Goal: Task Accomplishment & Management: Manage account settings

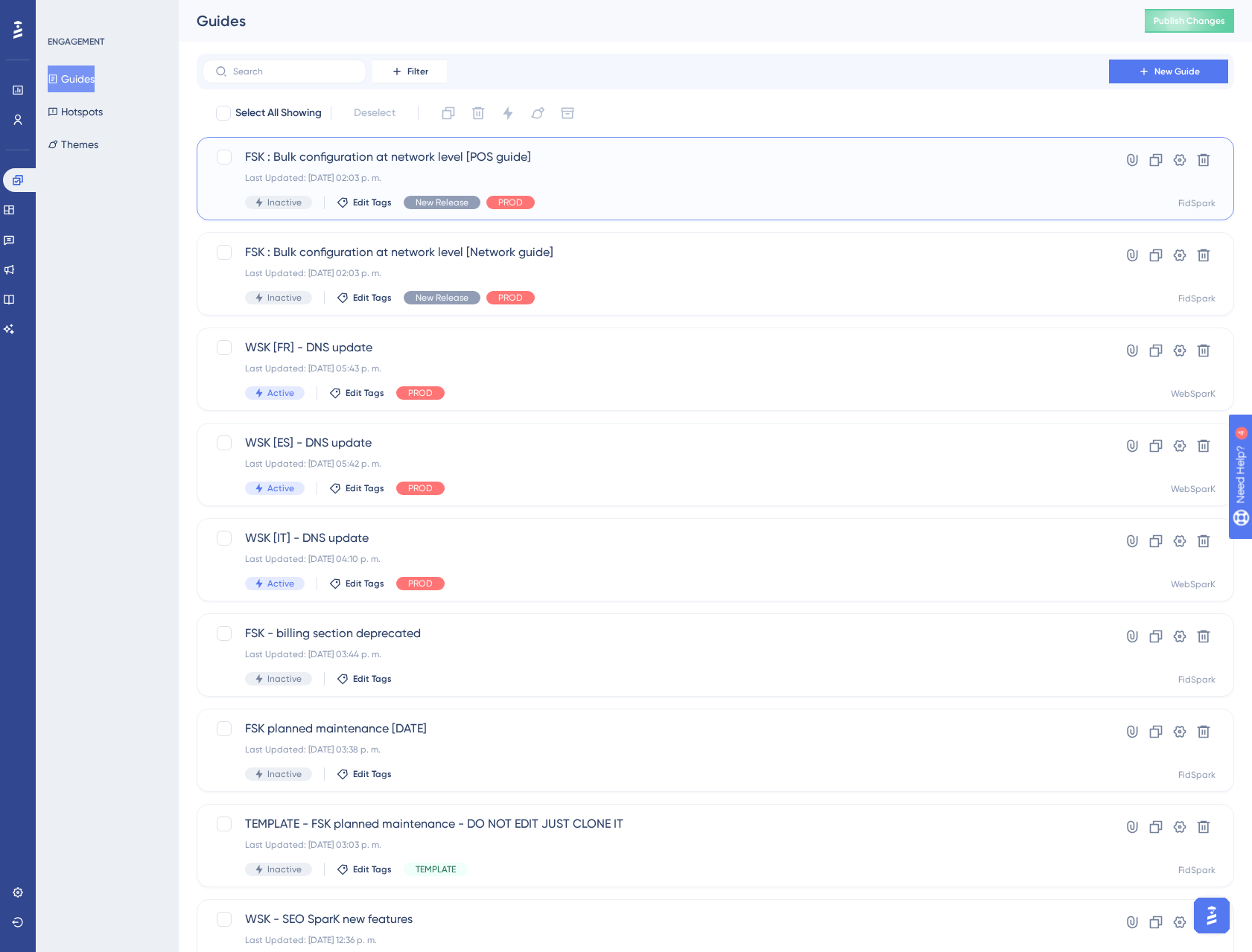
drag, startPoint x: 232, startPoint y: 158, endPoint x: 228, endPoint y: 176, distance: 18.4
click at [232, 157] on div at bounding box center [224, 157] width 18 height 18
checkbox input "true"
click at [222, 254] on div at bounding box center [224, 253] width 15 height 15
checkbox input "true"
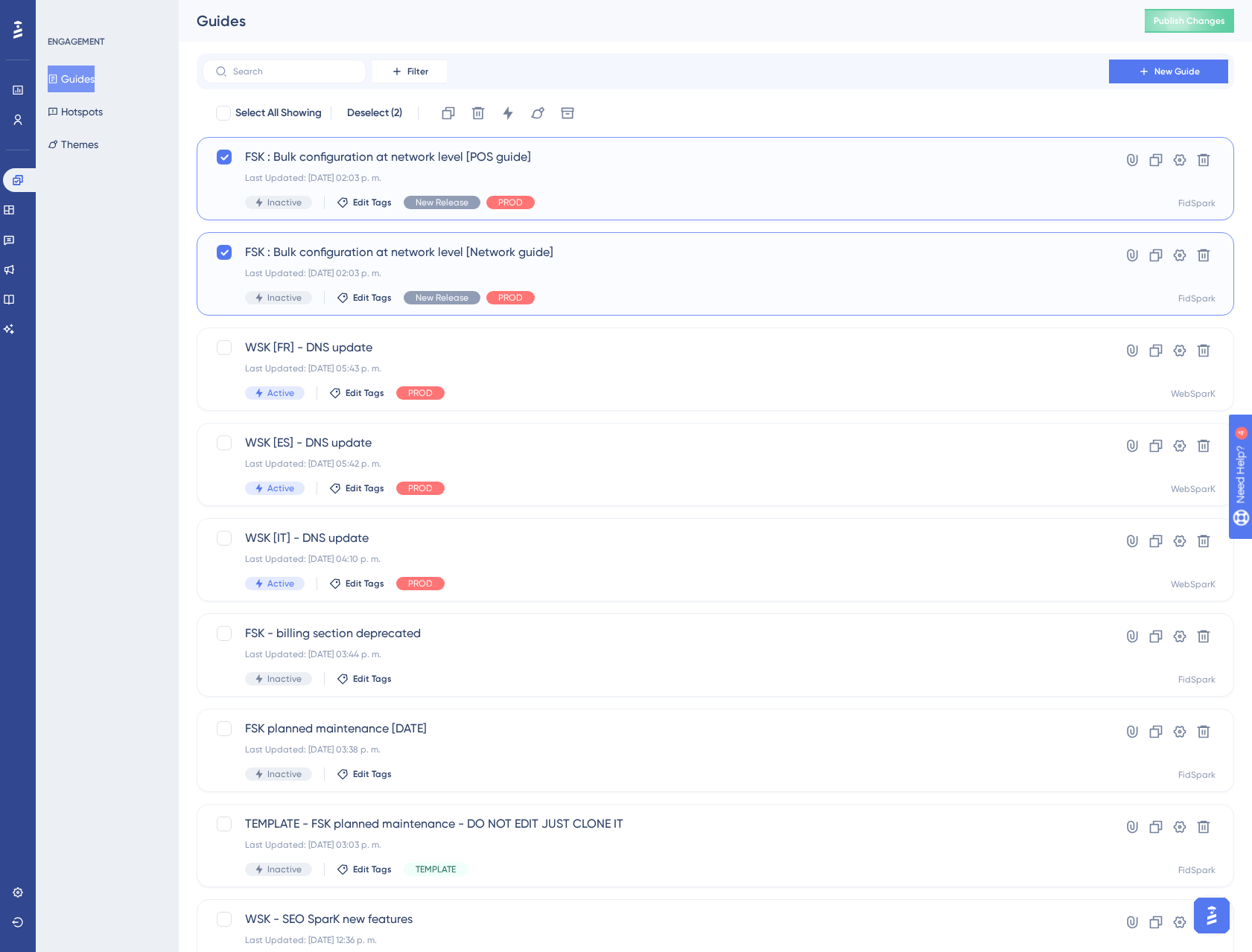
click at [391, 258] on span "FSK : Bulk configuration at network level [Network guide]" at bounding box center [656, 252] width 822 height 18
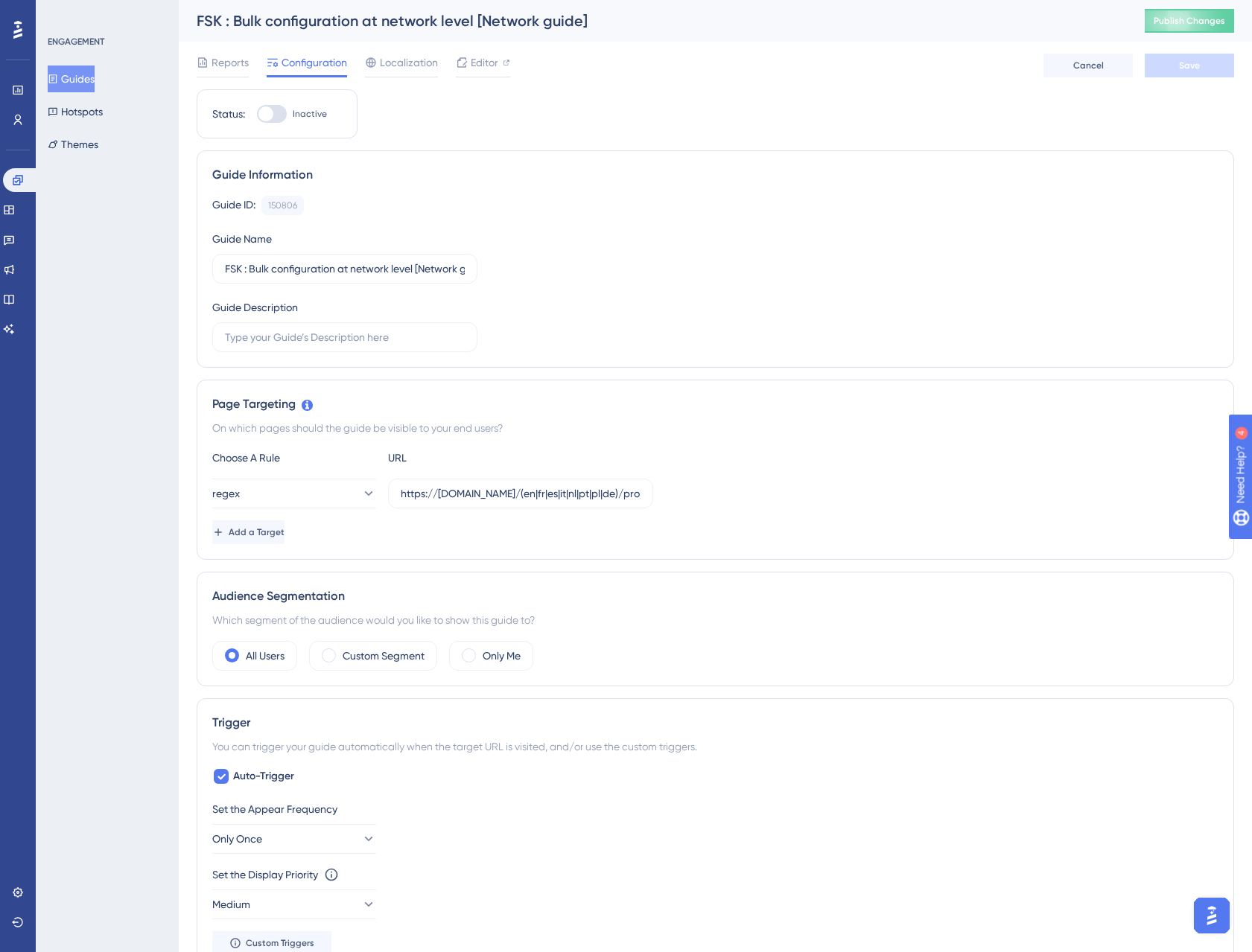
click at [271, 117] on div at bounding box center [266, 114] width 15 height 15
click at [257, 115] on input "Inactive" at bounding box center [256, 114] width 1 height 1
checkbox input "true"
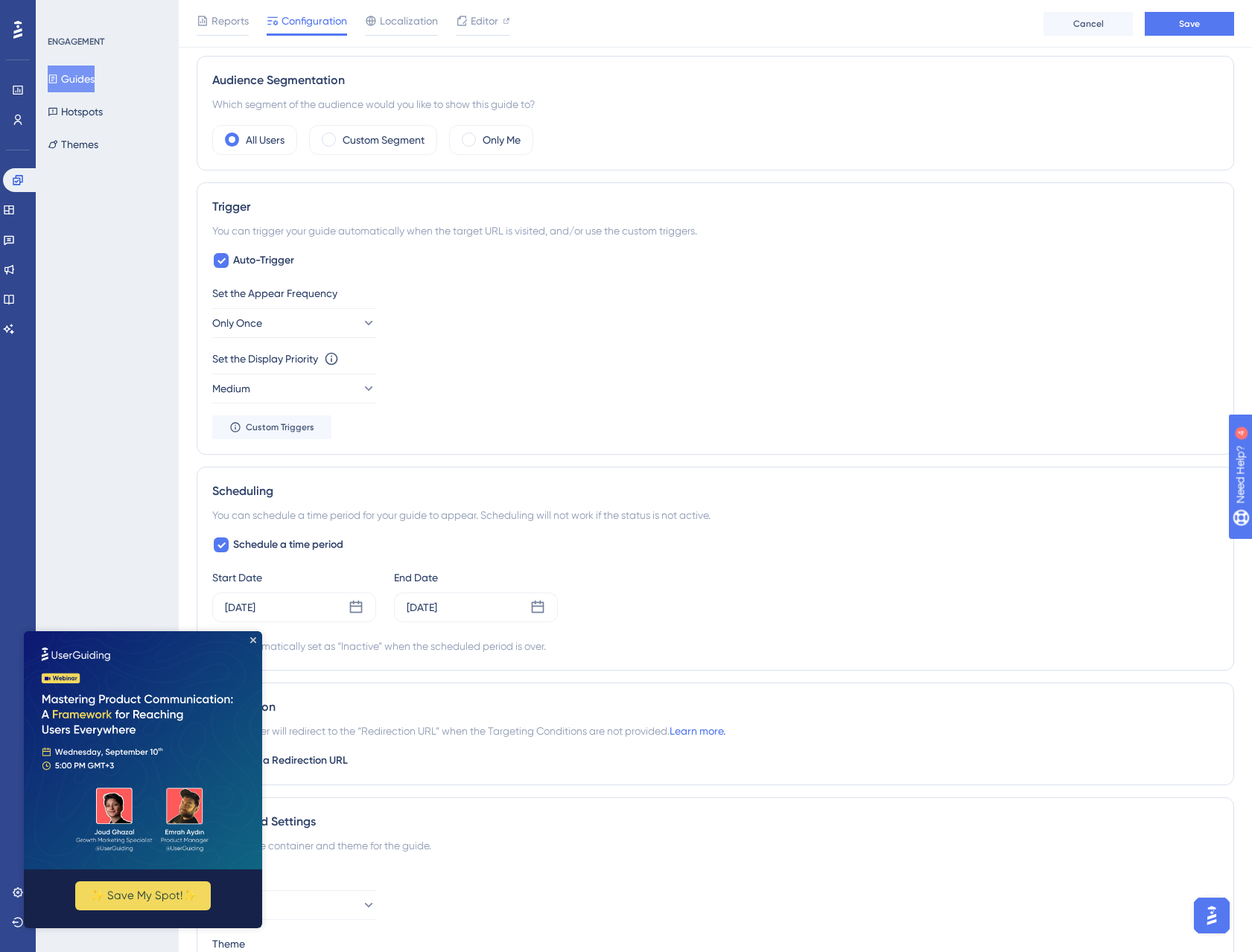
scroll to position [543, 0]
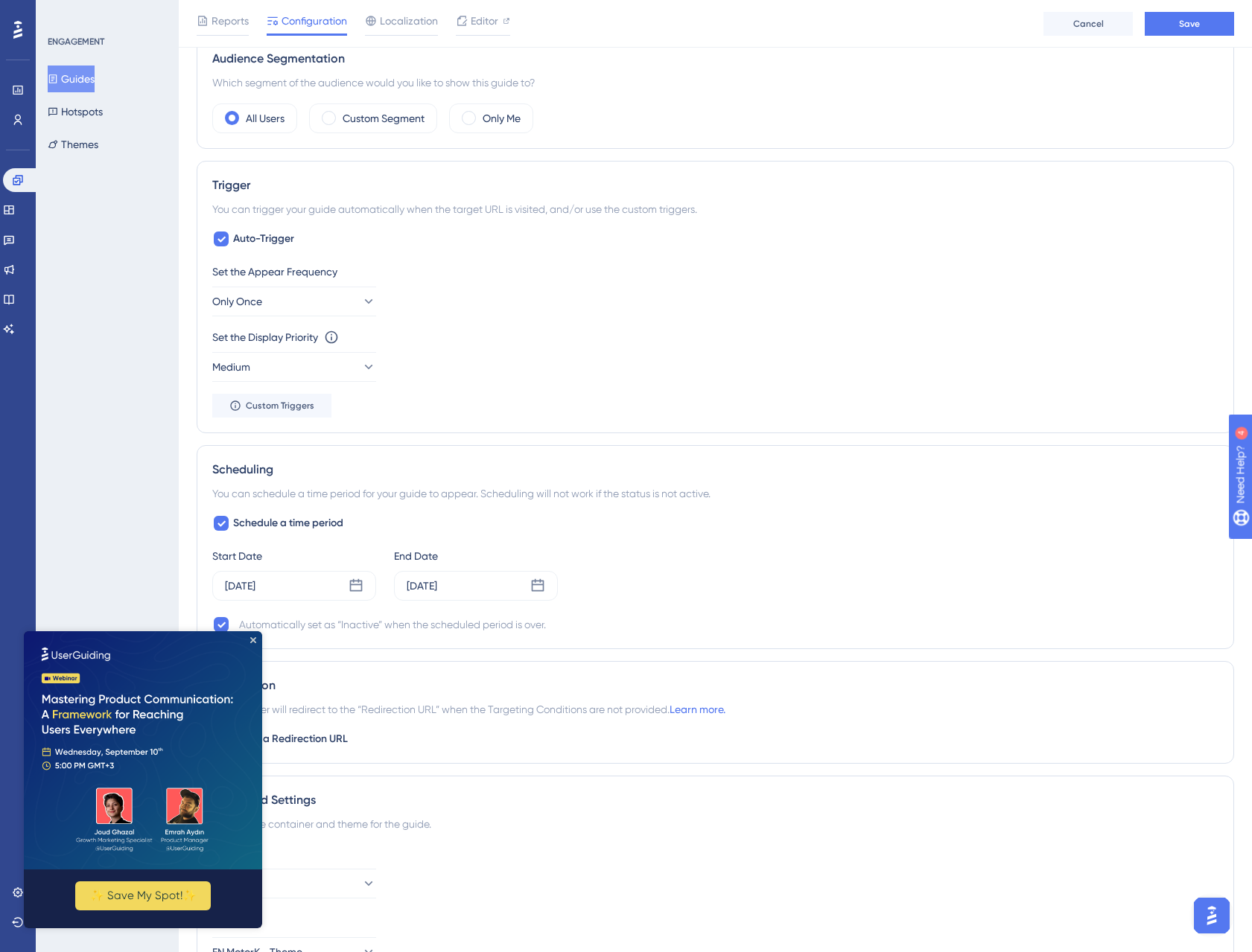
click at [715, 359] on div "Set the Display Priority This option will set the display priority between auto…" at bounding box center [715, 355] width 1006 height 53
drag, startPoint x: 255, startPoint y: 641, endPoint x: 283, endPoint y: 1274, distance: 633.6
click at [255, 641] on icon "Close Preview" at bounding box center [253, 640] width 6 height 6
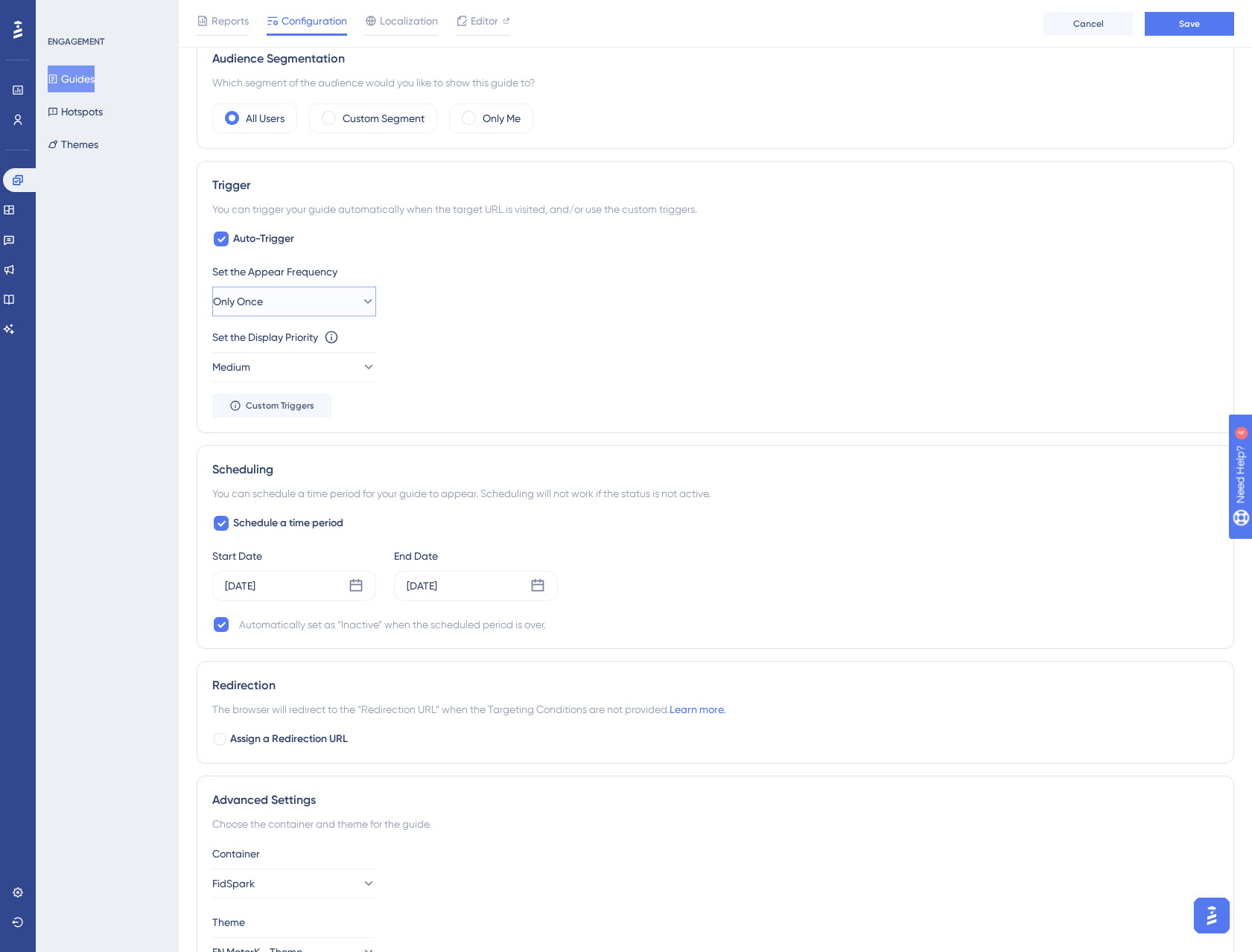
click at [361, 306] on icon at bounding box center [368, 301] width 15 height 15
click at [514, 294] on div "Set the Appear Frequency Only Once Only Once Only Once Once in a Session Once i…" at bounding box center [715, 289] width 1006 height 53
click at [361, 302] on icon at bounding box center [368, 301] width 15 height 15
click at [510, 324] on div "Set the Appear Frequency Only Once Only Once Only Once Once in a Session Once i…" at bounding box center [715, 340] width 1006 height 154
click at [361, 372] on icon at bounding box center [368, 367] width 15 height 15
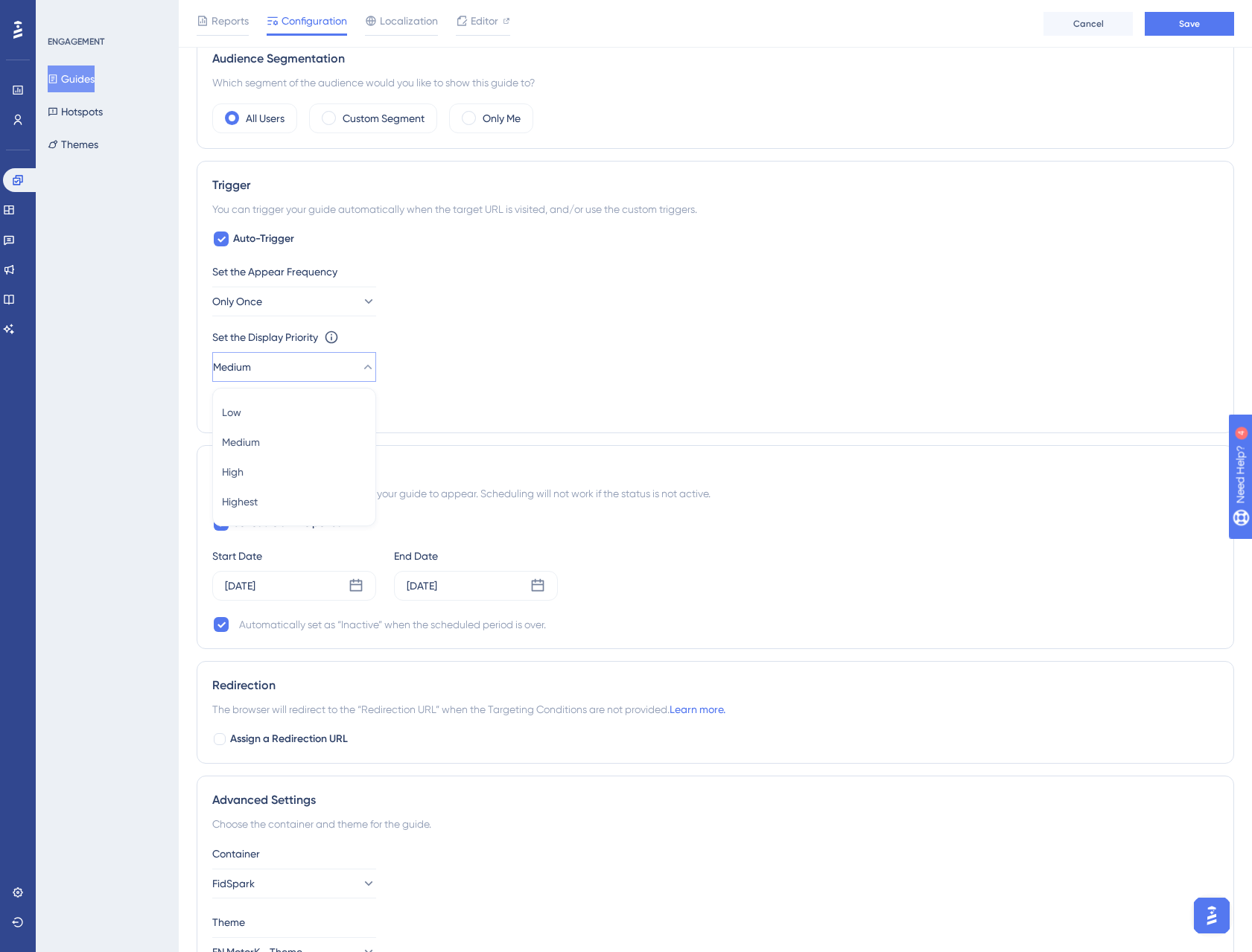
click at [511, 339] on div "Set the Display Priority This option will set the display priority between auto…" at bounding box center [715, 337] width 1006 height 18
click at [361, 307] on icon at bounding box center [368, 301] width 15 height 15
click at [318, 348] on div "Only Once Only Once" at bounding box center [294, 346] width 144 height 30
click at [654, 397] on div "Set the Appear Frequency Only Once Set the Display Priority This option will se…" at bounding box center [715, 340] width 1006 height 154
click at [731, 593] on div "Start Date [DATE] End Date [DATE]" at bounding box center [715, 574] width 1006 height 53
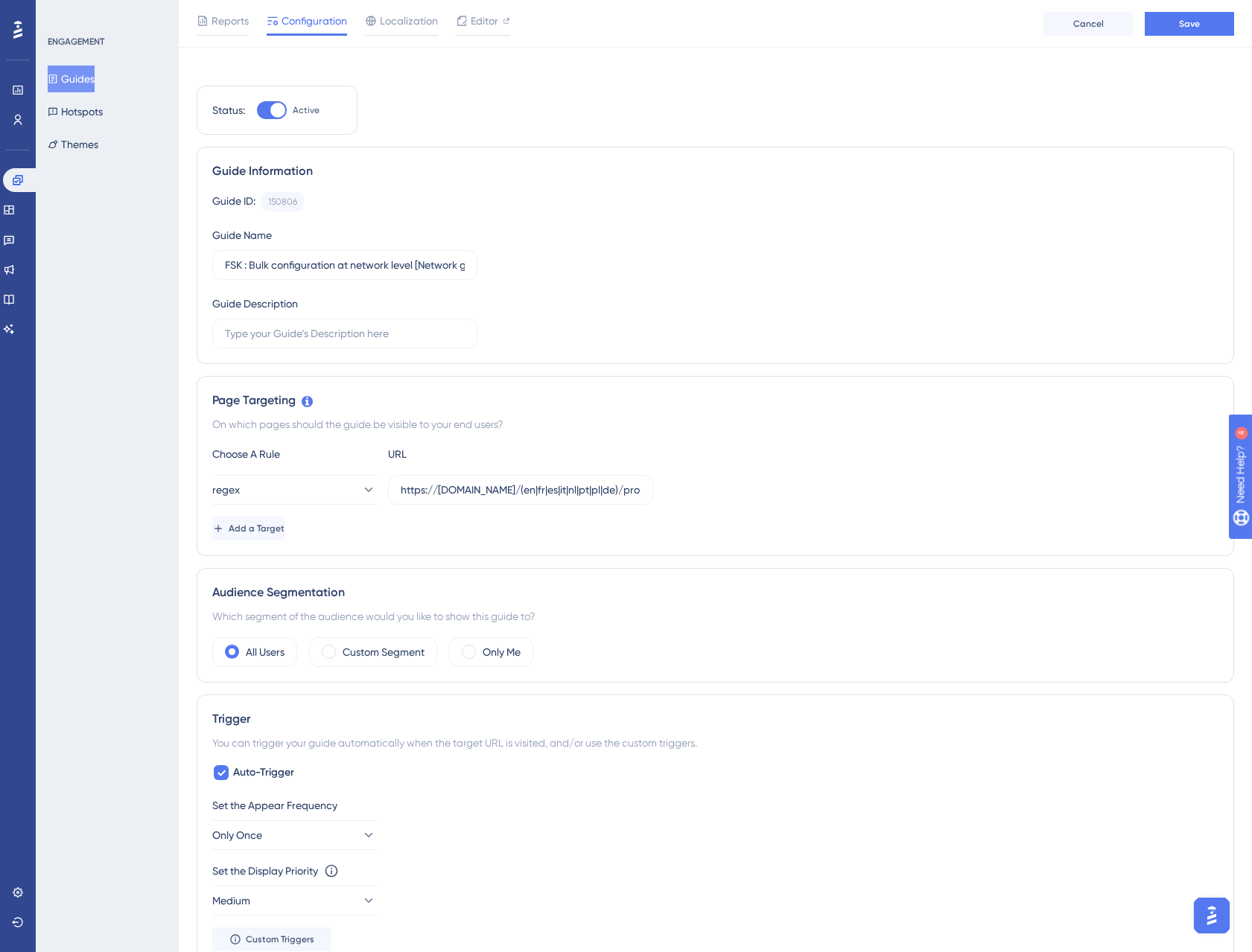
scroll to position [0, 0]
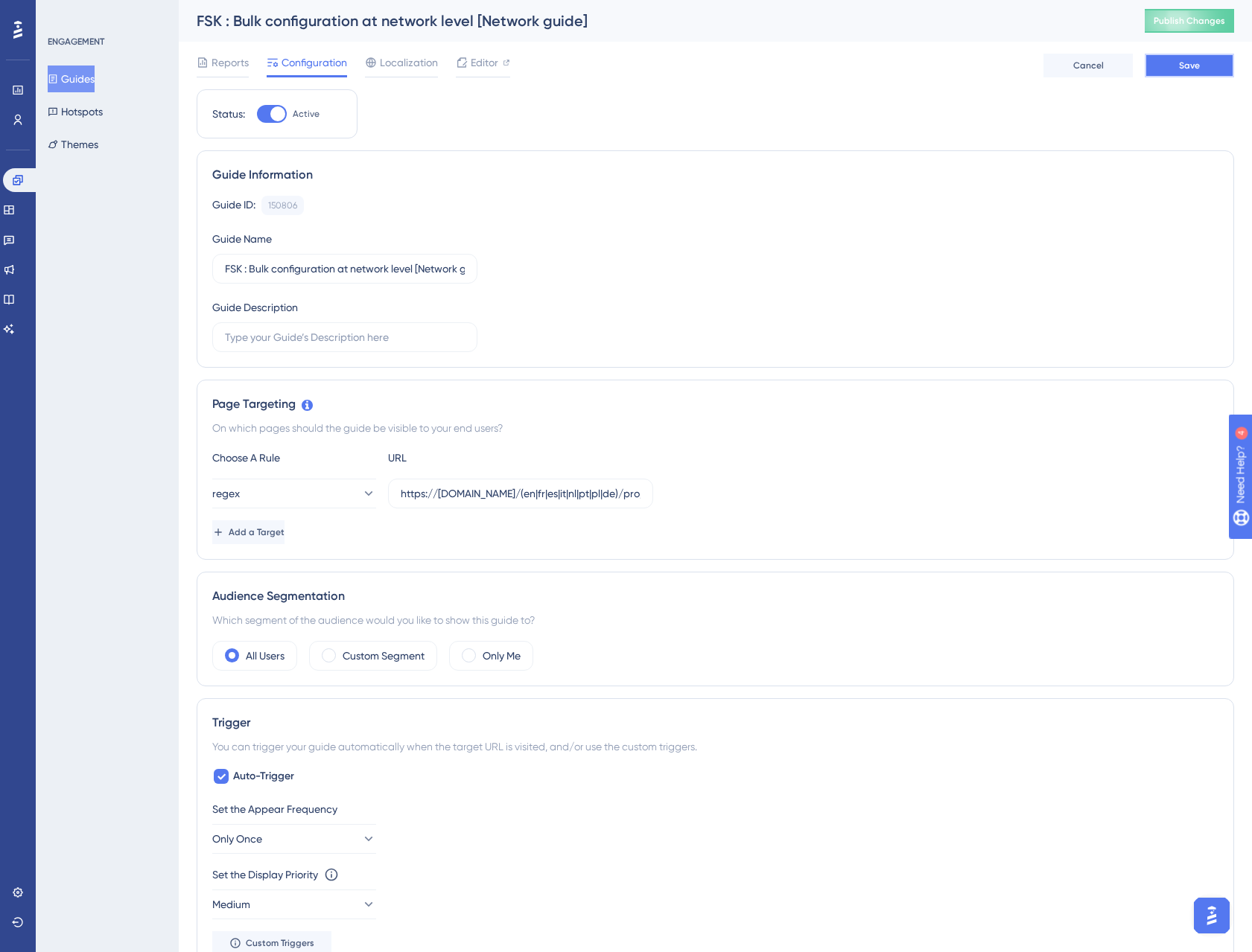
click at [1206, 68] on button "Save" at bounding box center [1188, 65] width 89 height 24
click at [93, 78] on button "Guides" at bounding box center [70, 79] width 47 height 27
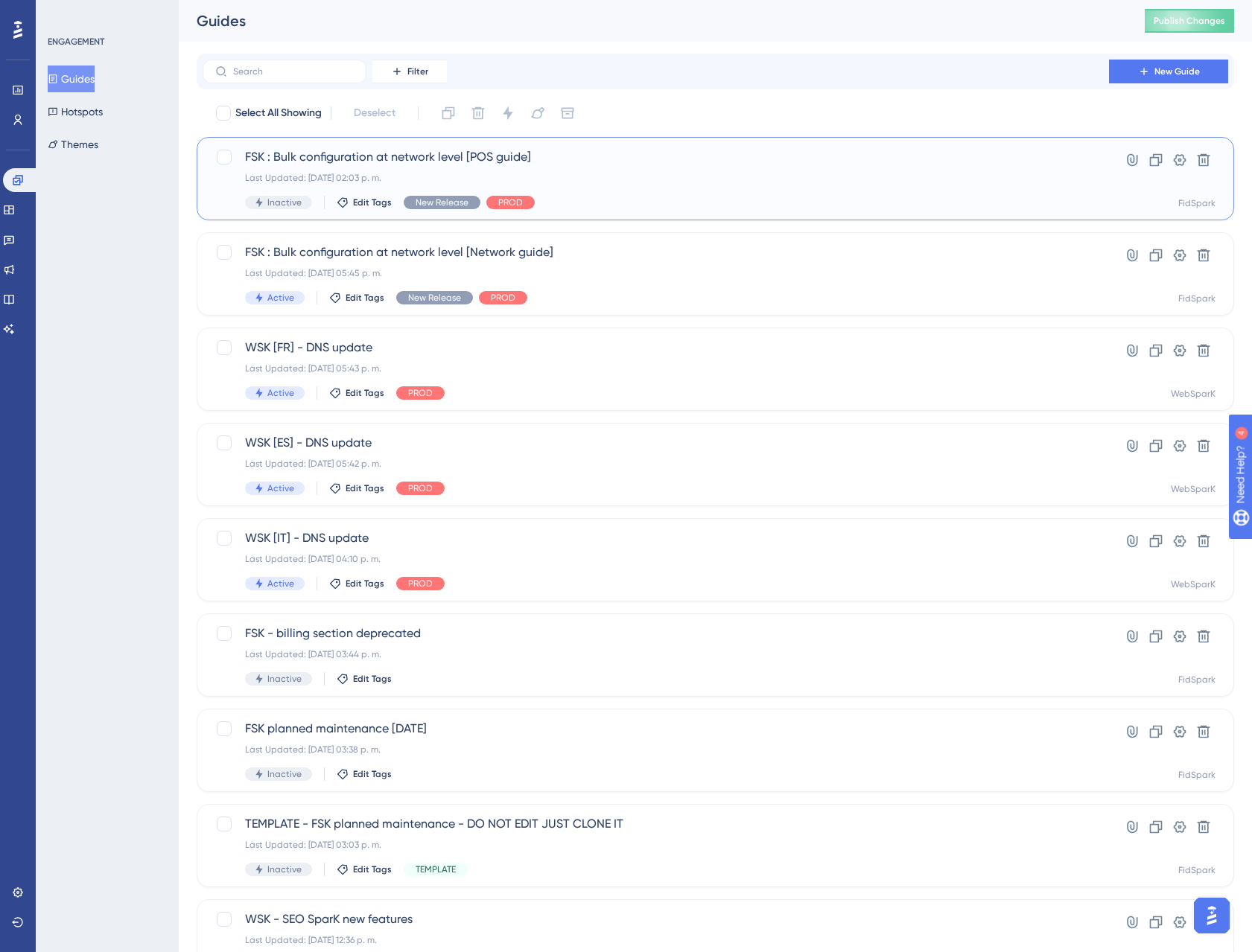
click at [368, 154] on span "FSK : Bulk configuration at network level [POS guide]" at bounding box center [656, 157] width 822 height 18
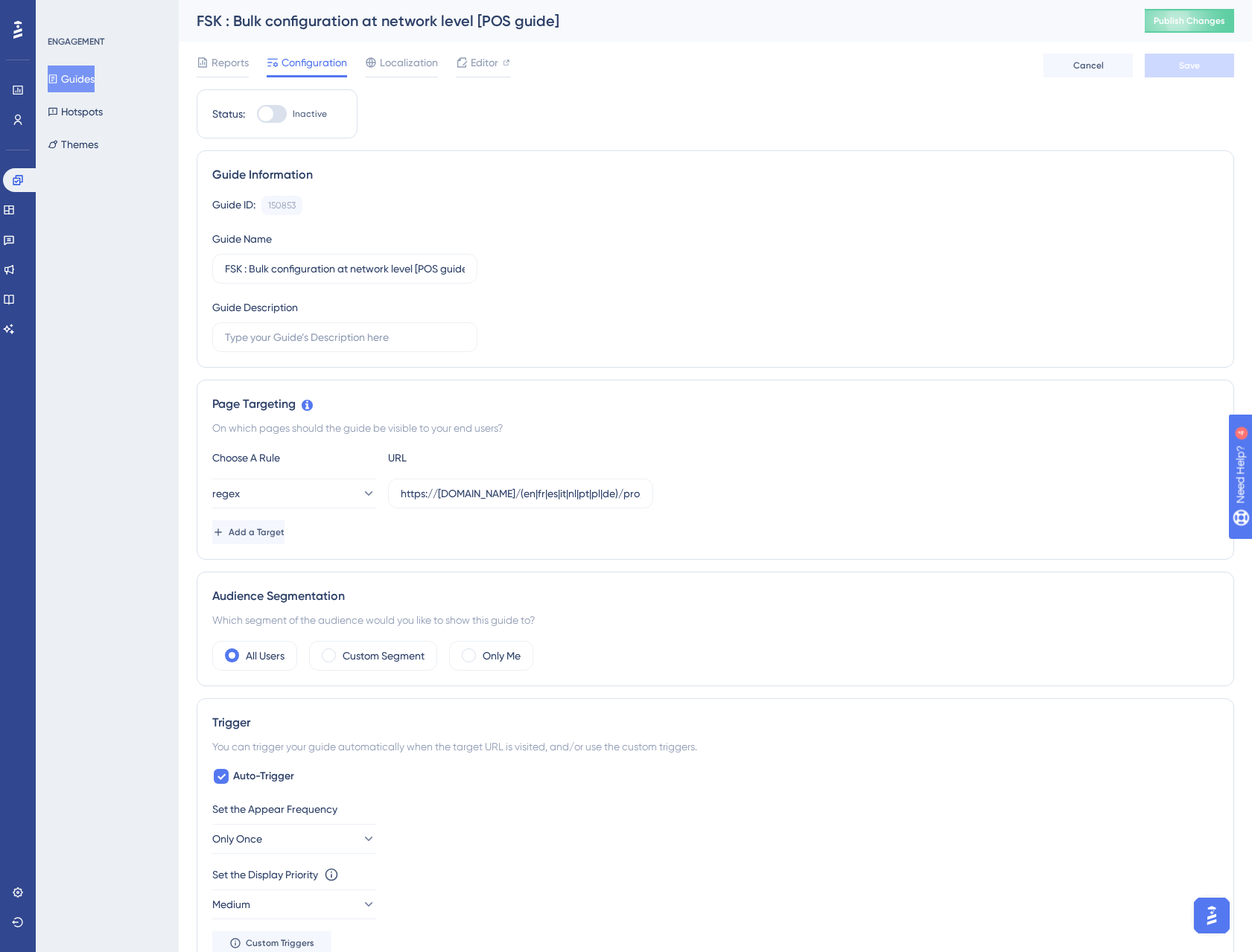
click at [282, 124] on div "Status: Inactive" at bounding box center [277, 114] width 160 height 49
click at [272, 112] on div at bounding box center [266, 114] width 15 height 15
click at [257, 114] on input "Inactive" at bounding box center [256, 114] width 1 height 1
checkbox input "true"
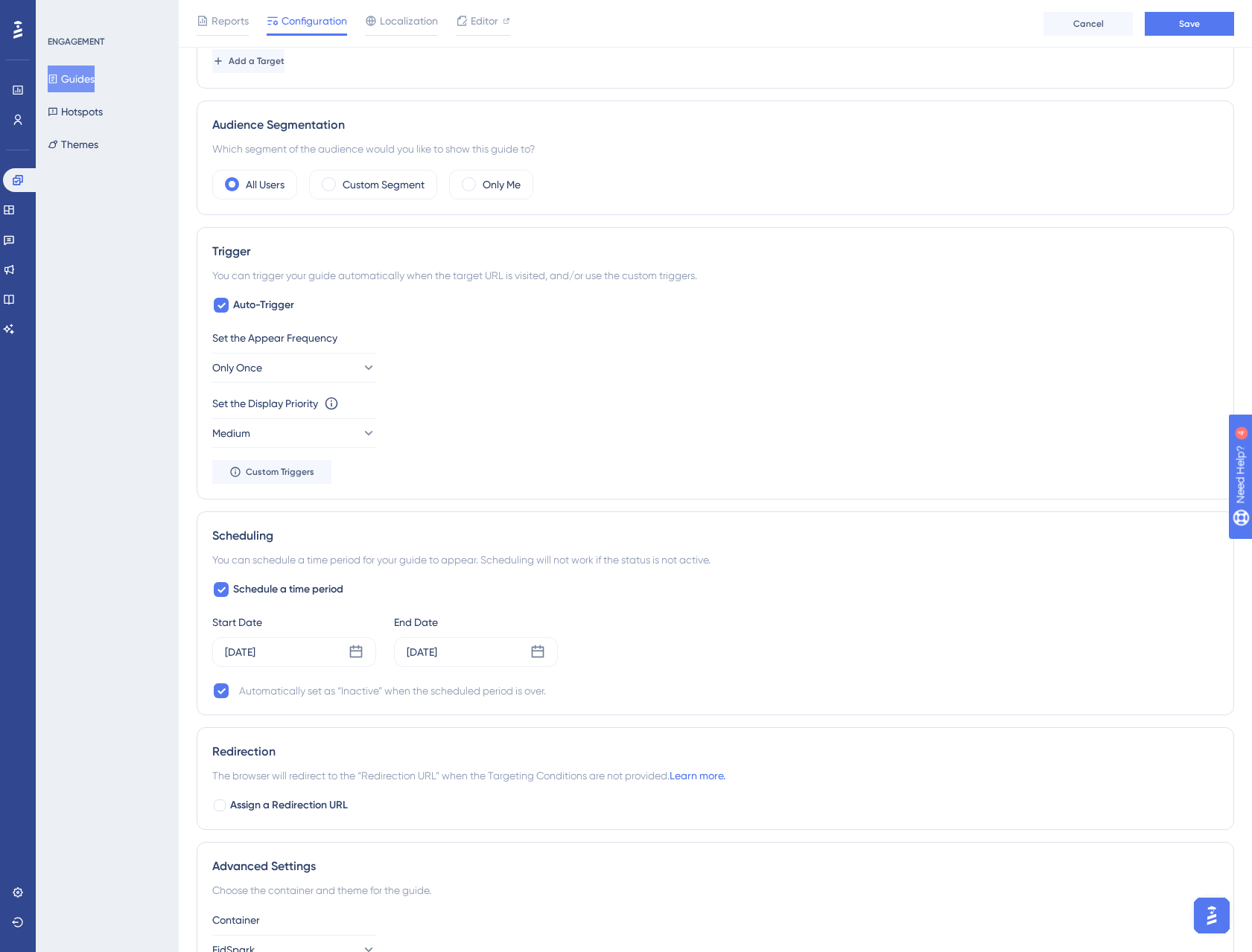
scroll to position [634, 0]
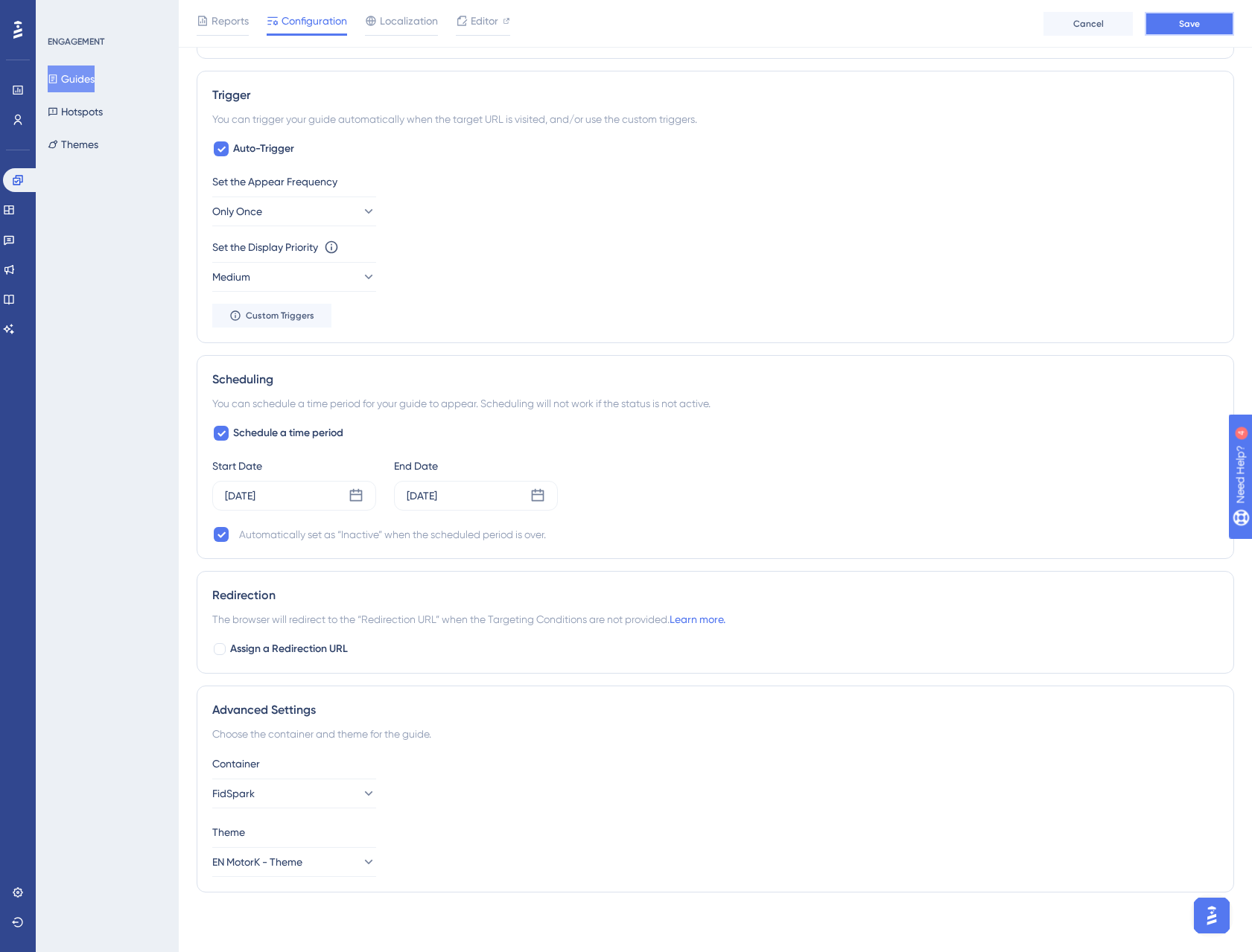
click at [1190, 27] on span "Save" at bounding box center [1189, 24] width 21 height 12
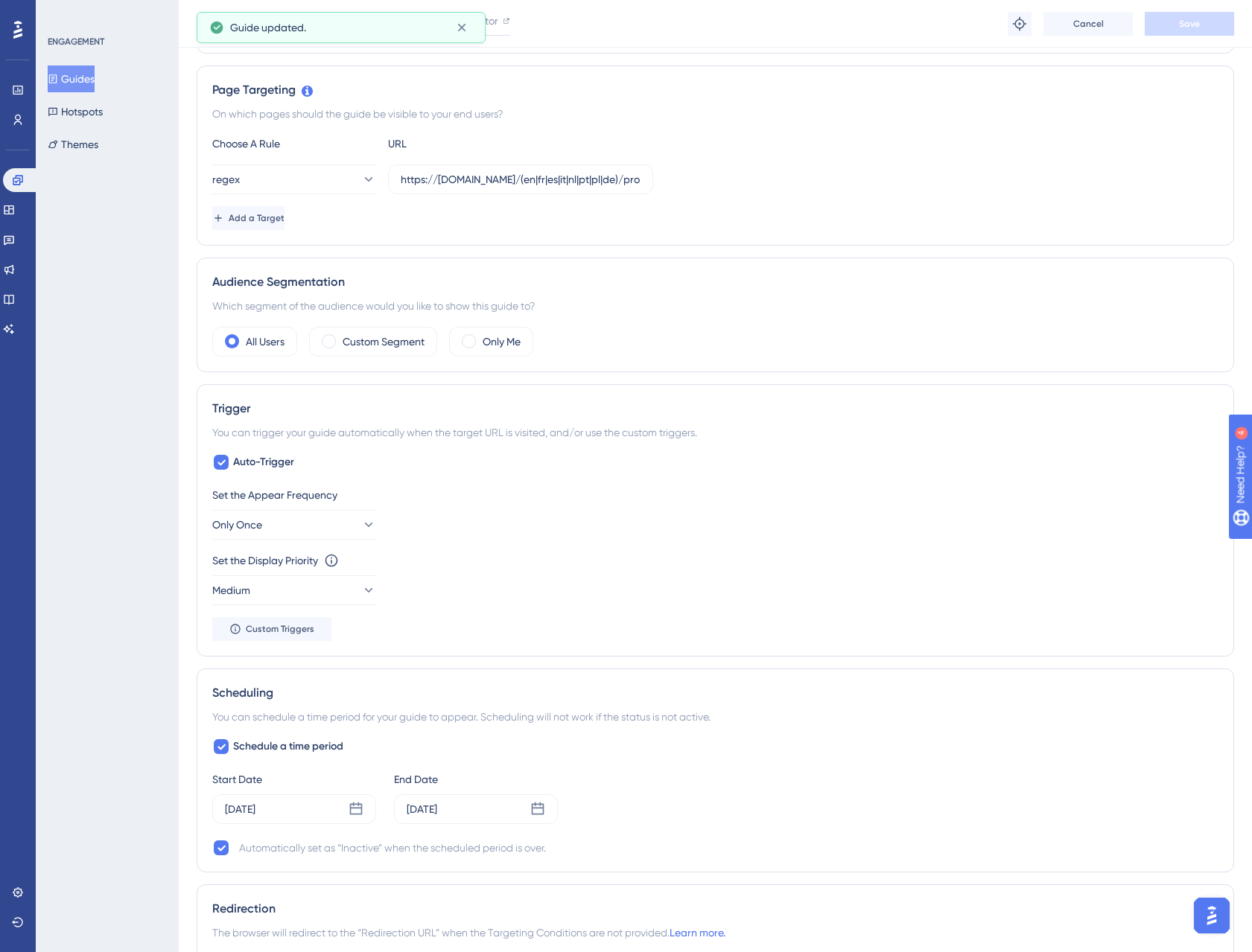
click at [75, 75] on button "Guides" at bounding box center [70, 79] width 47 height 27
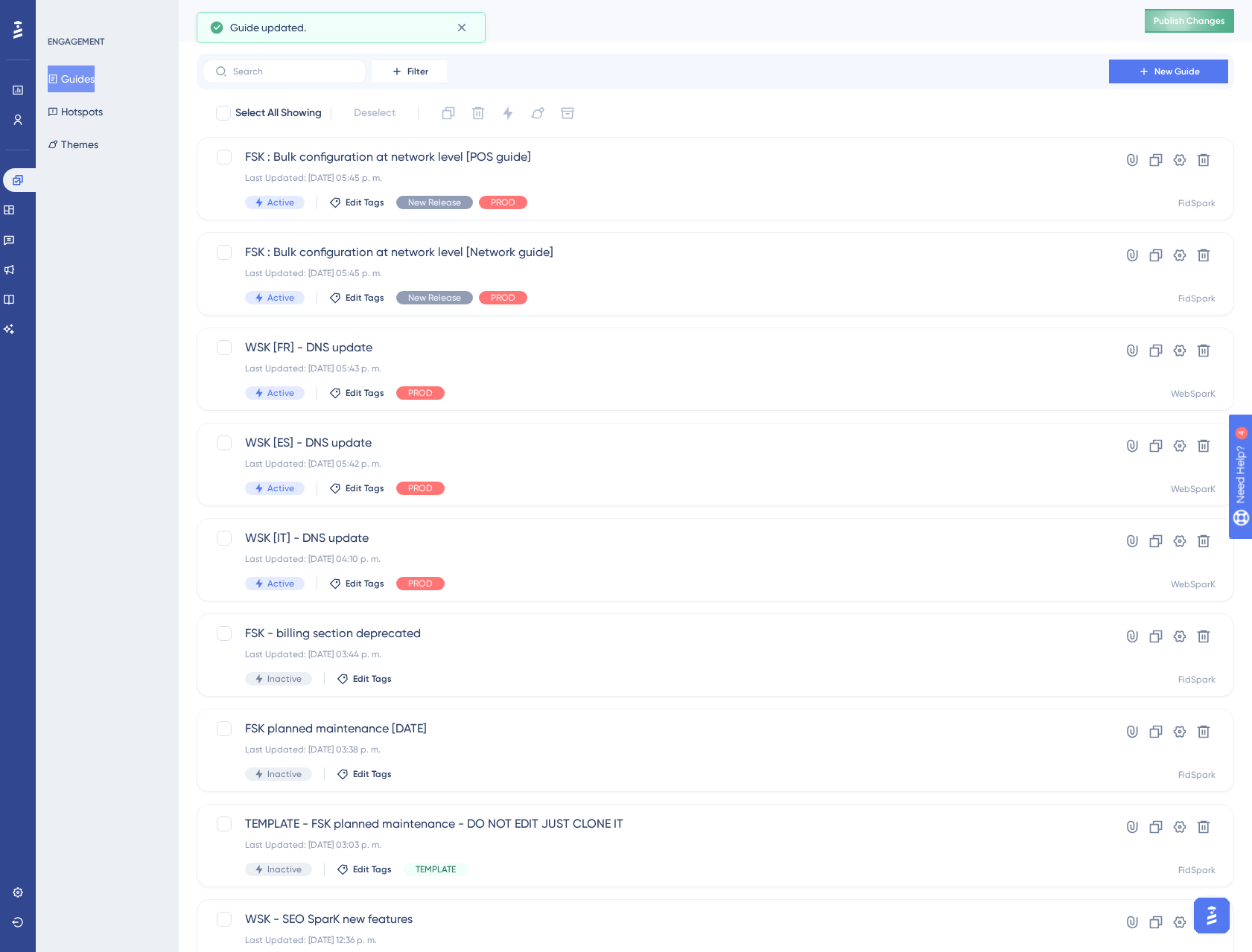
click at [1225, 18] on span "Publish Changes" at bounding box center [1189, 21] width 71 height 12
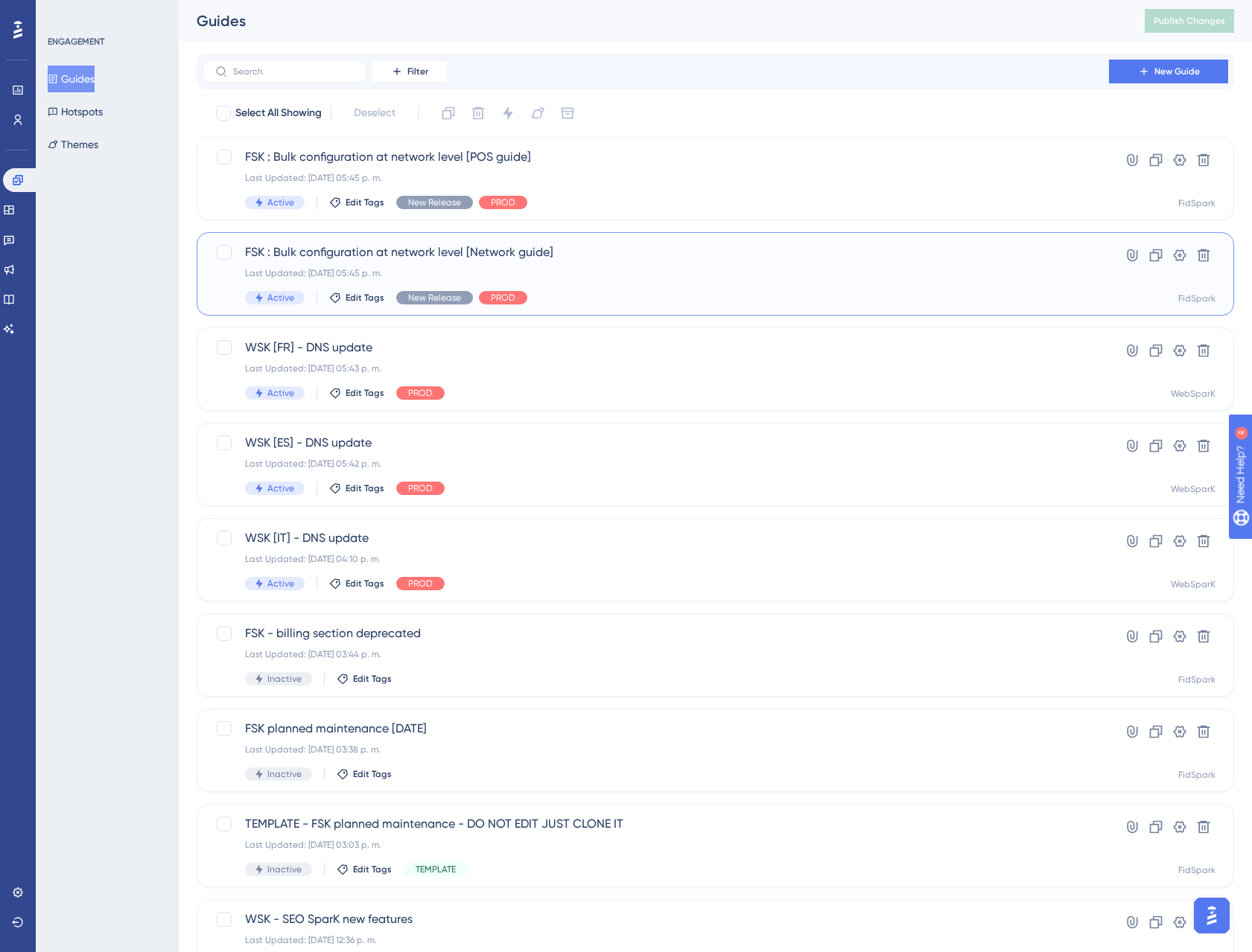
click at [367, 251] on span "FSK : Bulk configuration at network level [Network guide]" at bounding box center [656, 252] width 822 height 18
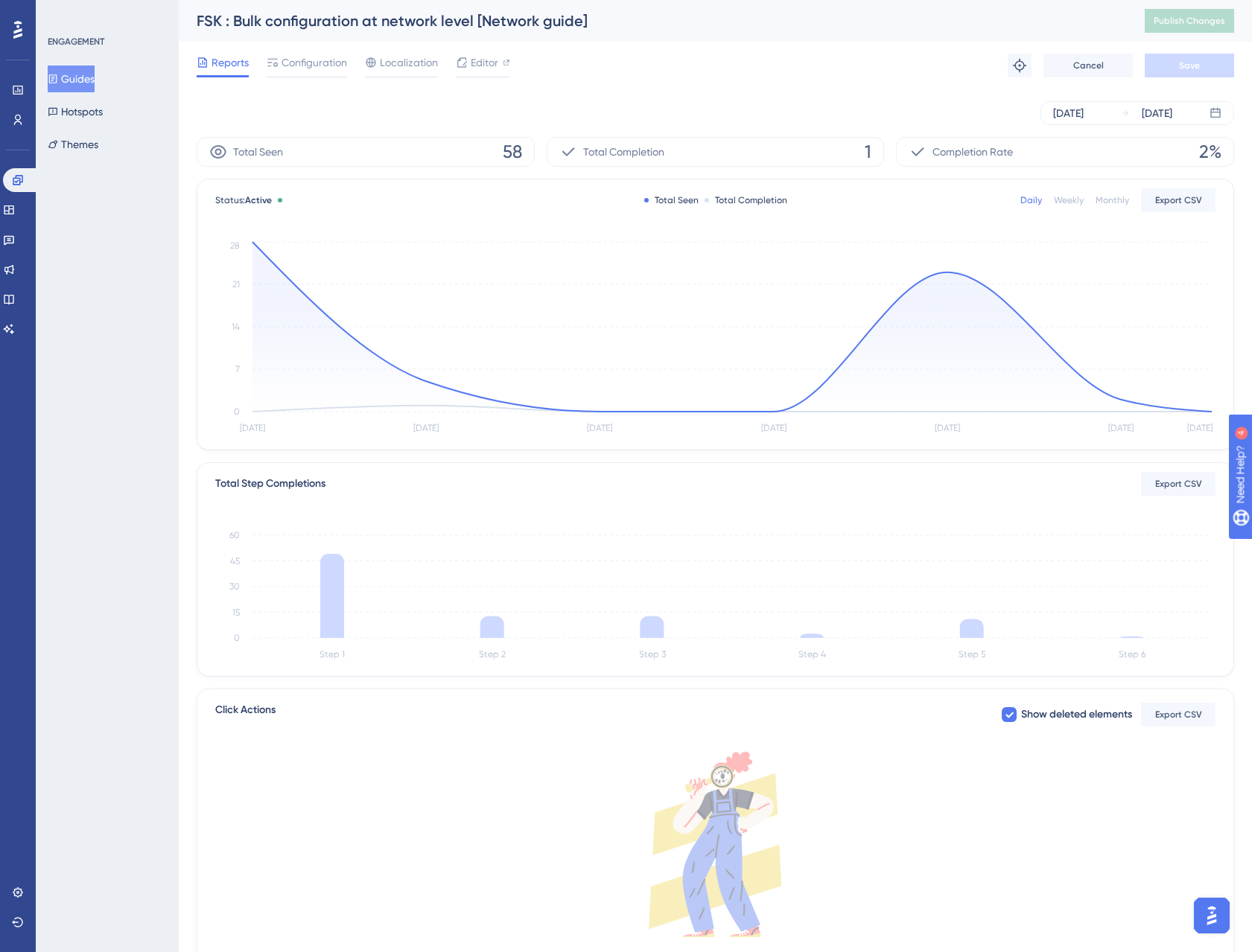
click at [306, 46] on div "Reports Configuration Localization Editor Troubleshoot Cancel Save" at bounding box center [716, 65] width 1037 height 48
click at [323, 71] on div "Configuration" at bounding box center [306, 65] width 81 height 24
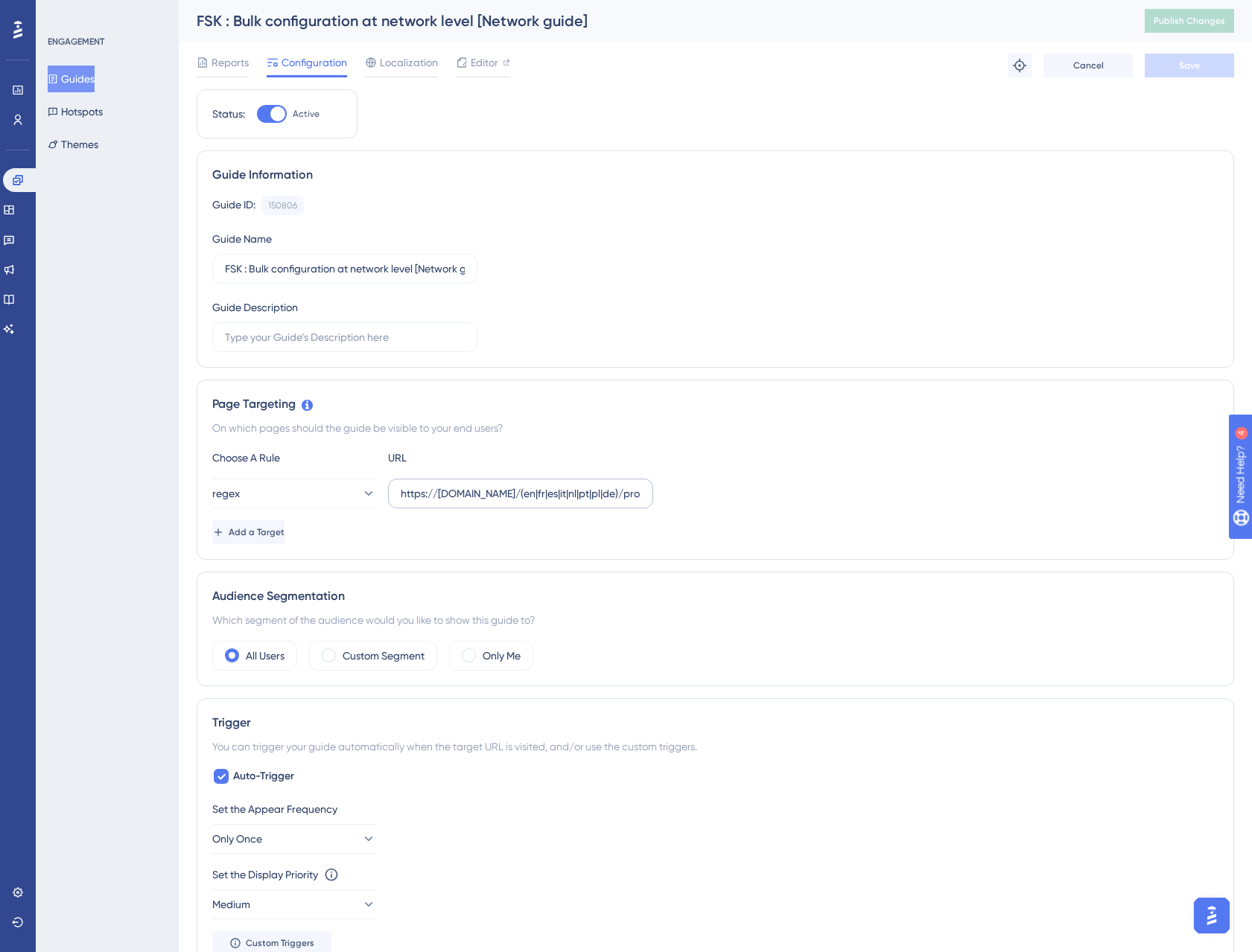
click at [602, 501] on label "https://[DOMAIN_NAME]/(en|fr|es|it|nl|pt|pl|de)/pro/group/$" at bounding box center [520, 493] width 265 height 30
click at [602, 501] on input "https://[DOMAIN_NAME]/(en|fr|es|it|nl|pt|pl|de)/pro/group/$" at bounding box center [520, 493] width 239 height 16
click at [1016, 72] on button at bounding box center [1019, 65] width 24 height 24
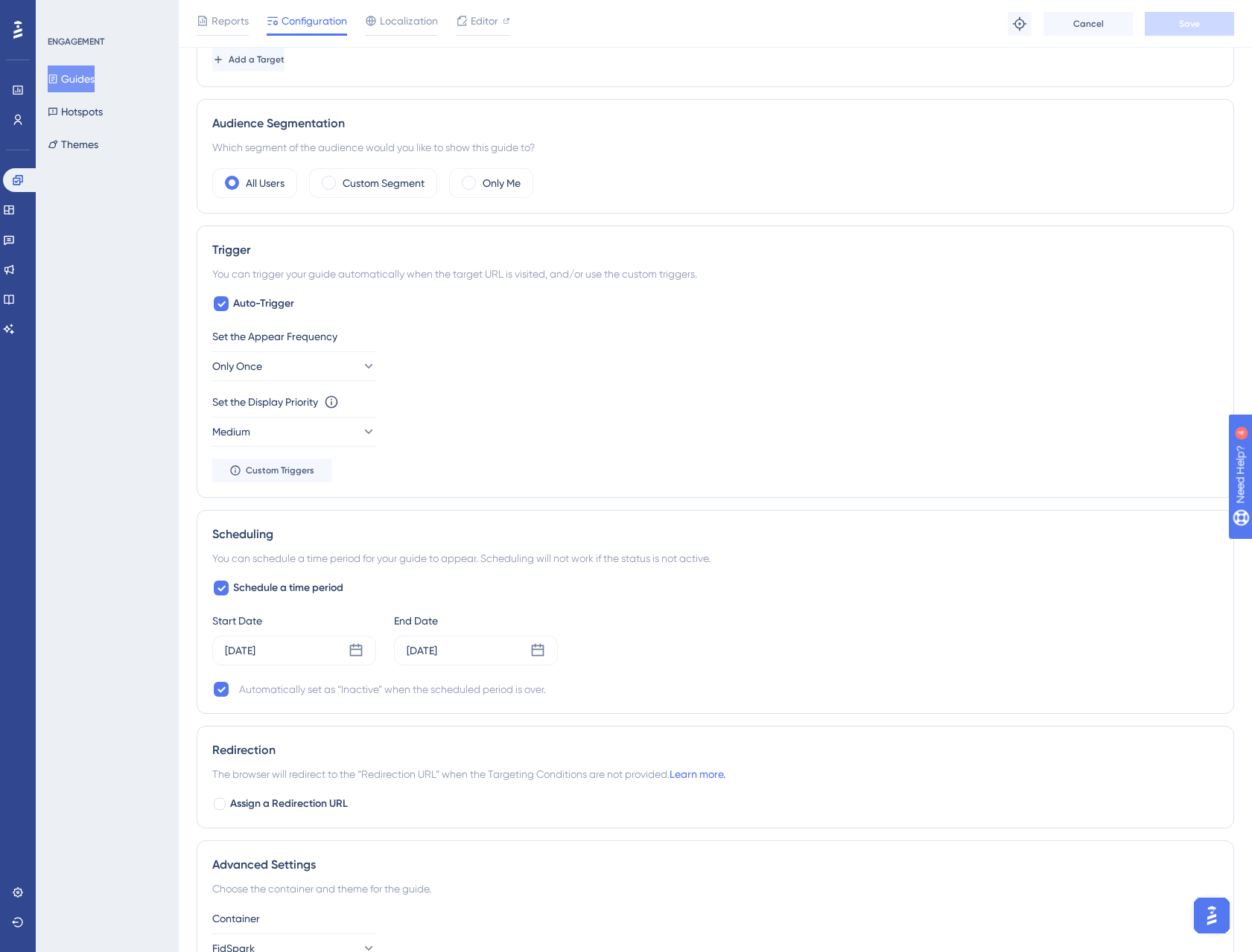
scroll to position [634, 0]
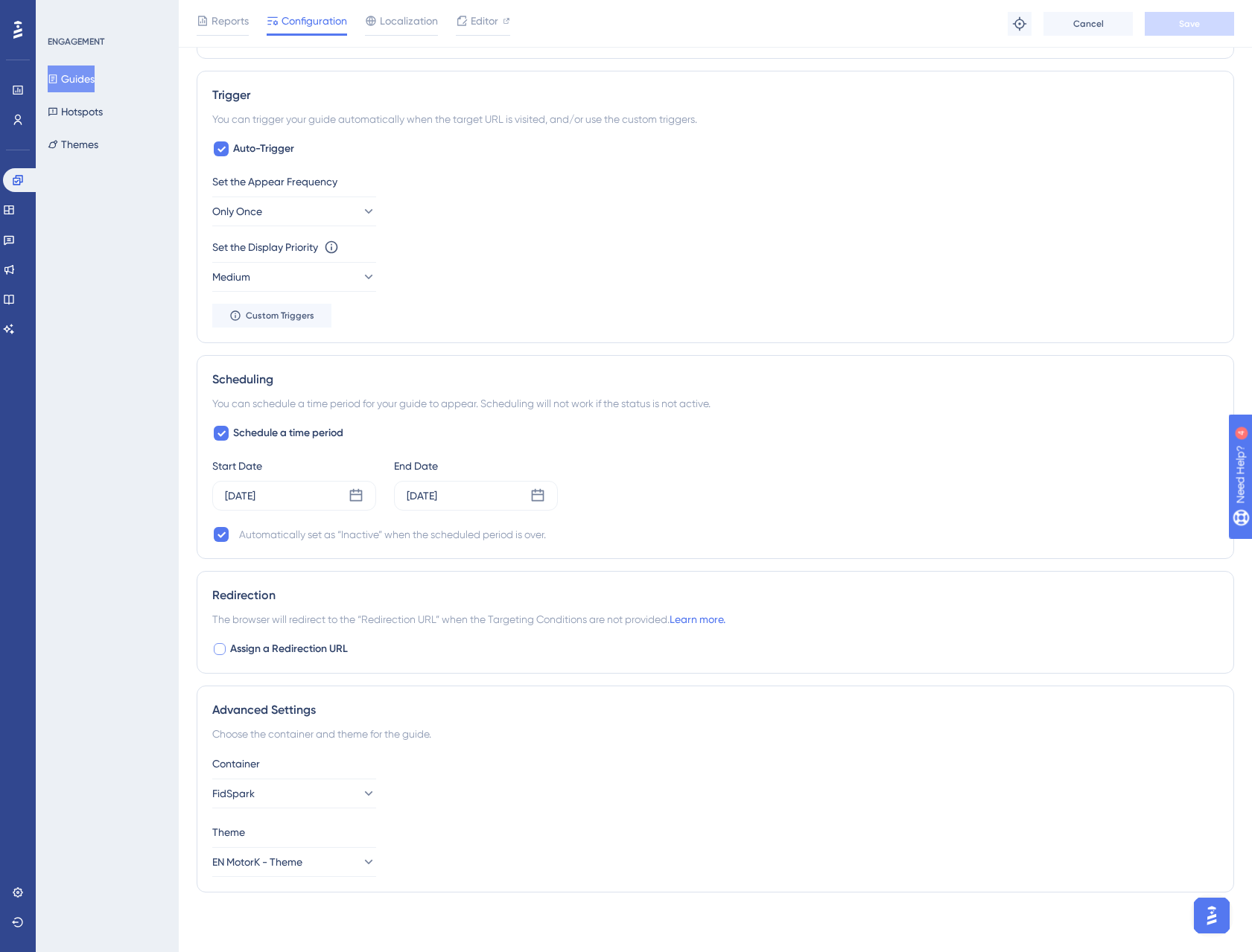
click at [216, 647] on div at bounding box center [220, 649] width 12 height 12
checkbox input "true"
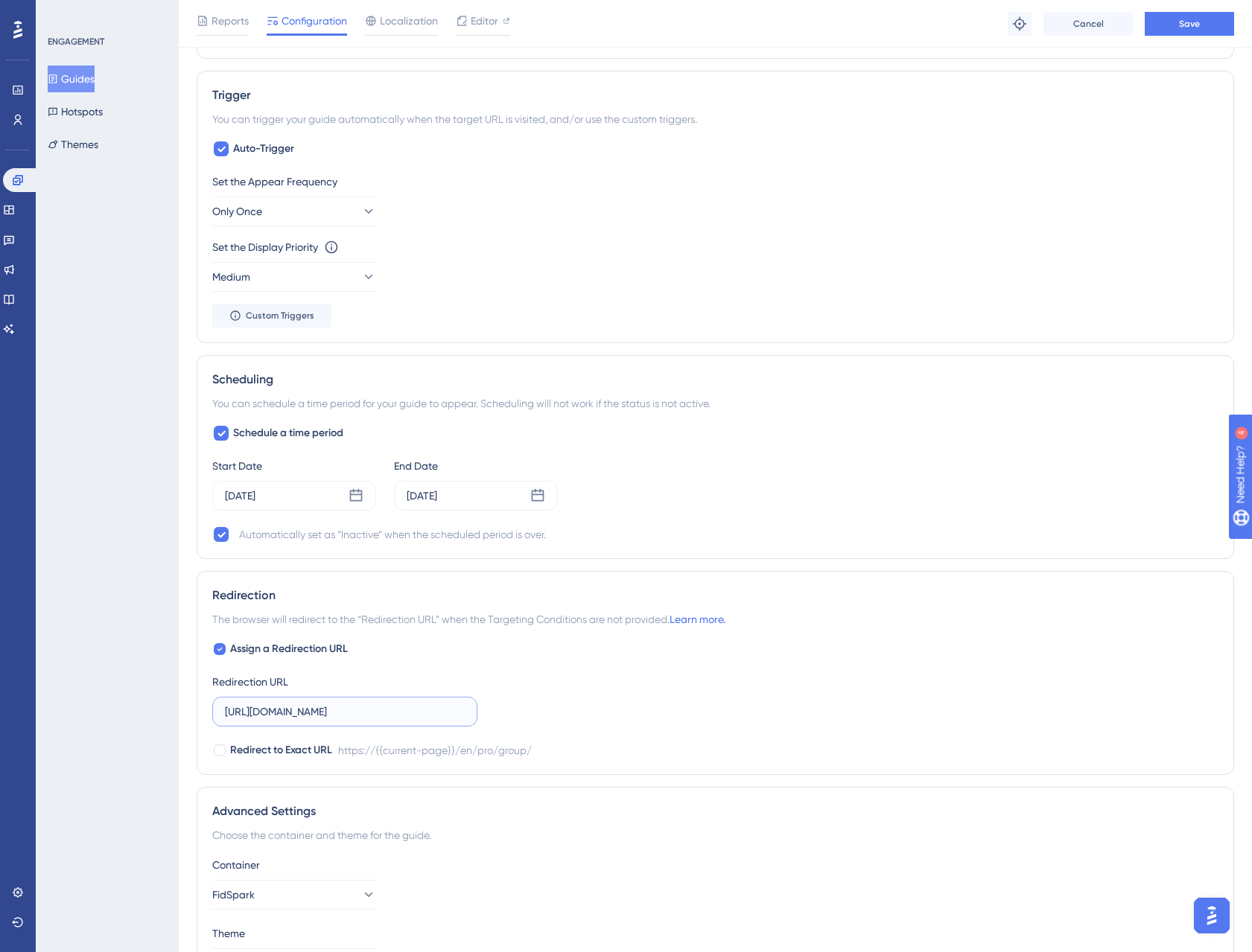
click at [286, 711] on input "[URL][DOMAIN_NAME]" at bounding box center [345, 711] width 239 height 16
click at [287, 711] on input "[URL][DOMAIN_NAME]" at bounding box center [345, 711] width 239 height 16
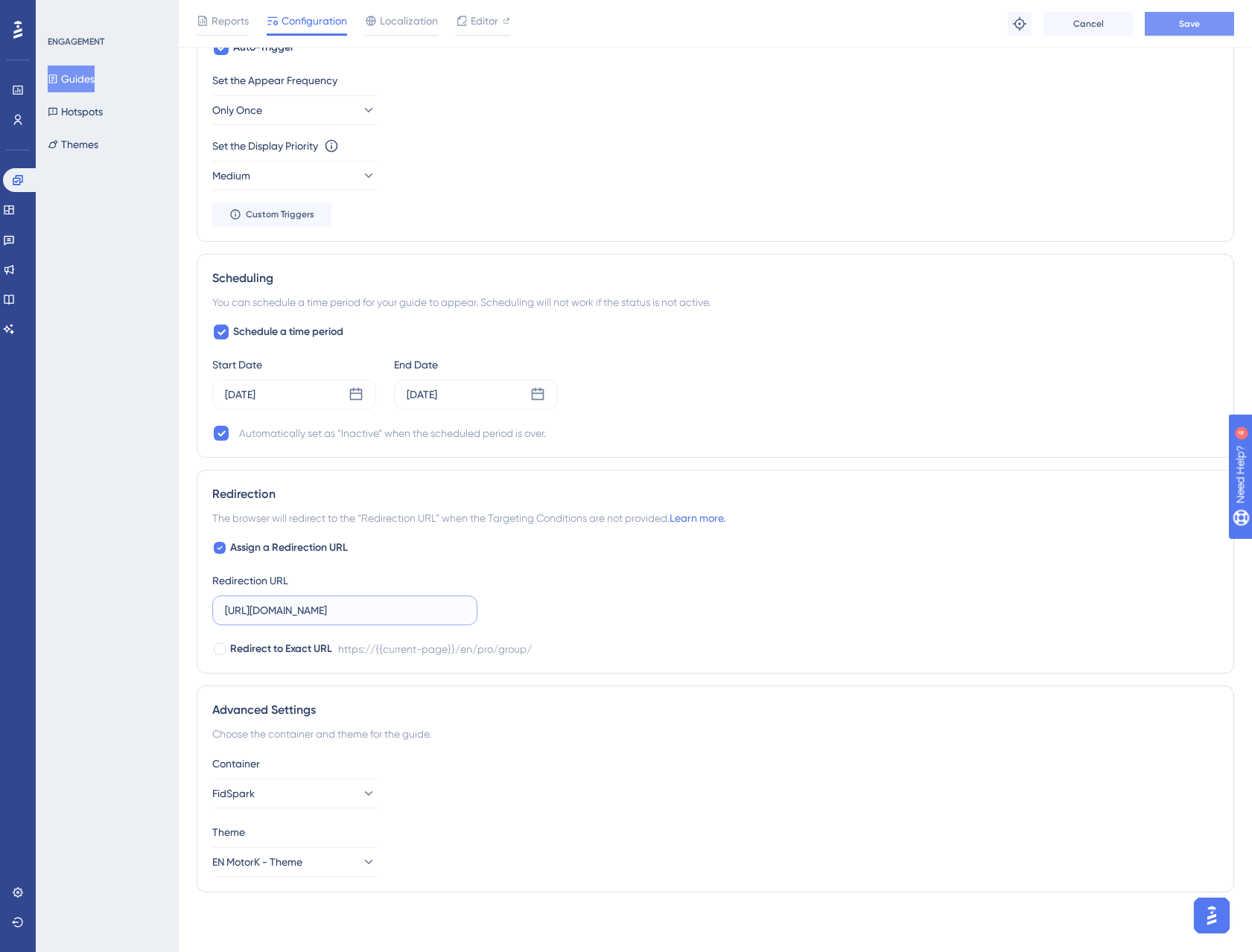
type input "[URL][DOMAIN_NAME]"
click at [1208, 28] on button "Save" at bounding box center [1188, 24] width 89 height 24
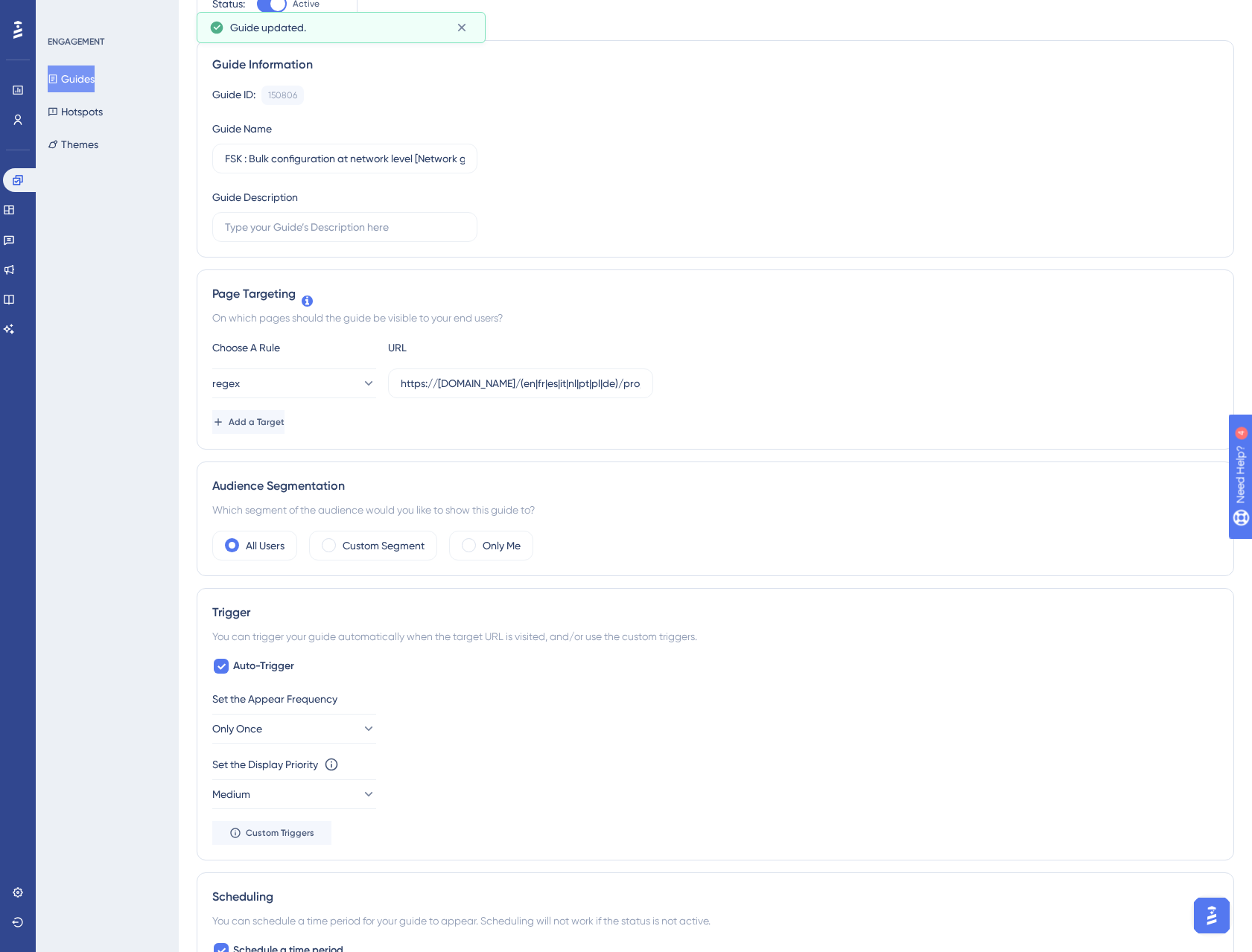
scroll to position [0, 0]
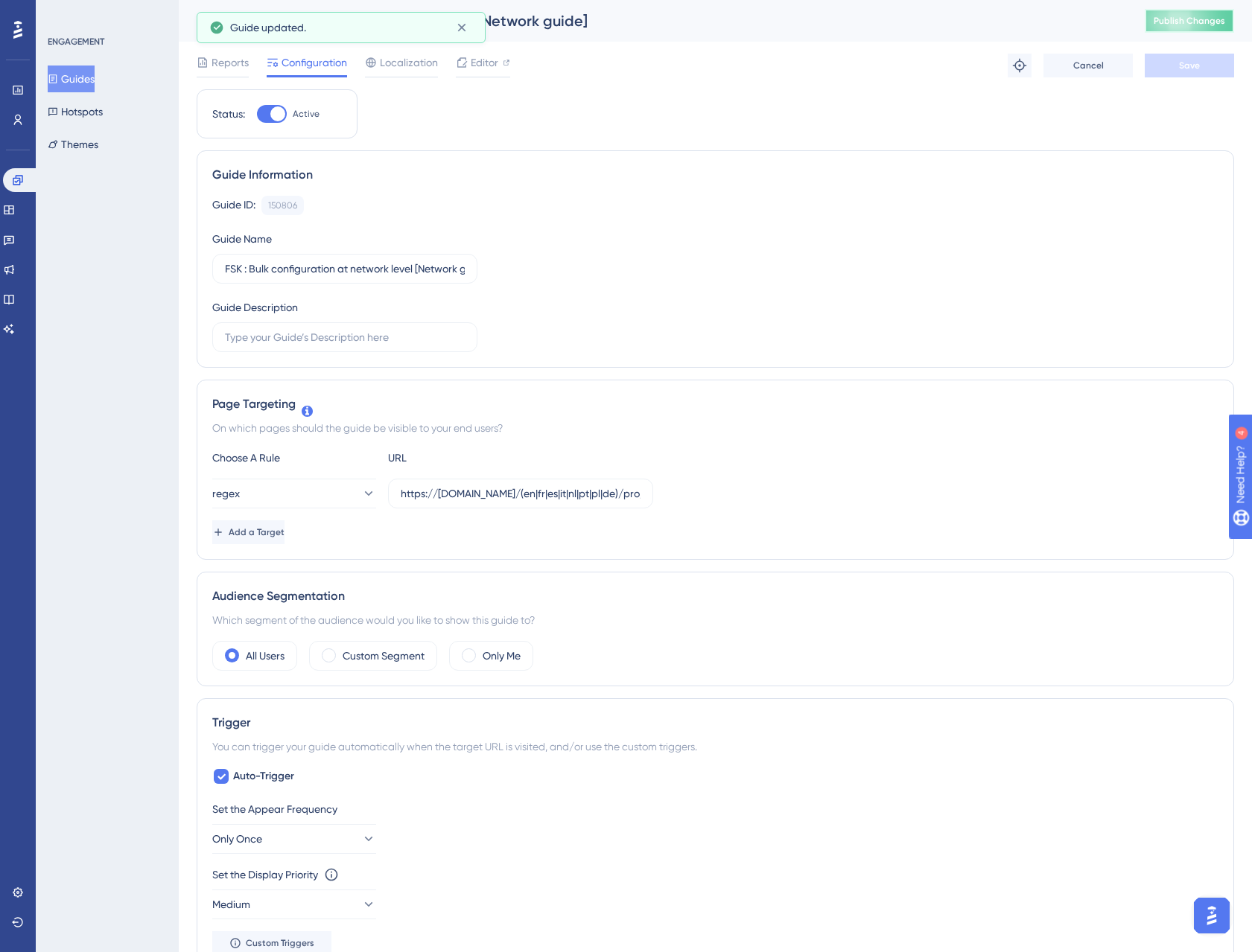
click at [1216, 21] on span "Publish Changes" at bounding box center [1189, 21] width 71 height 12
click at [1028, 64] on button at bounding box center [1019, 65] width 24 height 24
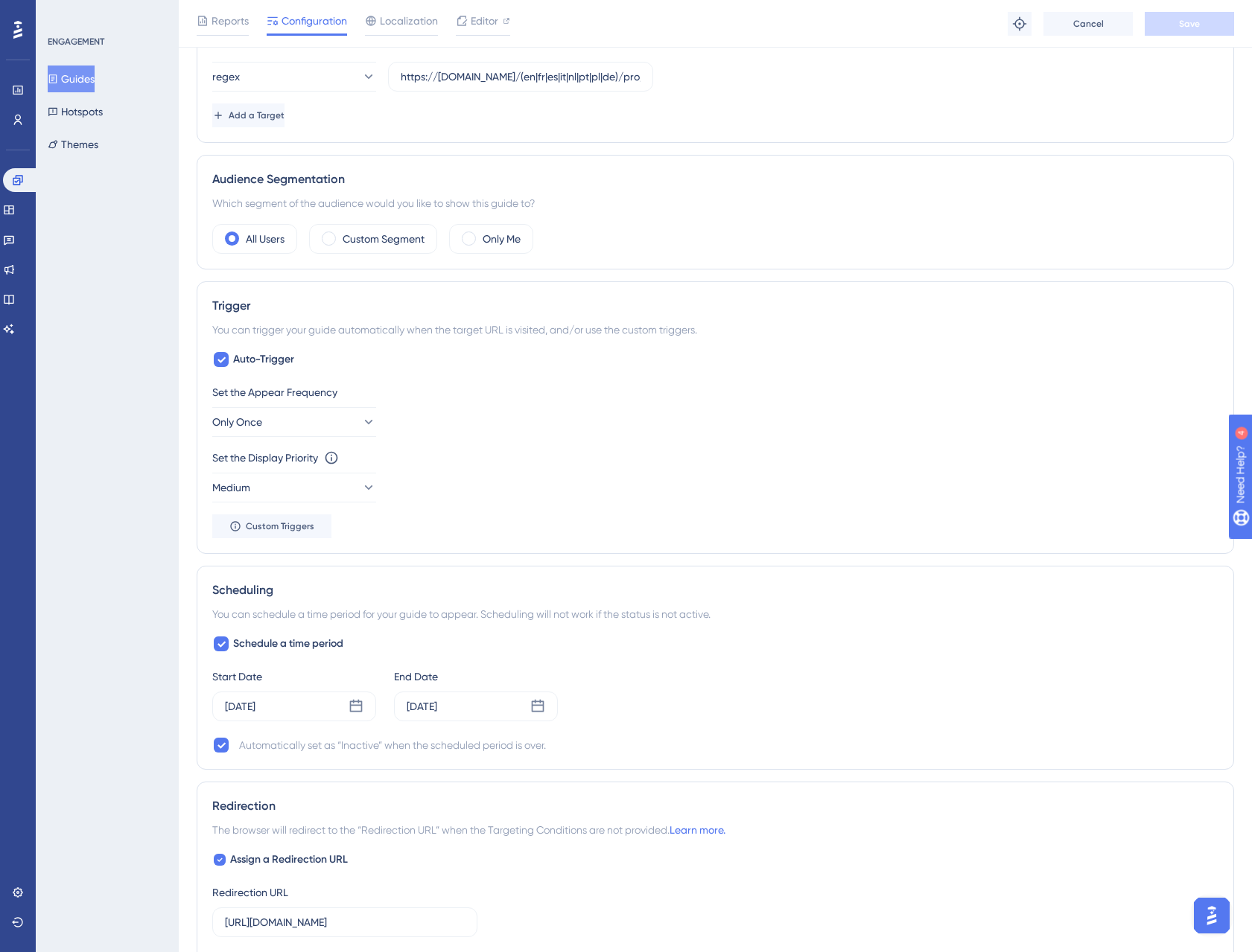
scroll to position [610, 0]
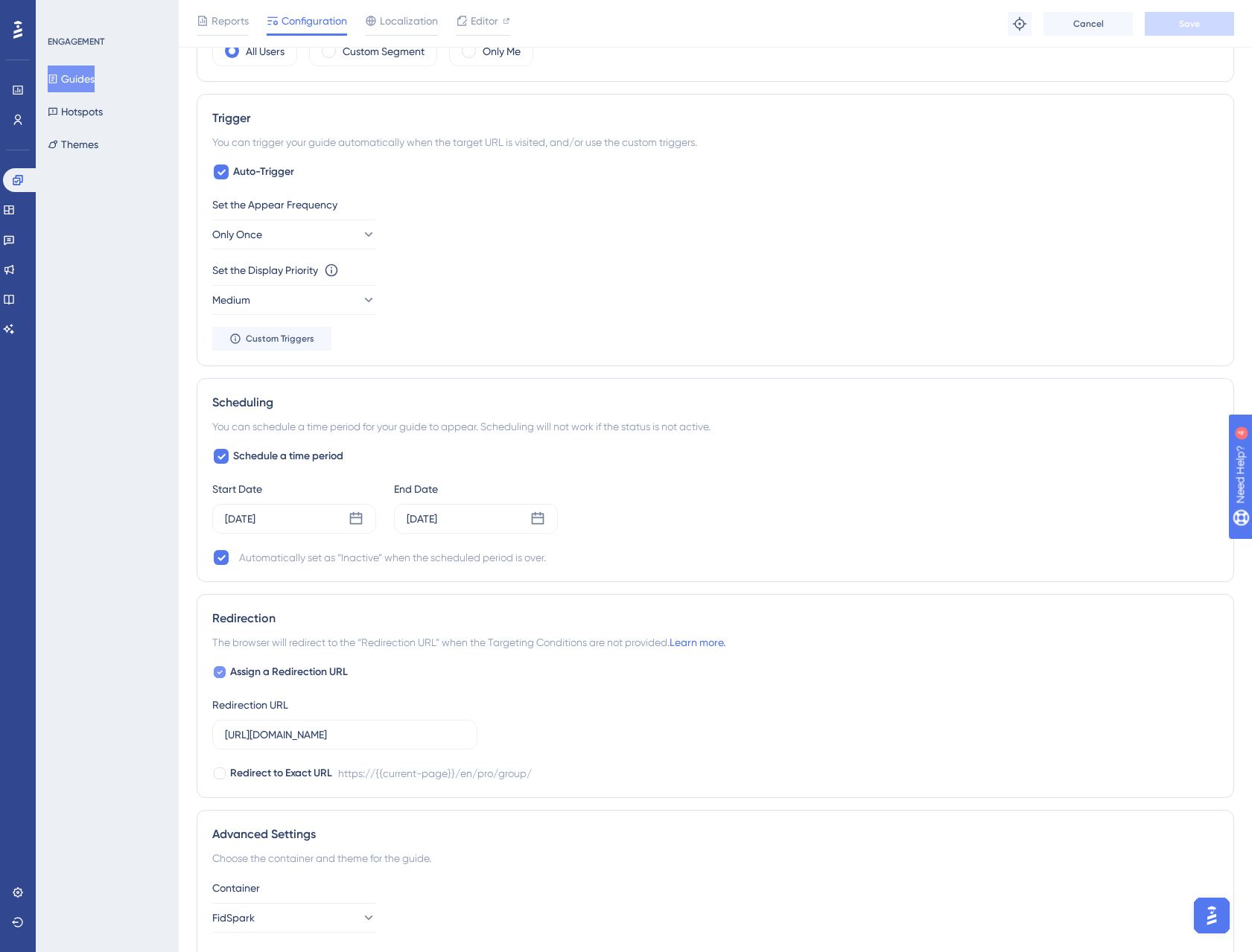
click at [222, 674] on icon at bounding box center [219, 672] width 6 height 12
checkbox input "false"
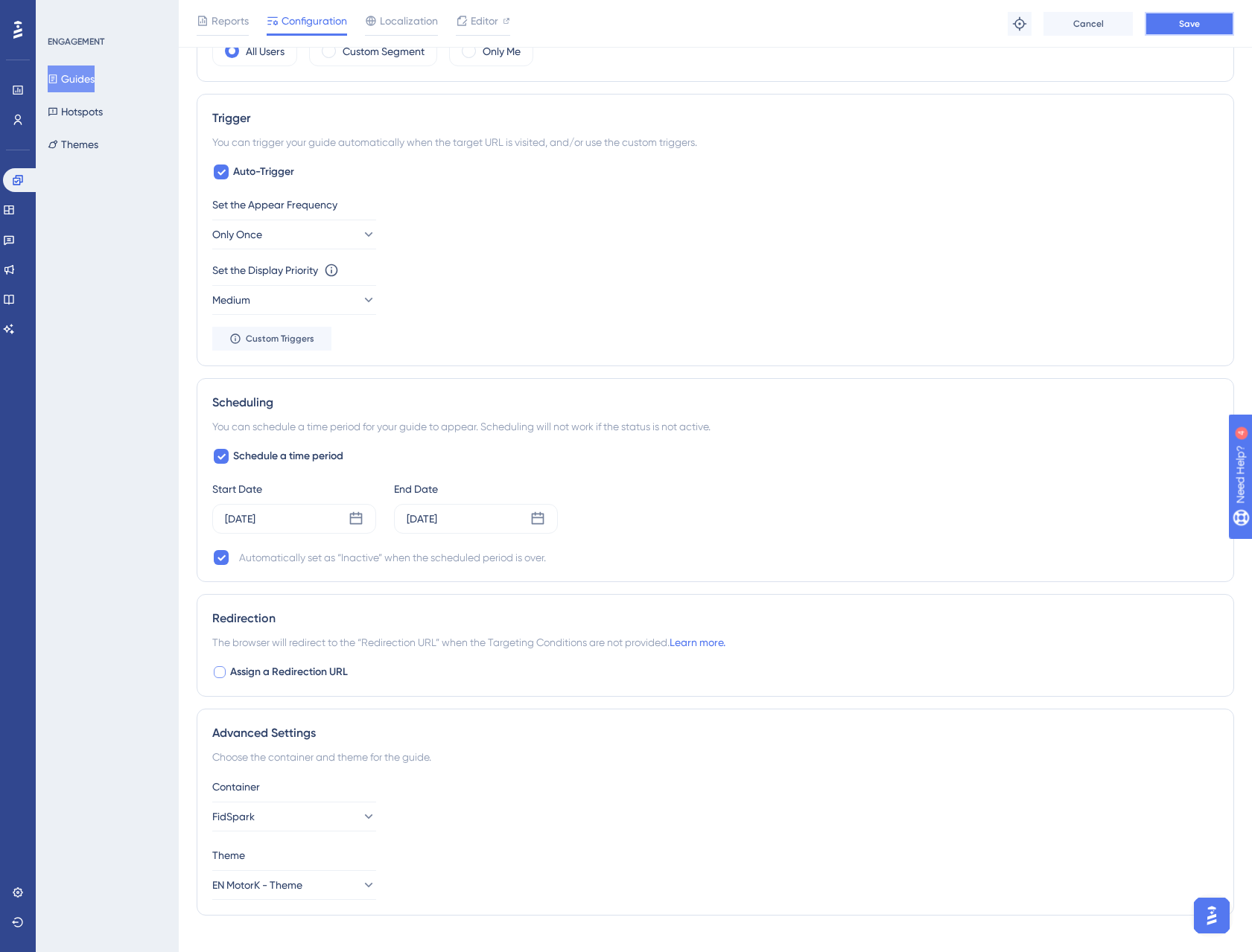
click at [1195, 22] on span "Save" at bounding box center [1189, 24] width 21 height 12
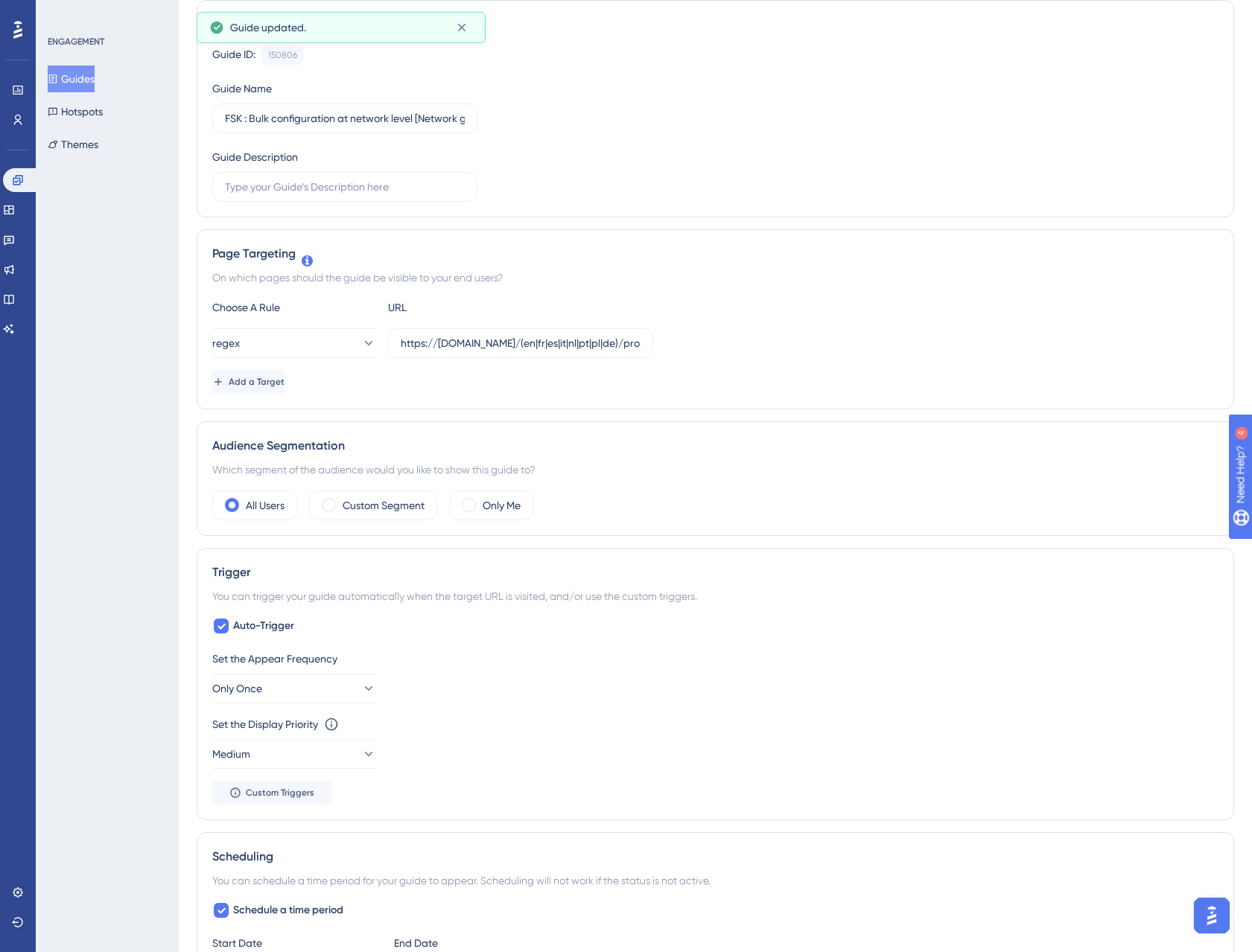
scroll to position [0, 0]
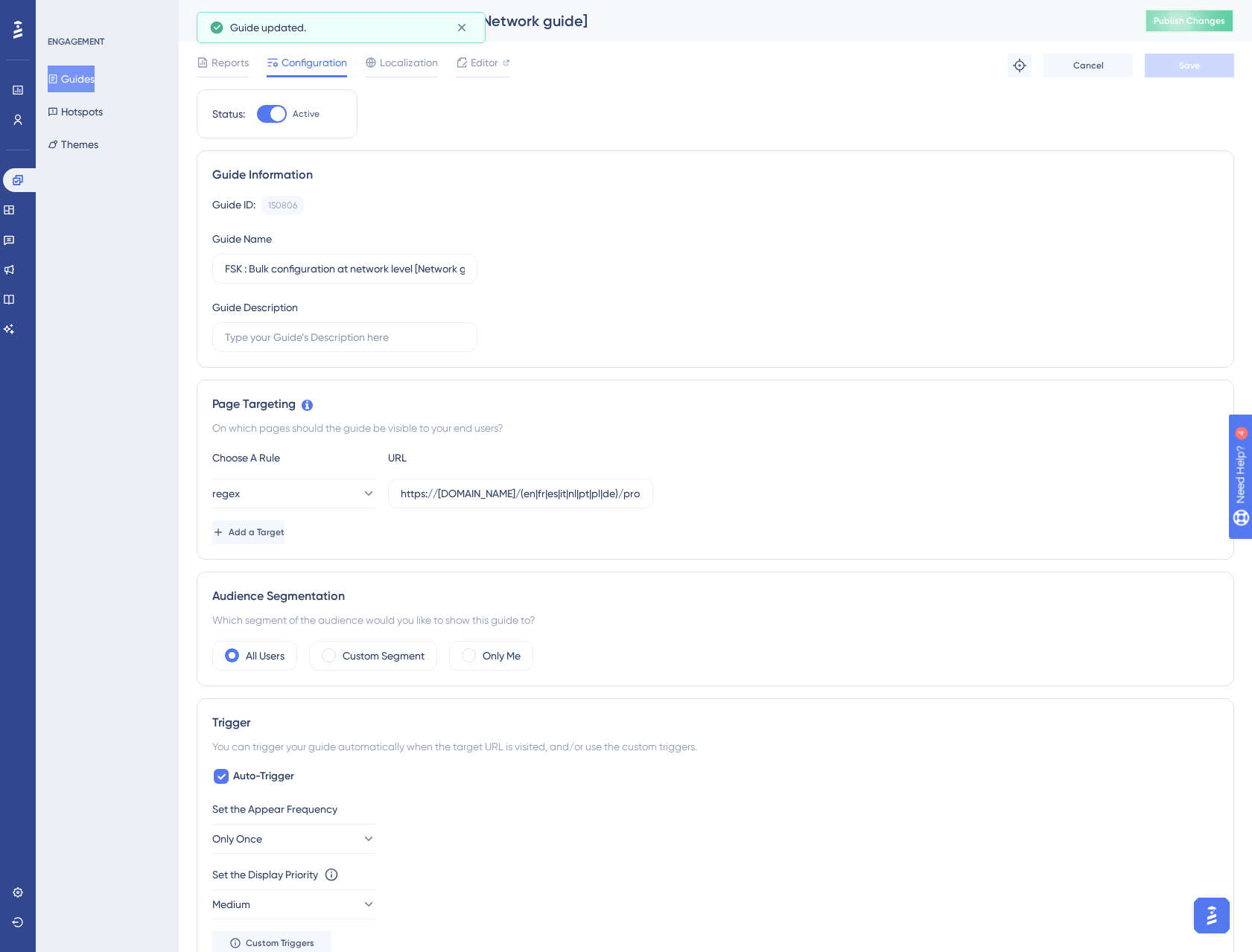
click at [1225, 16] on span "Publish Changes" at bounding box center [1189, 21] width 71 height 12
click at [93, 76] on button "Guides" at bounding box center [70, 79] width 47 height 27
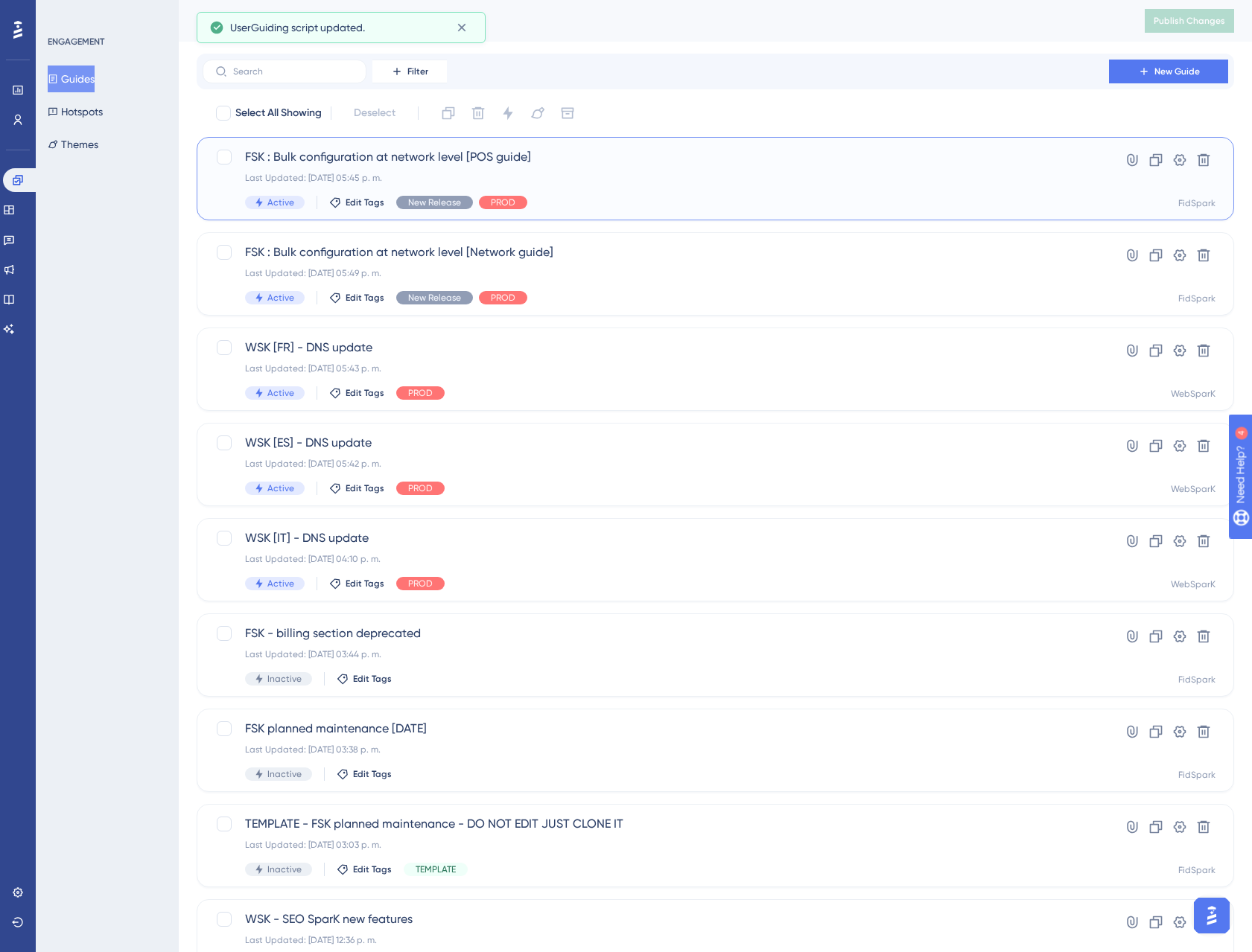
click at [387, 167] on div "FSK : Bulk configuration at network level [POS guide] Last Updated: [DATE] 05:4…" at bounding box center [656, 179] width 822 height 61
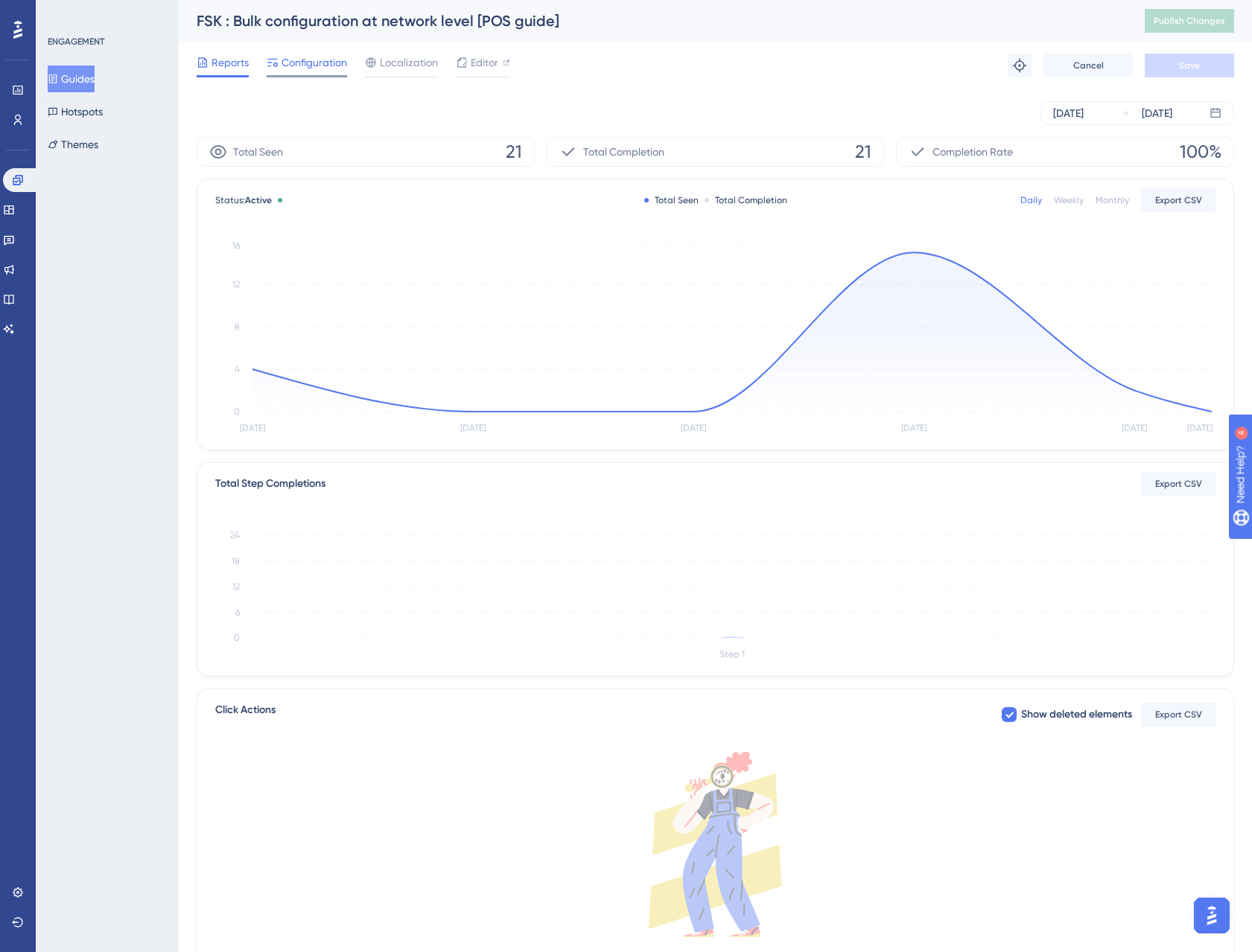
click at [301, 64] on span "Configuration" at bounding box center [314, 62] width 65 height 18
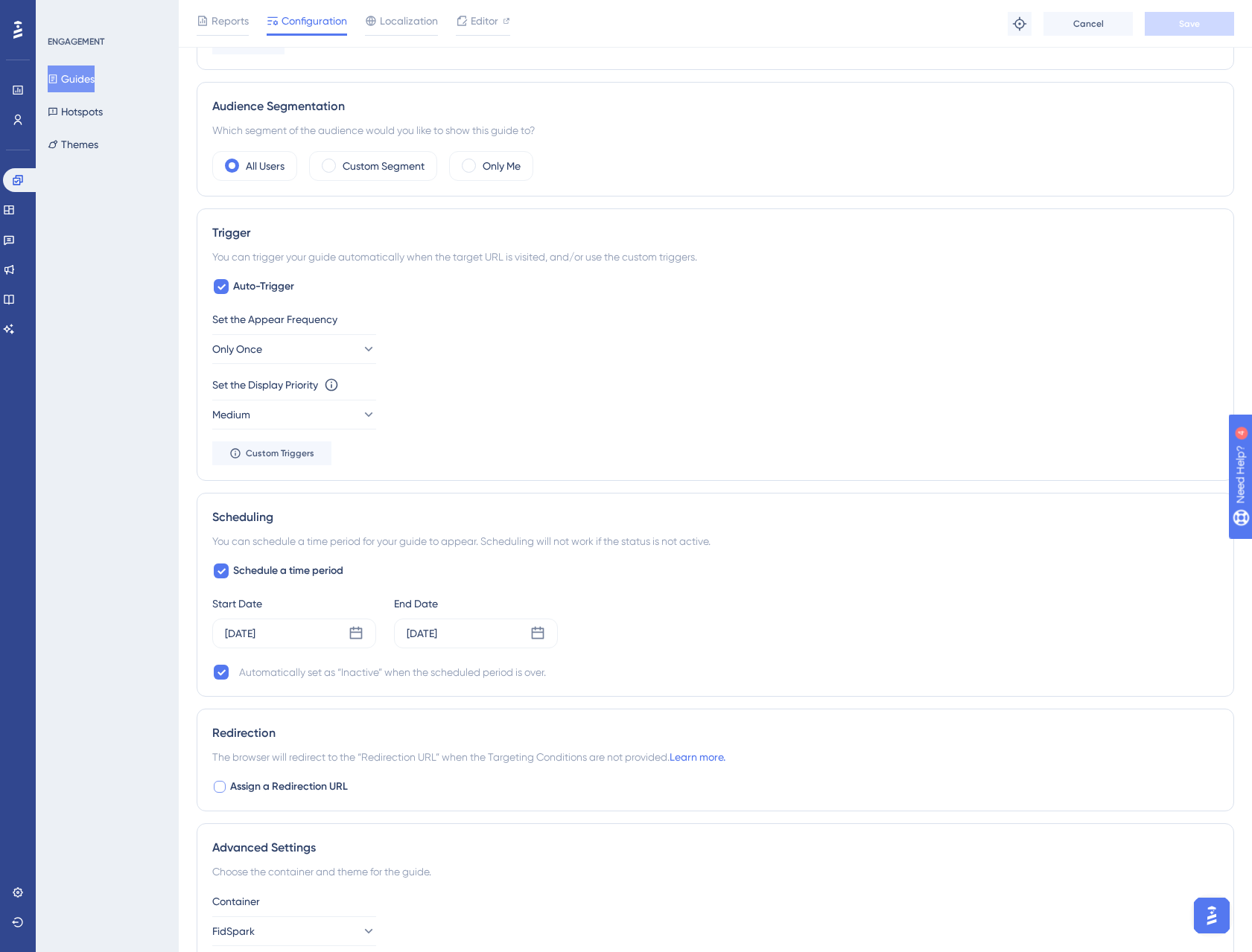
scroll to position [634, 0]
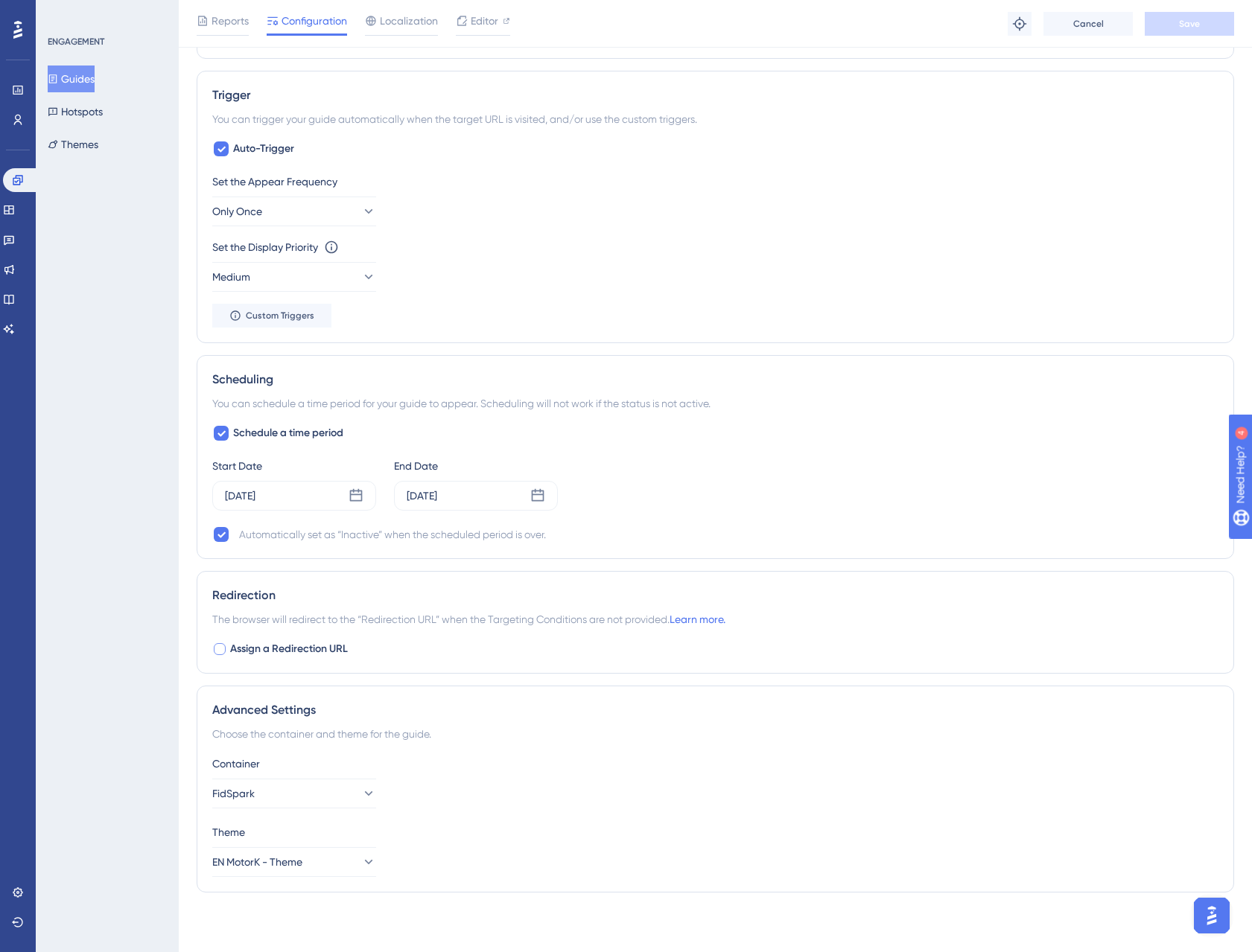
click at [227, 645] on div at bounding box center [220, 649] width 15 height 15
checkbox input "true"
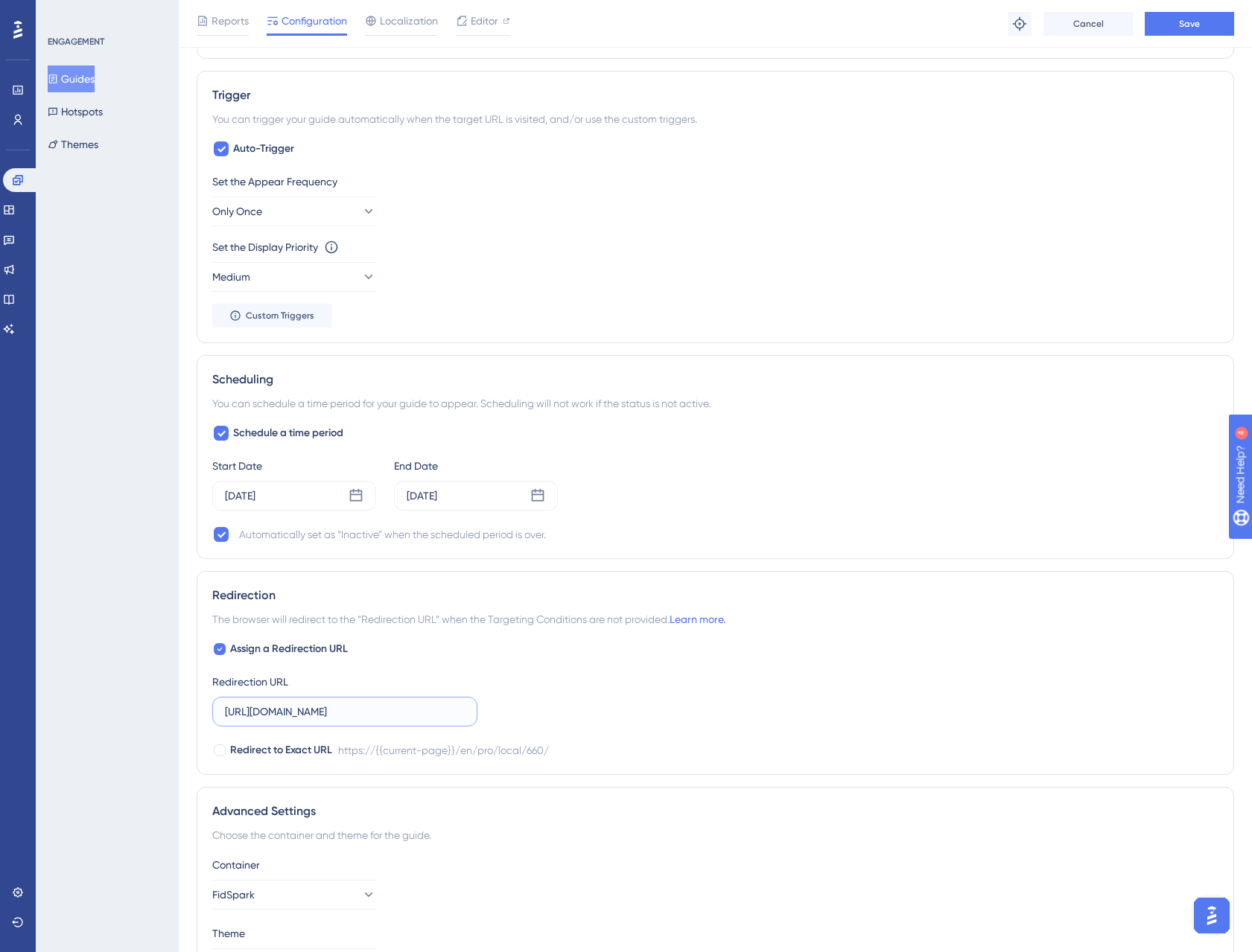
click at [286, 710] on input "[URL][DOMAIN_NAME]" at bounding box center [345, 711] width 239 height 16
type input "[URL][DOMAIN_NAME]"
click at [220, 652] on icon at bounding box center [219, 649] width 6 height 12
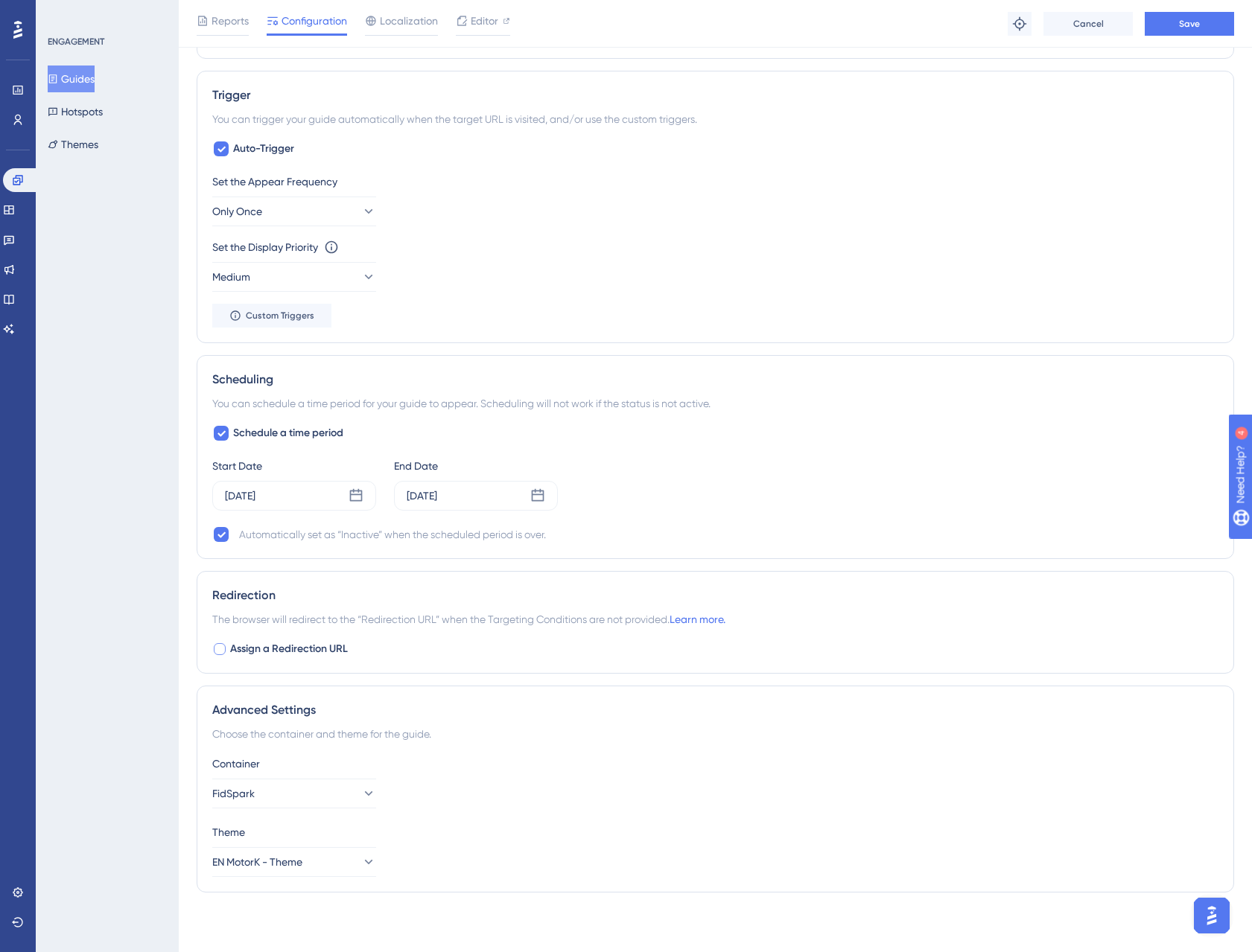
click at [221, 651] on div at bounding box center [220, 649] width 12 height 12
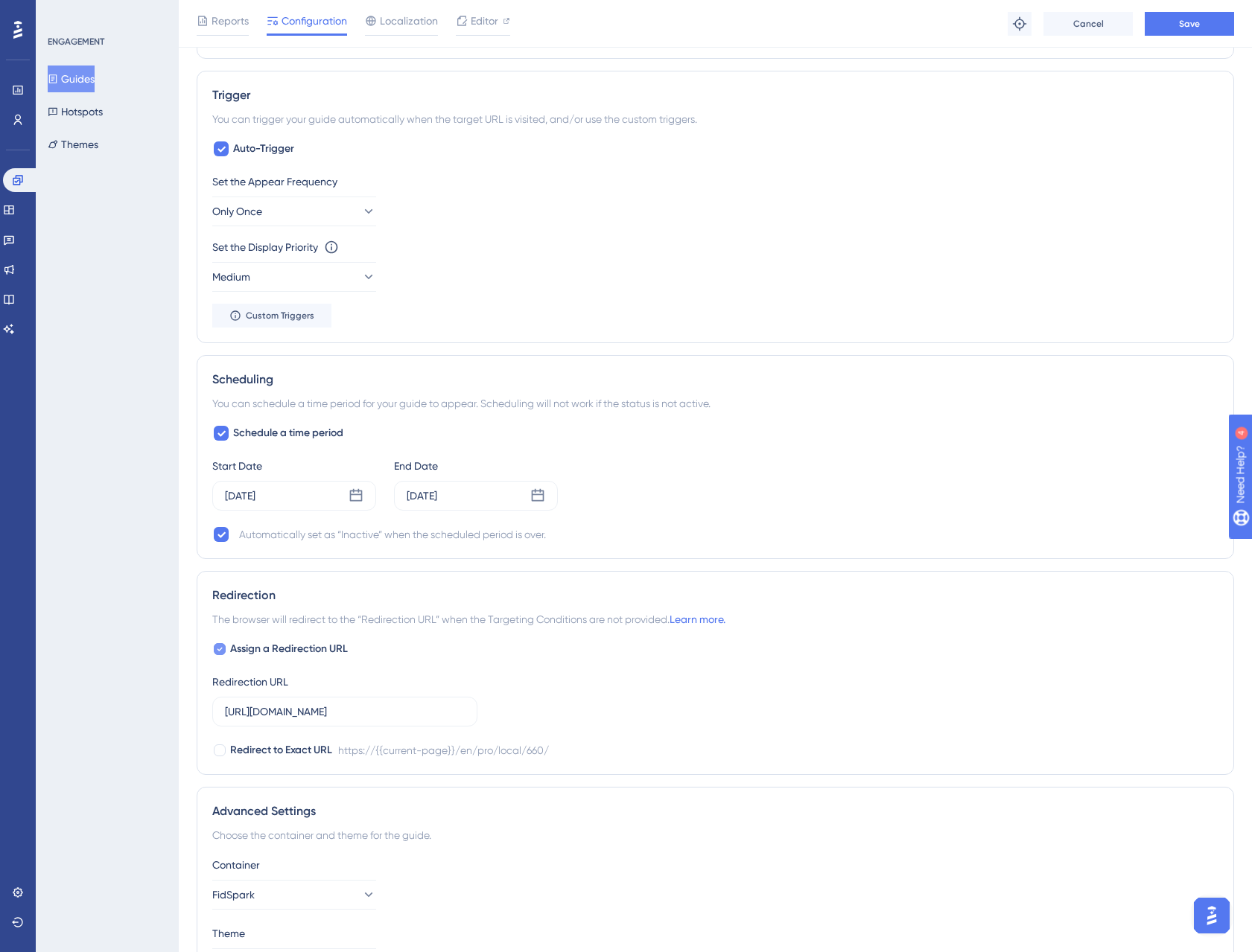
click at [221, 651] on icon at bounding box center [219, 649] width 6 height 12
checkbox input "false"
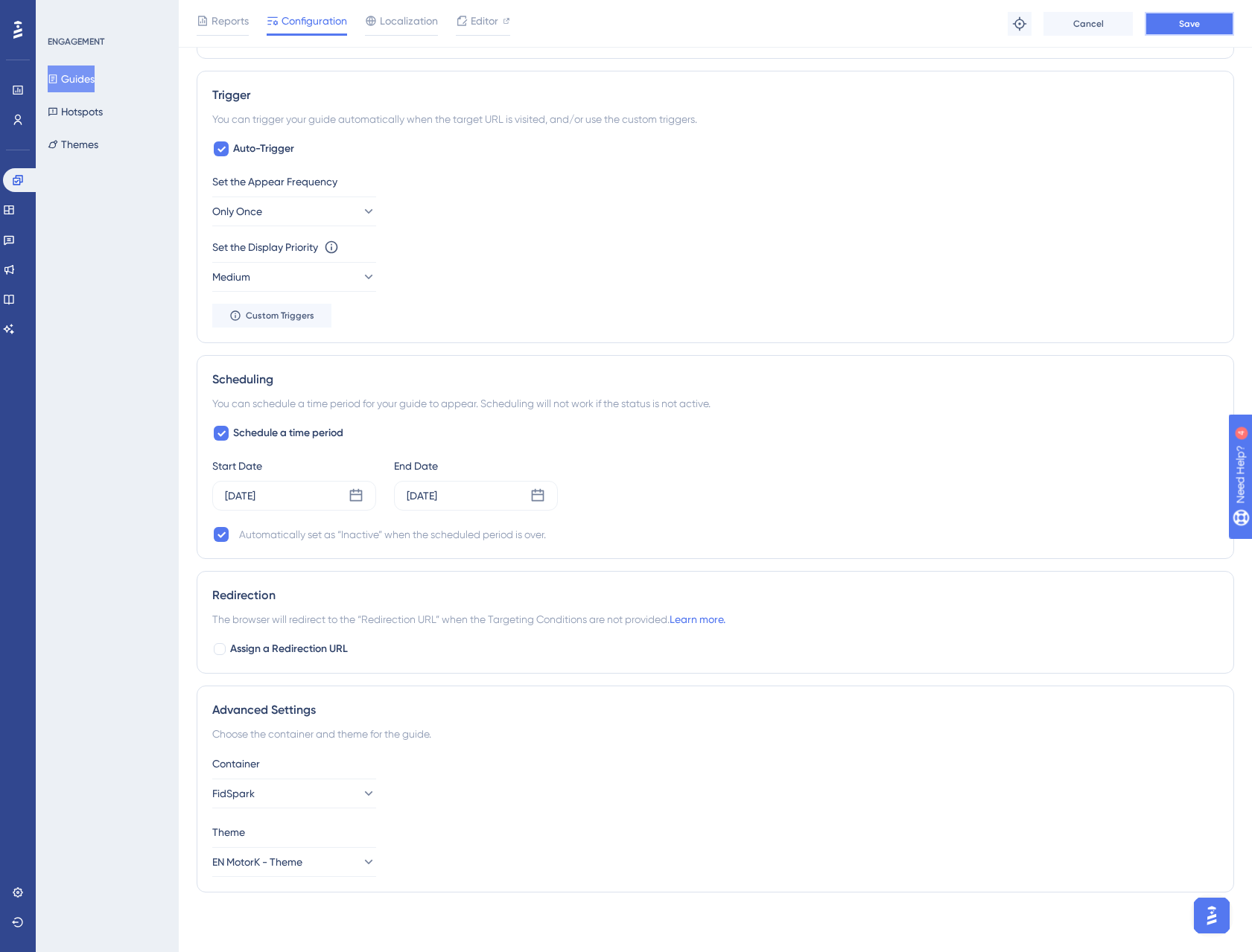
click at [1206, 32] on button "Save" at bounding box center [1188, 24] width 89 height 24
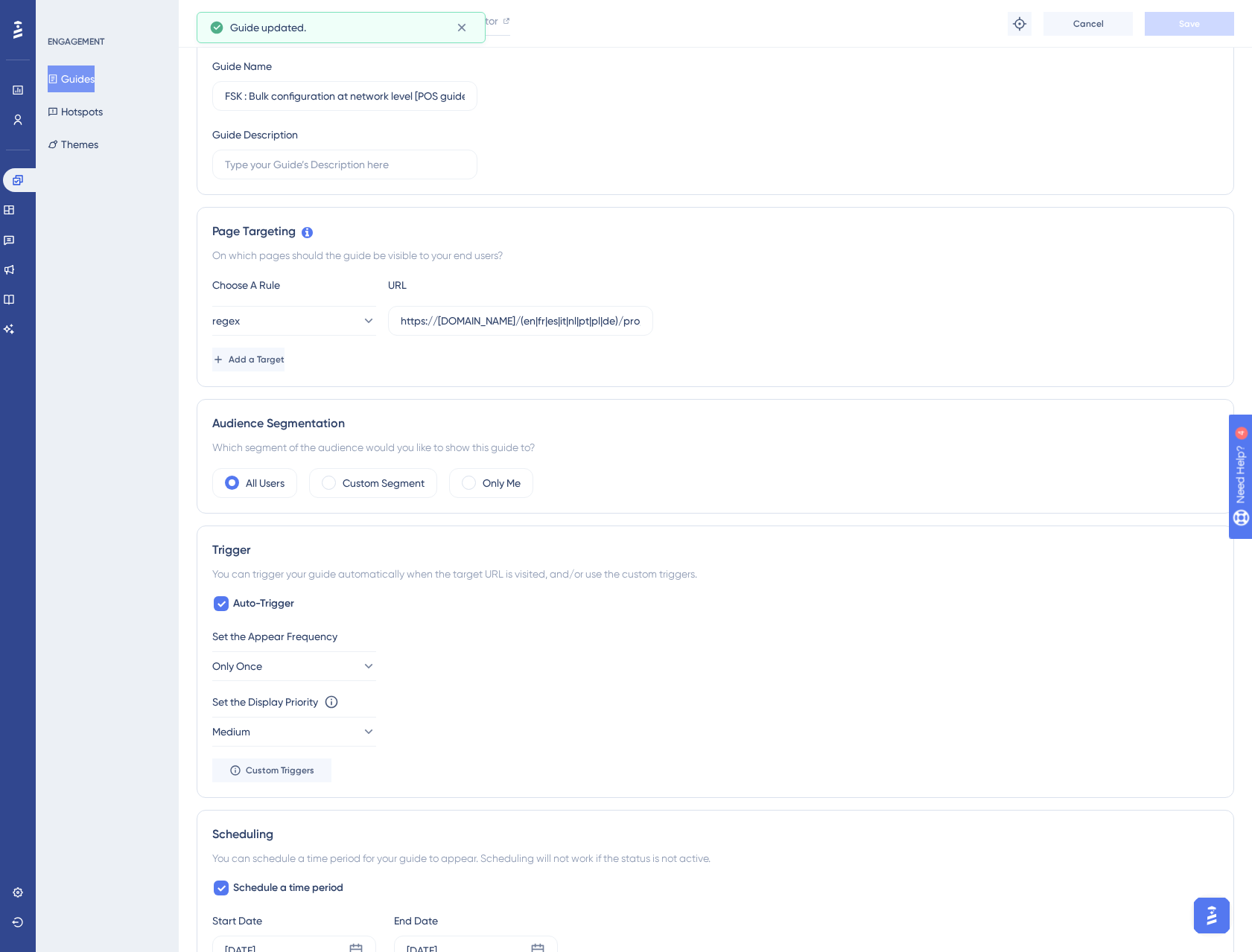
scroll to position [0, 0]
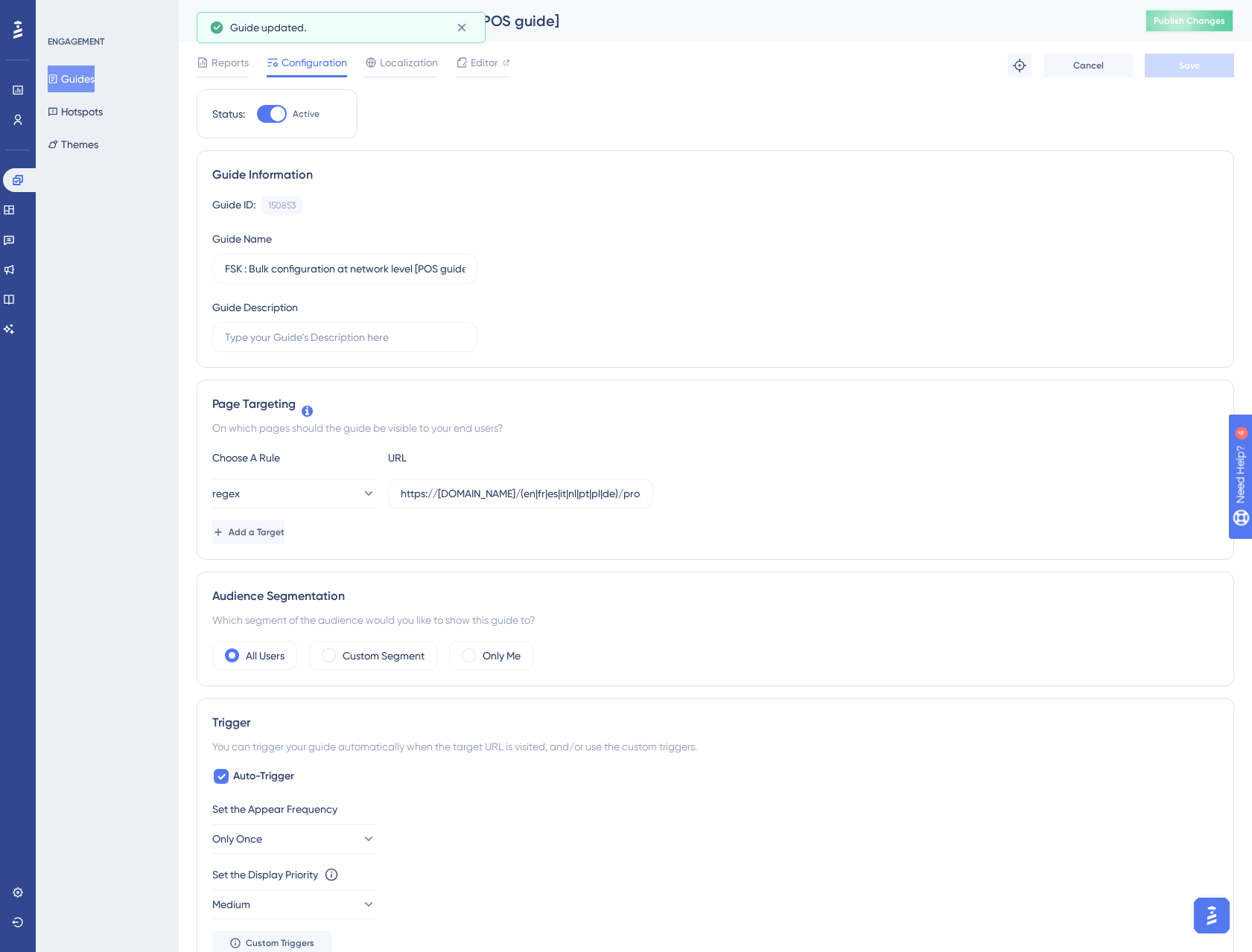
click at [1210, 20] on button "Publish Changes" at bounding box center [1188, 21] width 89 height 24
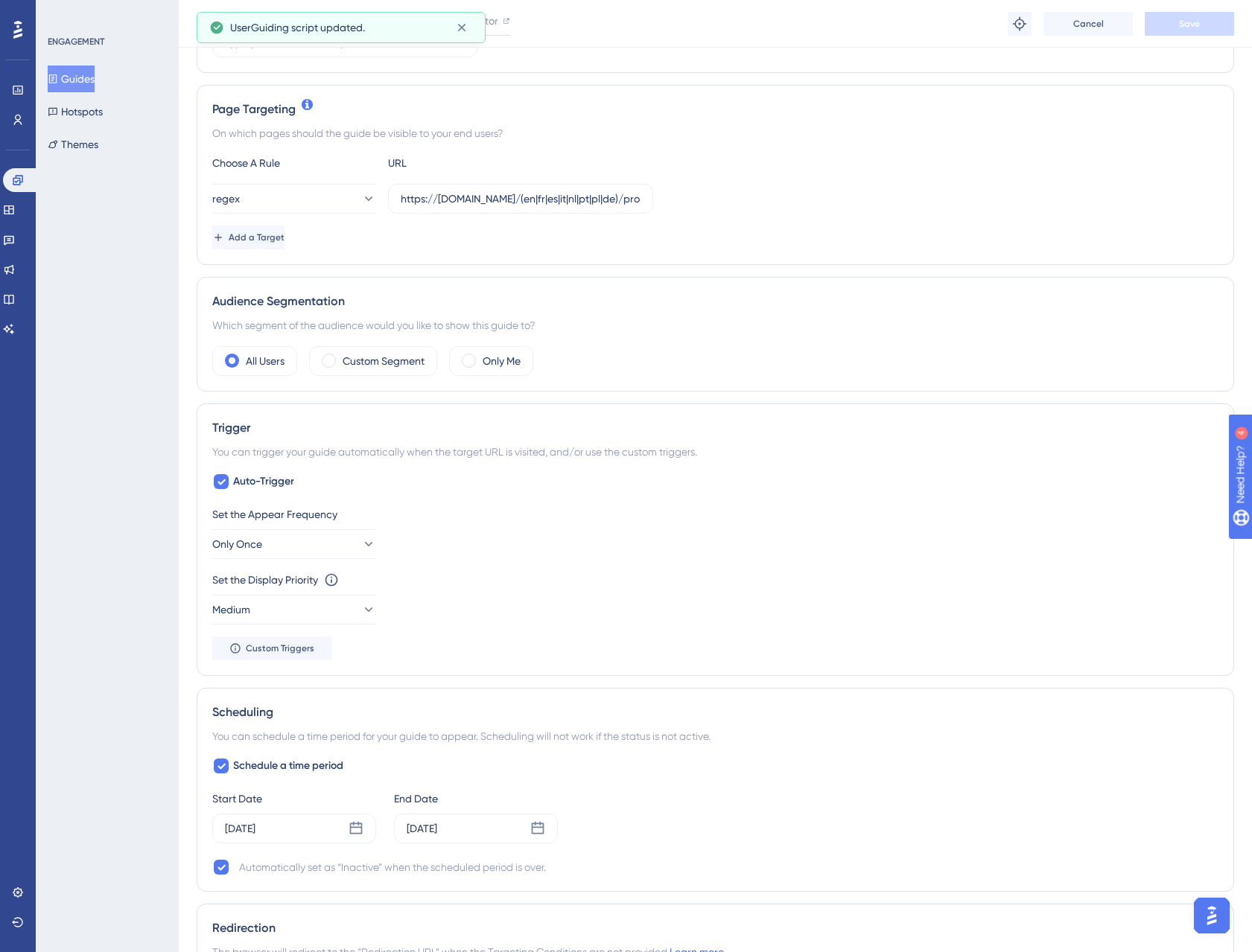
scroll to position [563, 0]
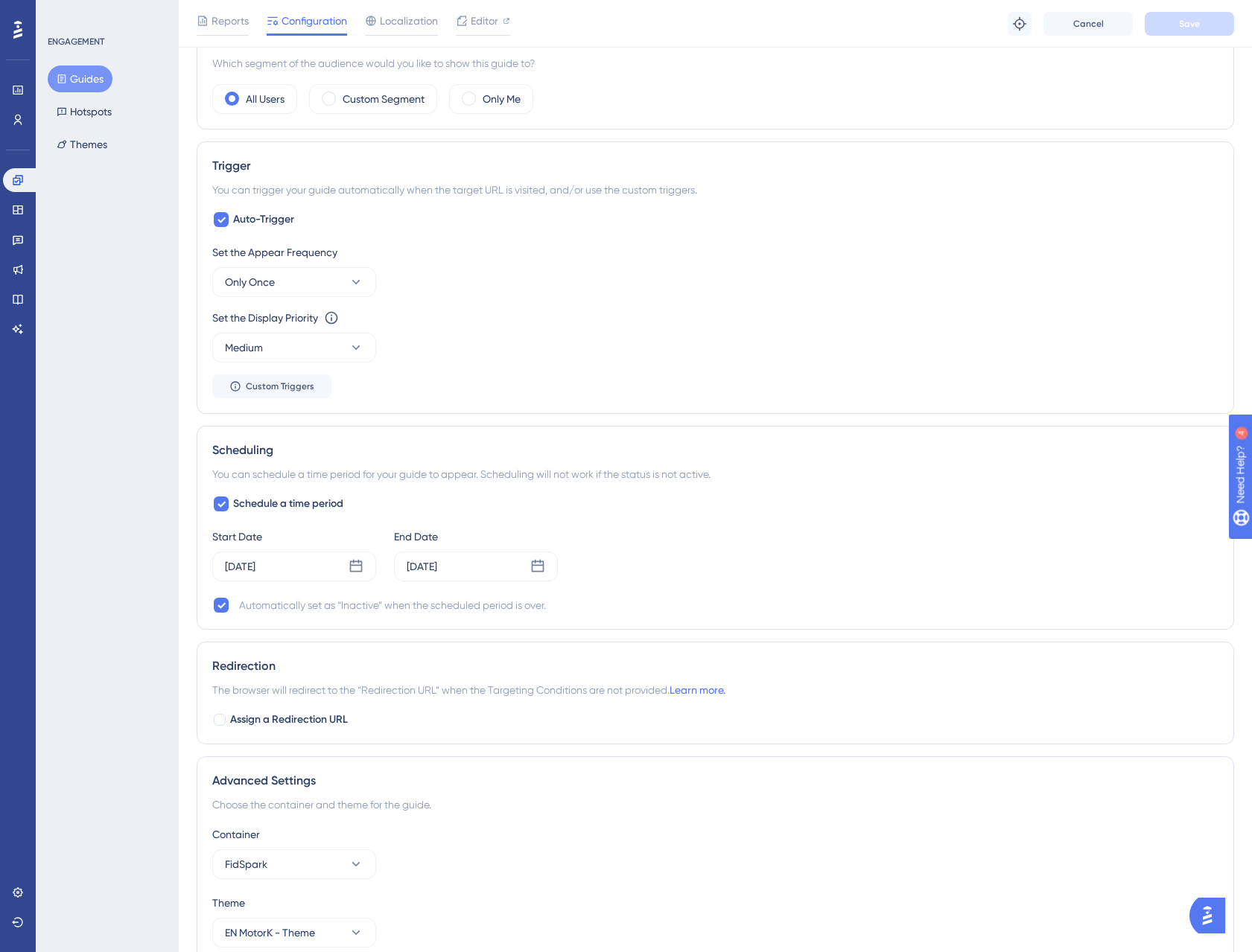
scroll to position [634, 0]
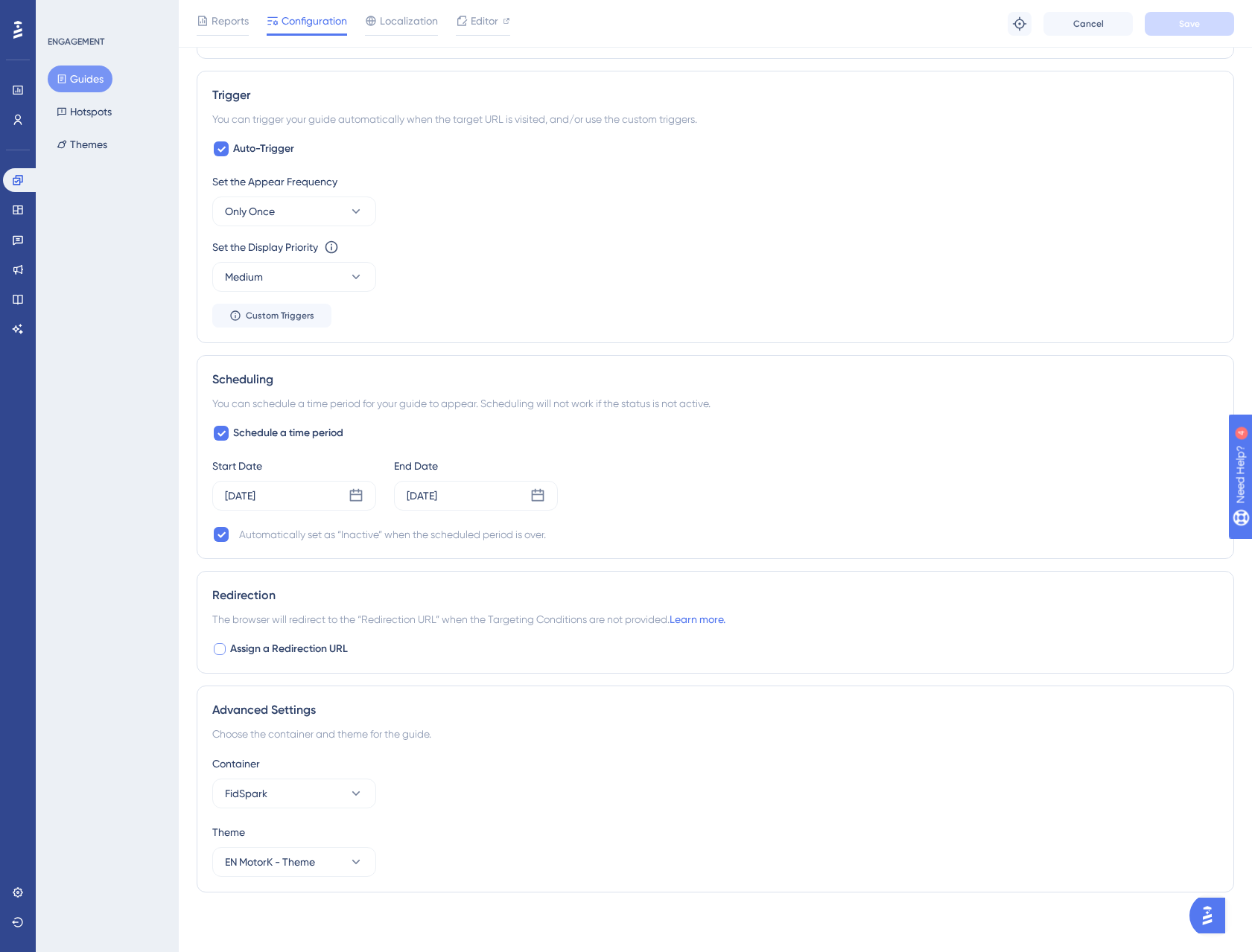
click at [227, 652] on label "Assign a Redirection URL" at bounding box center [280, 648] width 136 height 18
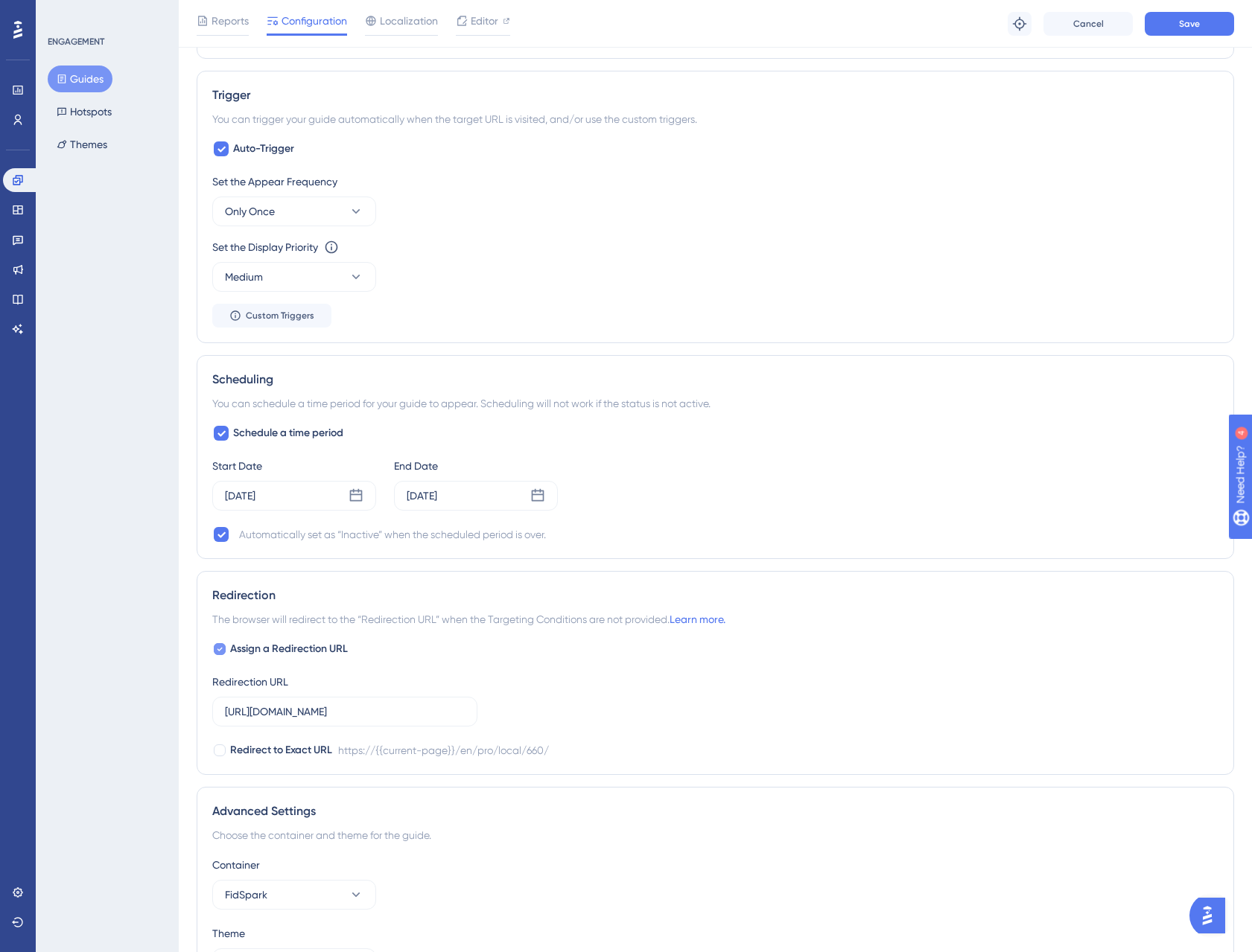
click at [227, 652] on div at bounding box center [220, 649] width 15 height 15
checkbox input "false"
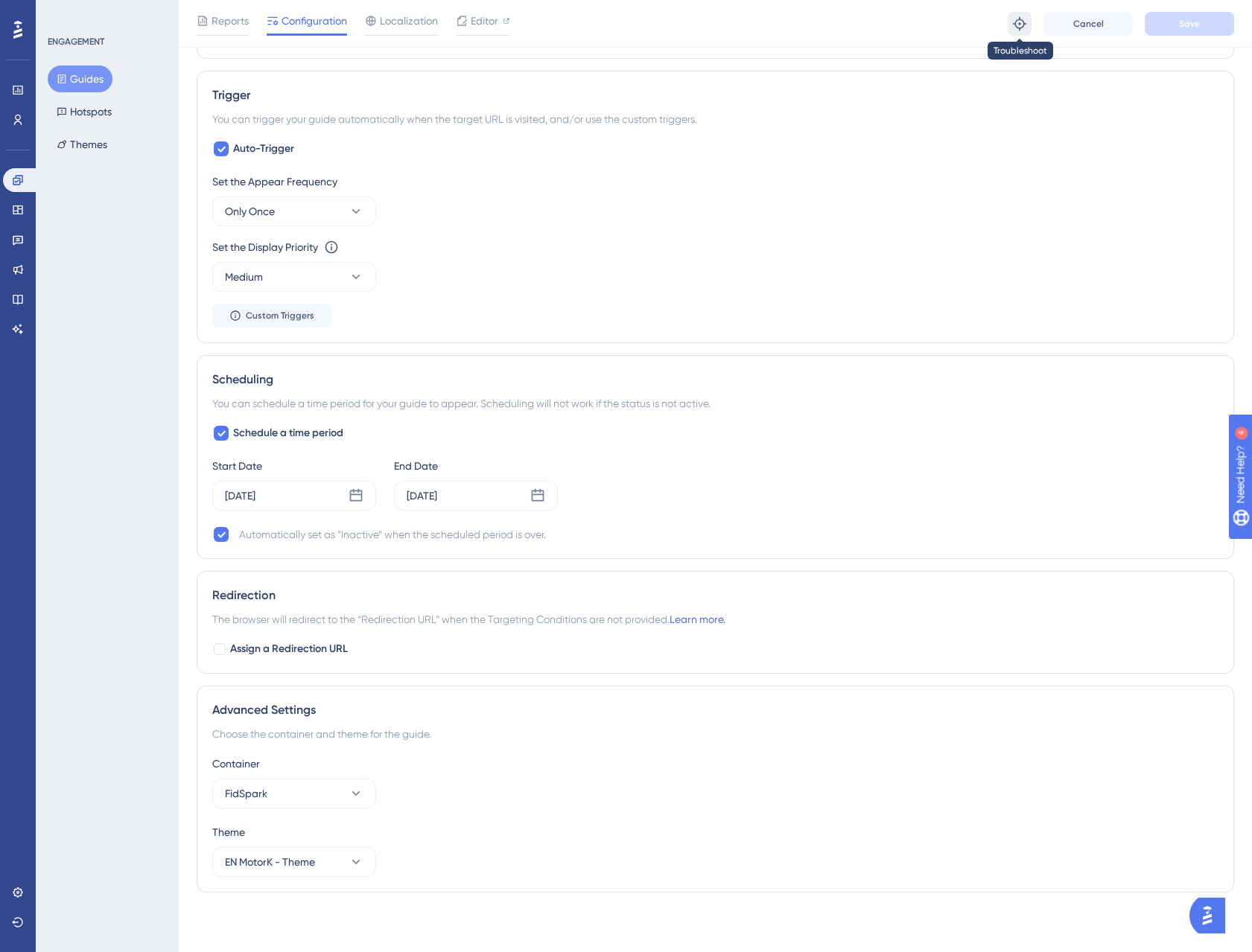
click at [1023, 24] on icon at bounding box center [1019, 23] width 14 height 14
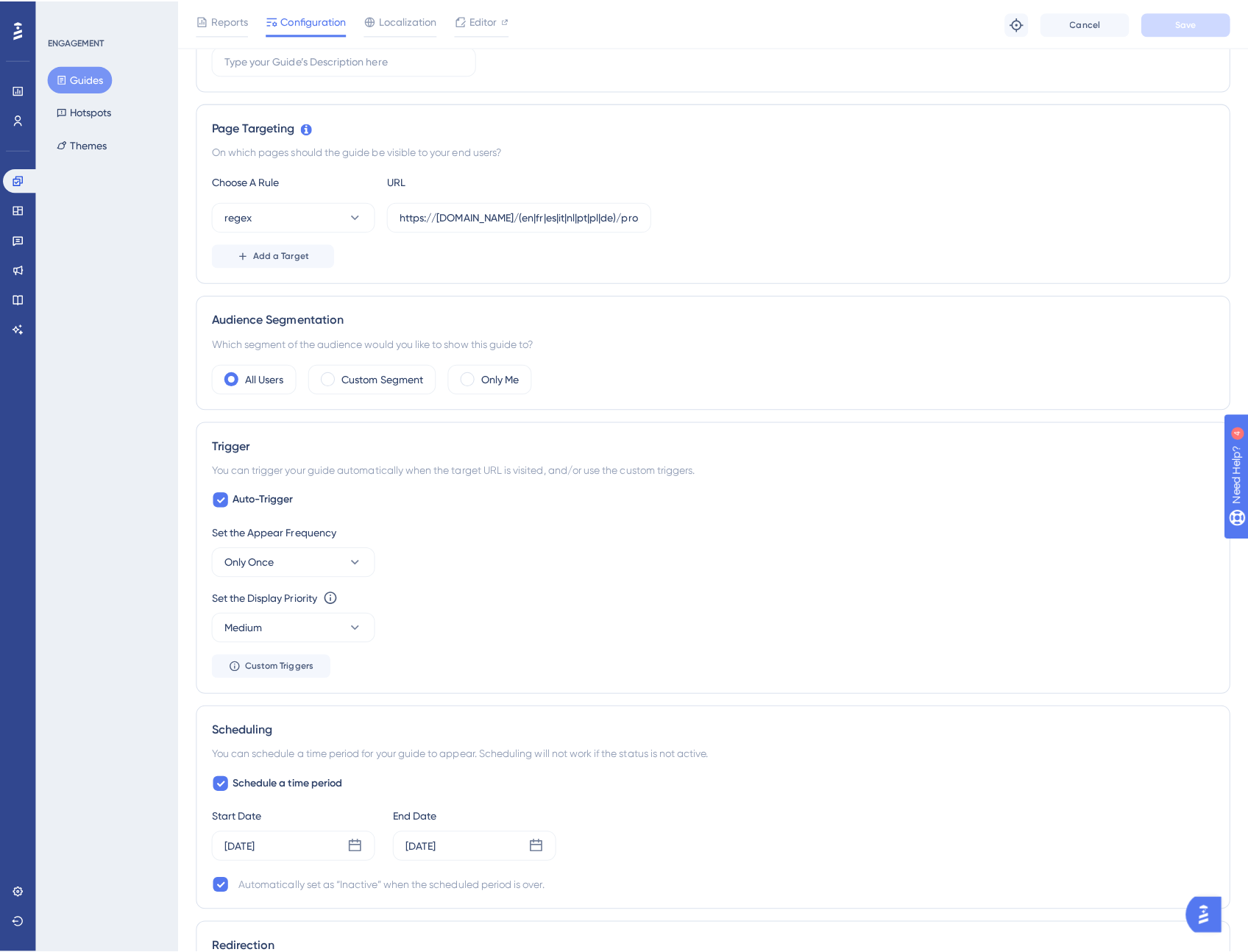
scroll to position [0, 0]
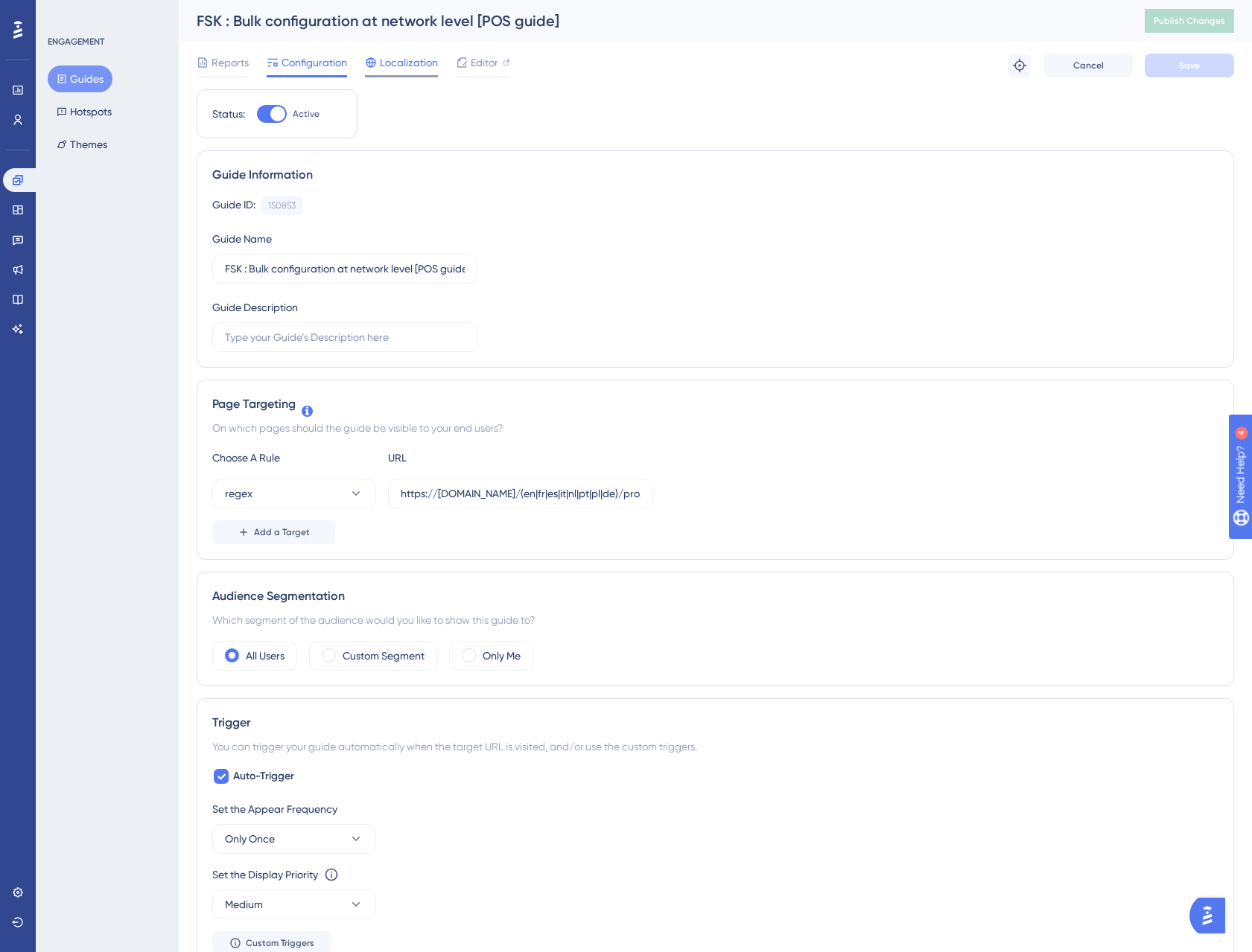
click at [417, 70] on span "Localization" at bounding box center [408, 62] width 58 height 18
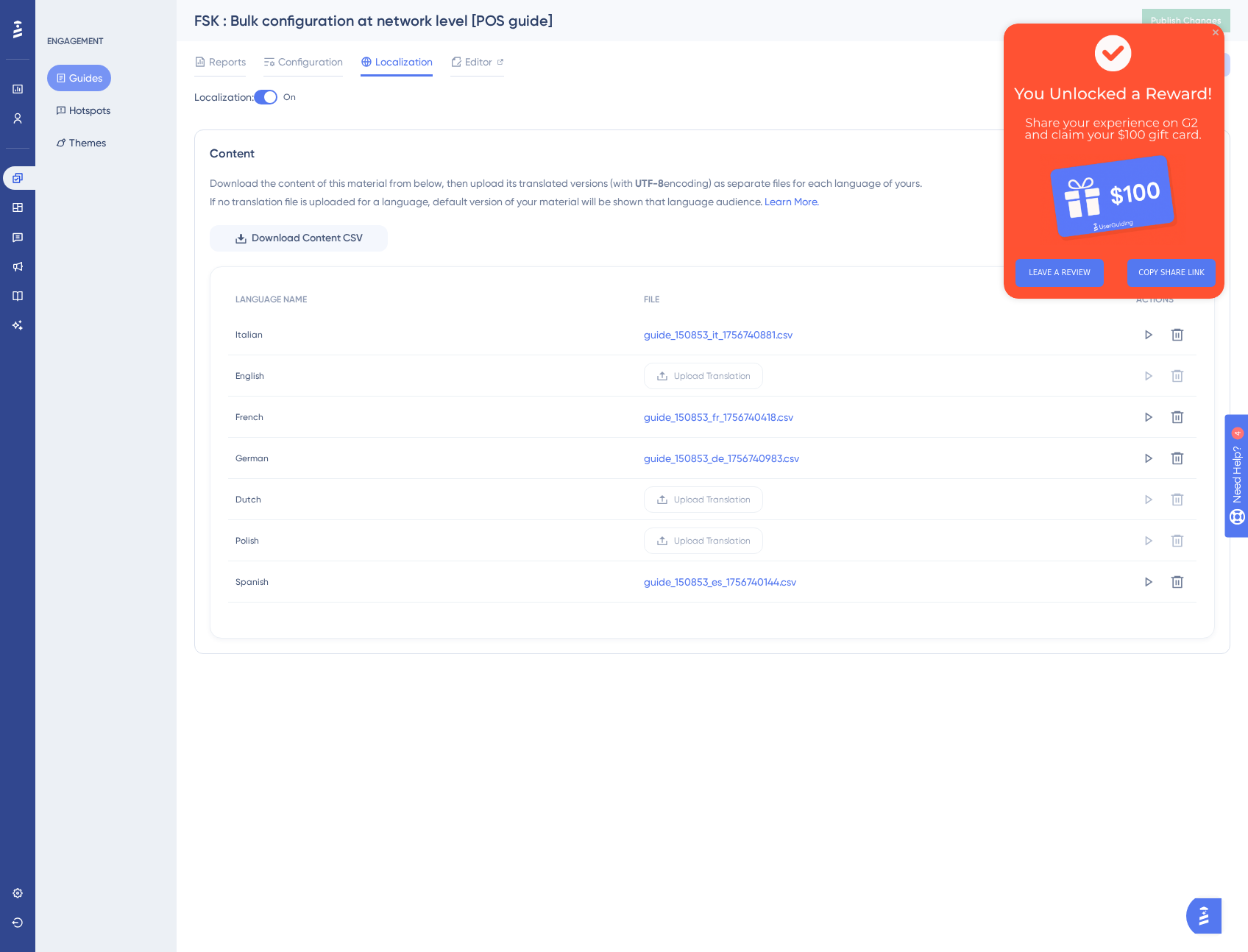
click at [1214, 32] on icon "Close Preview" at bounding box center [1215, 32] width 6 height 6
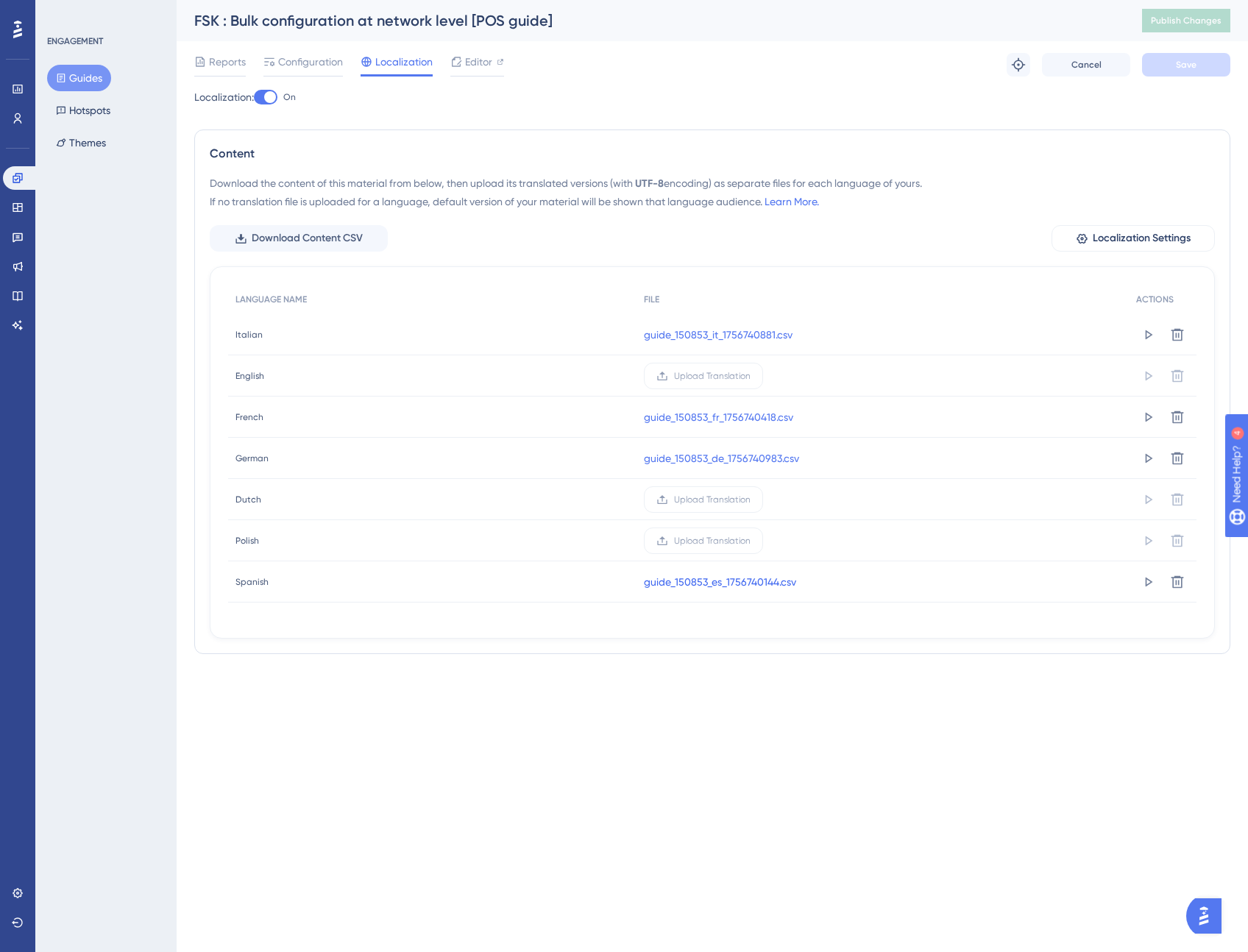
click at [701, 576] on link "guide_150853_es_1756740144.csv" at bounding box center [720, 581] width 153 height 18
click at [86, 79] on button "Guides" at bounding box center [79, 78] width 64 height 27
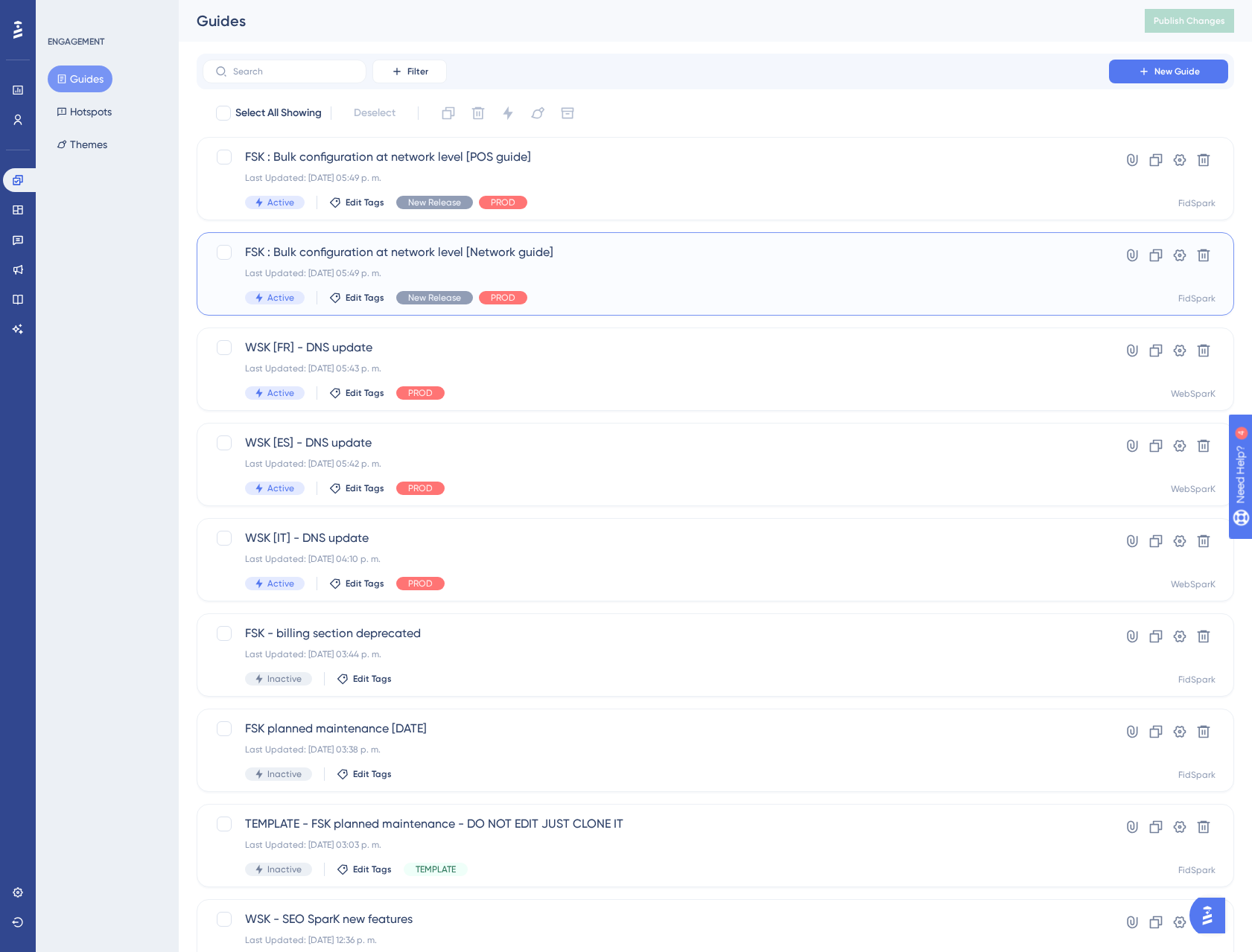
click at [461, 258] on span "FSK : Bulk configuration at network level [Network guide]" at bounding box center [656, 252] width 822 height 18
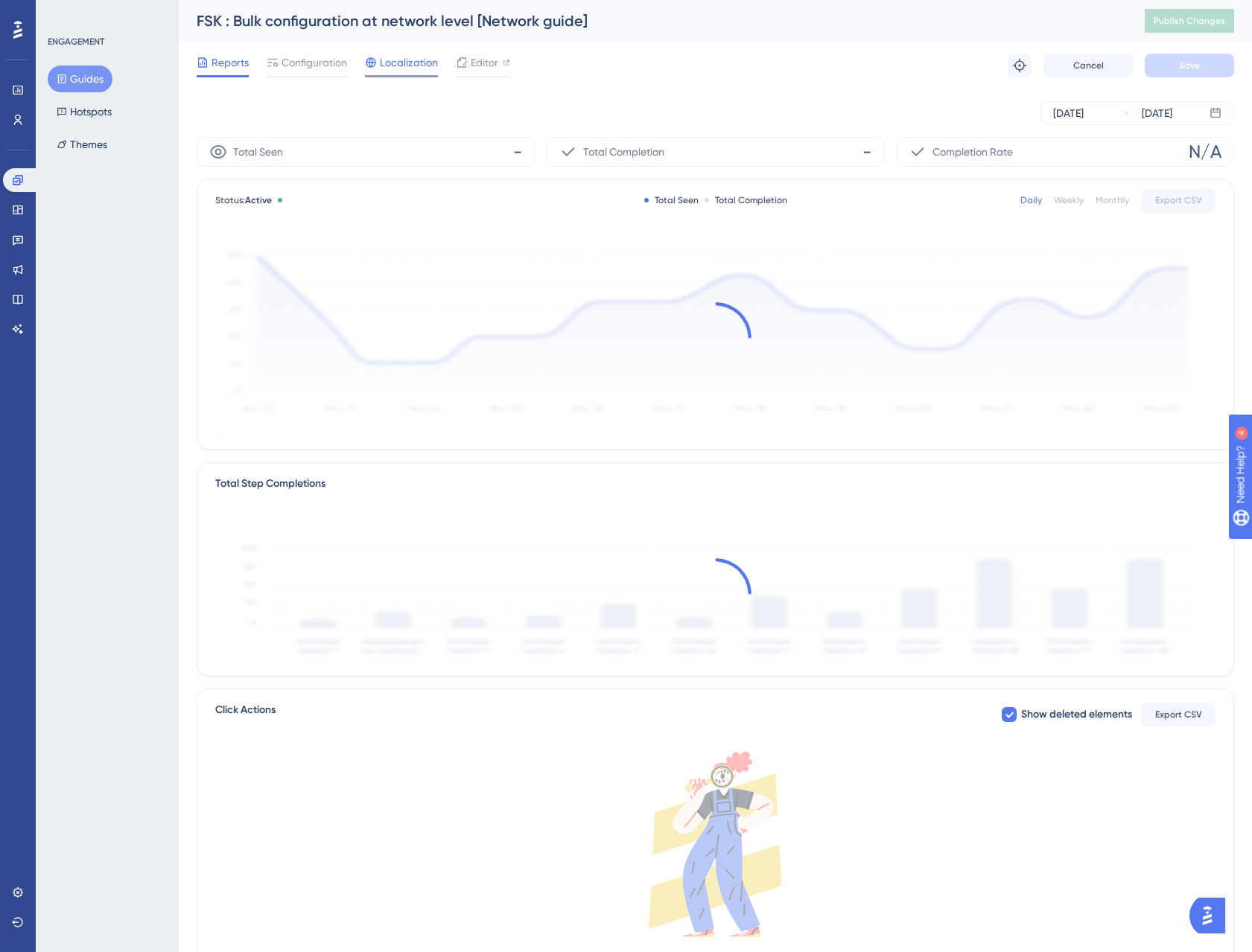
click at [424, 62] on span "Localization" at bounding box center [408, 62] width 58 height 18
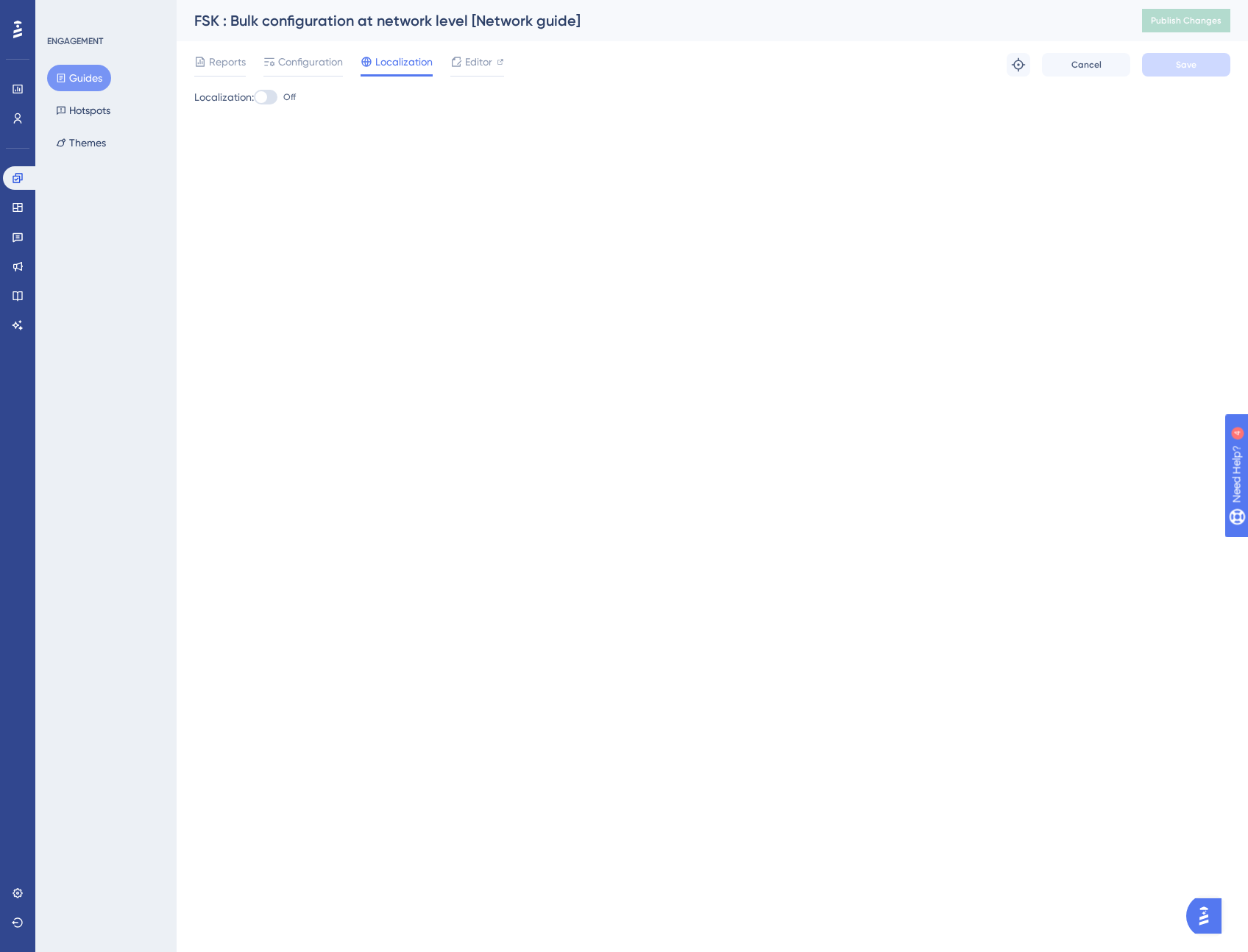
click at [65, 81] on icon at bounding box center [61, 78] width 10 height 10
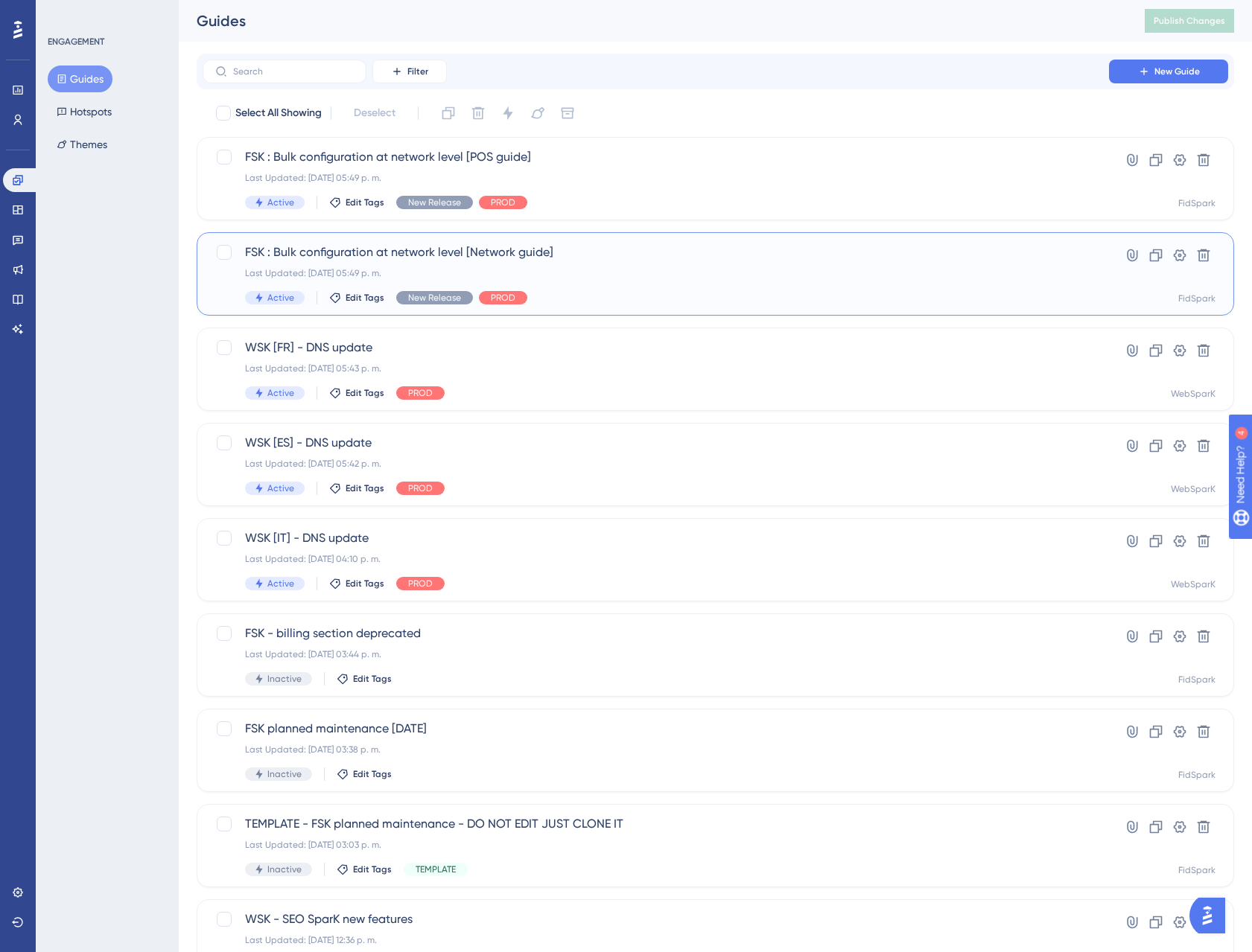
click at [385, 247] on span "FSK : Bulk configuration at network level [Network guide]" at bounding box center [656, 252] width 822 height 18
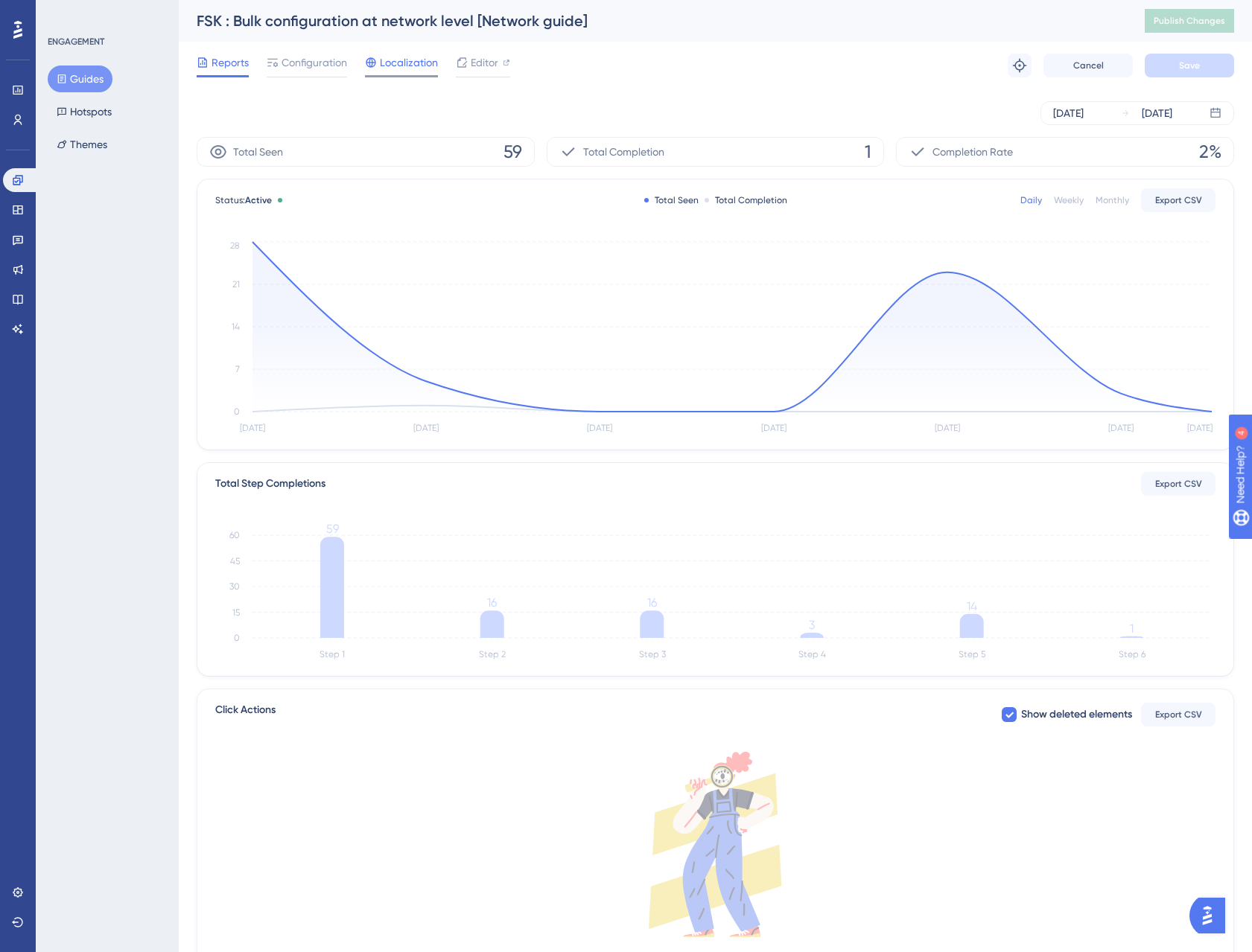
click at [410, 64] on span "Localization" at bounding box center [408, 62] width 58 height 18
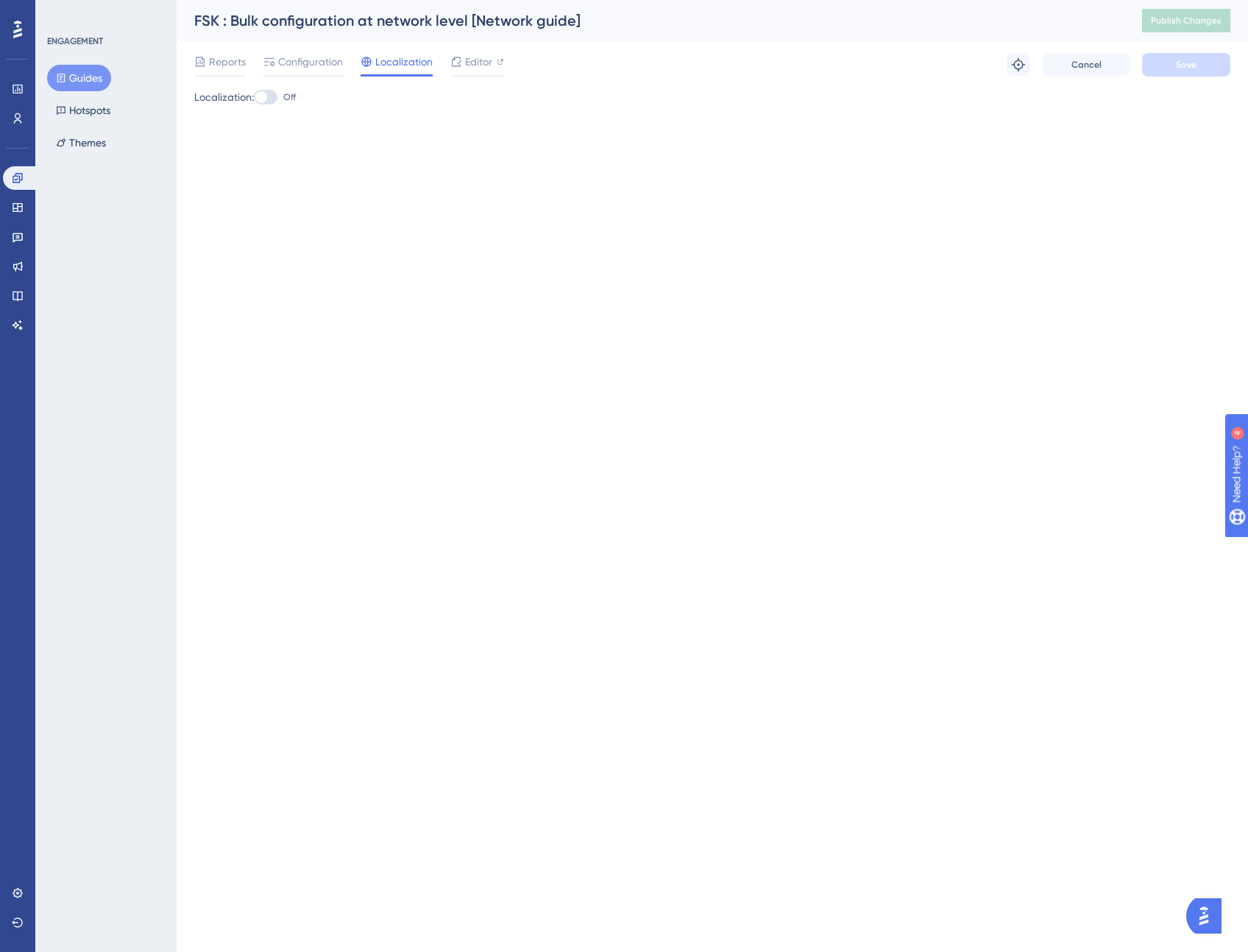
click at [273, 98] on div at bounding box center [266, 97] width 23 height 15
click at [254, 98] on input "Off" at bounding box center [253, 97] width 1 height 1
checkbox input "true"
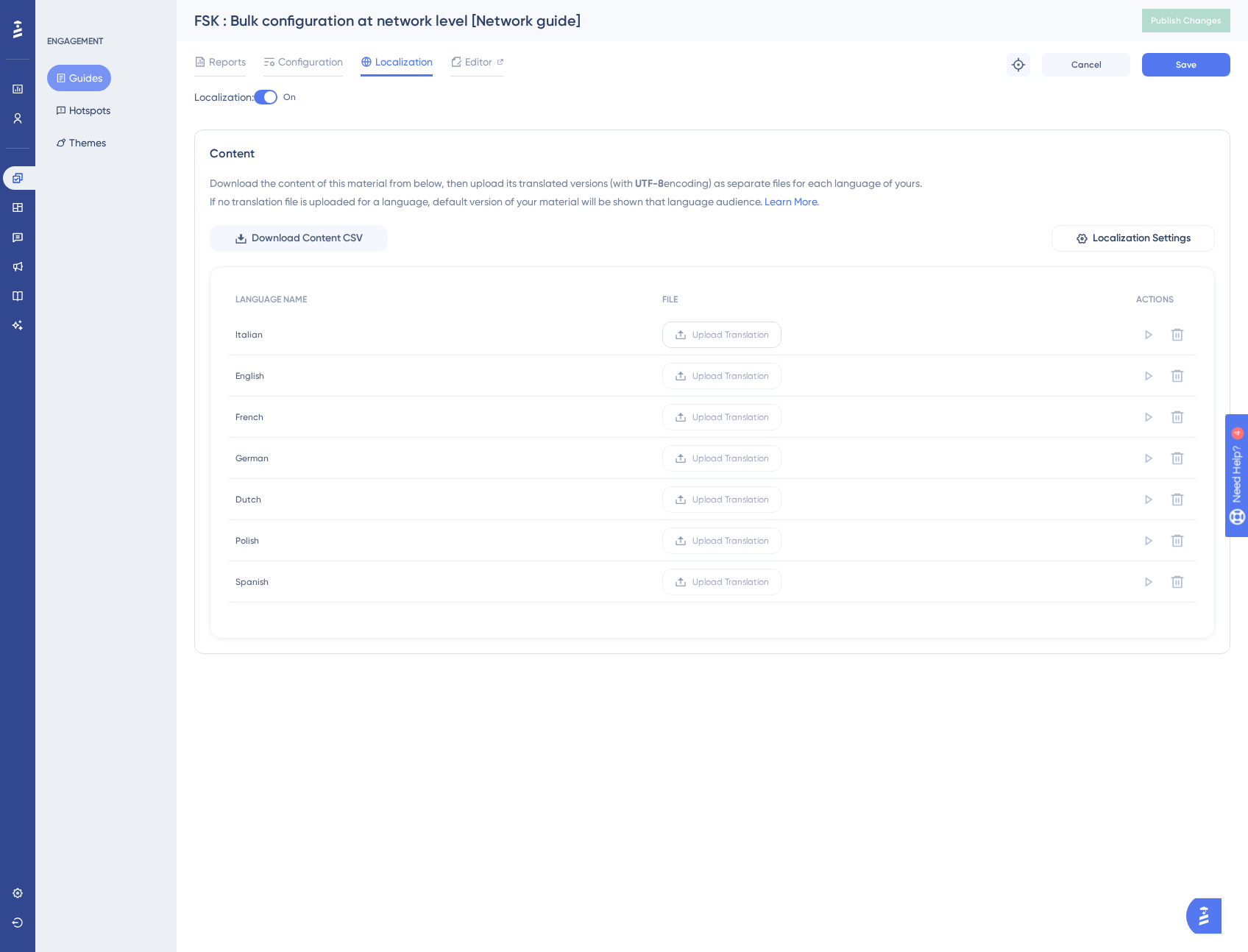
click at [745, 336] on span "Upload Translation" at bounding box center [730, 335] width 76 height 12
click at [769, 335] on input "Upload Translation" at bounding box center [769, 335] width 0 height 0
click at [709, 423] on label "Upload Translation" at bounding box center [705, 418] width 119 height 27
click at [752, 417] on input "Upload Translation" at bounding box center [752, 417] width 0 height 0
click at [715, 460] on span "Upload Translation" at bounding box center [714, 458] width 76 height 12
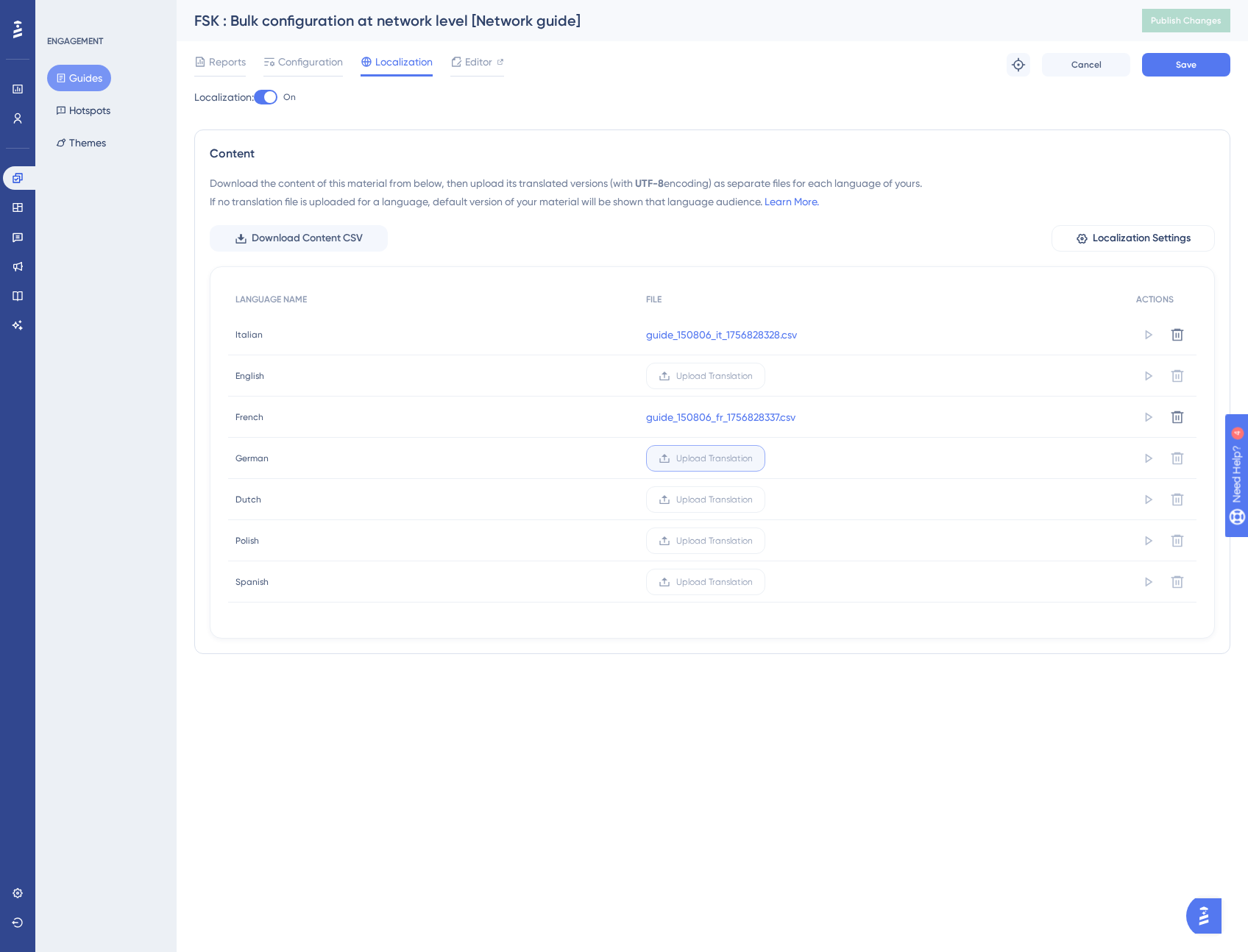
click at [752, 459] on input "Upload Translation" at bounding box center [752, 459] width 0 height 0
click at [716, 579] on span "Upload Translation" at bounding box center [712, 582] width 76 height 12
click at [751, 582] on input "Upload Translation" at bounding box center [751, 582] width 0 height 0
click at [1190, 72] on button "Save" at bounding box center [1185, 65] width 88 height 23
click at [762, 333] on link "guide_150806_it_1756828328.csv" at bounding box center [720, 335] width 151 height 18
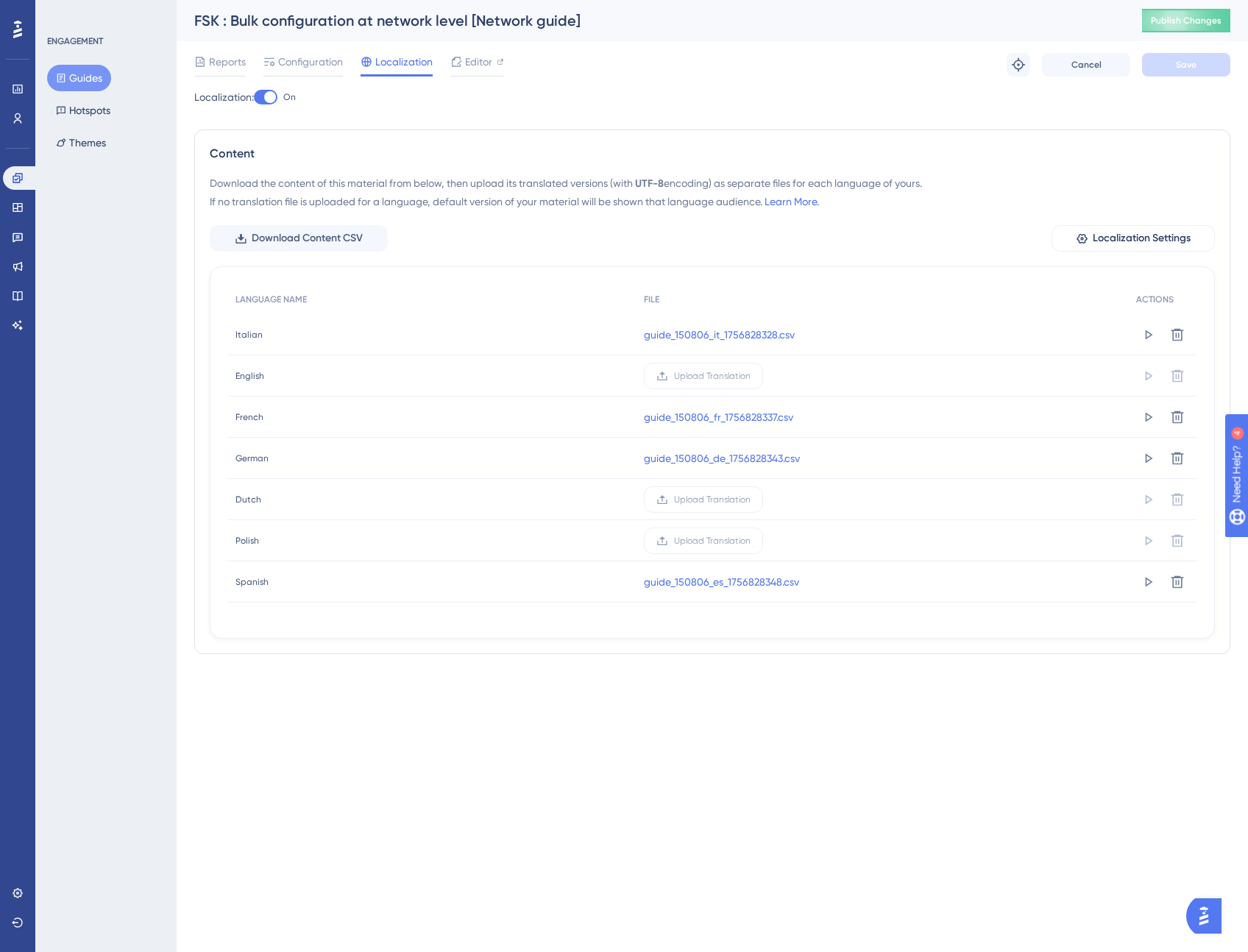
click at [438, 132] on div "Content Download the content of this material from below, then upload its trans…" at bounding box center [712, 391] width 1036 height 524
click at [727, 338] on link "guide_150806_it_1756828328.csv" at bounding box center [720, 335] width 151 height 18
click at [733, 418] on link "guide_150806_fr_1756828337.csv" at bounding box center [719, 417] width 149 height 18
click at [729, 459] on link "guide_150806_de_1756828343.csv" at bounding box center [722, 458] width 156 height 18
click at [711, 585] on link "guide_150806_es_1756828348.csv" at bounding box center [721, 581] width 155 height 18
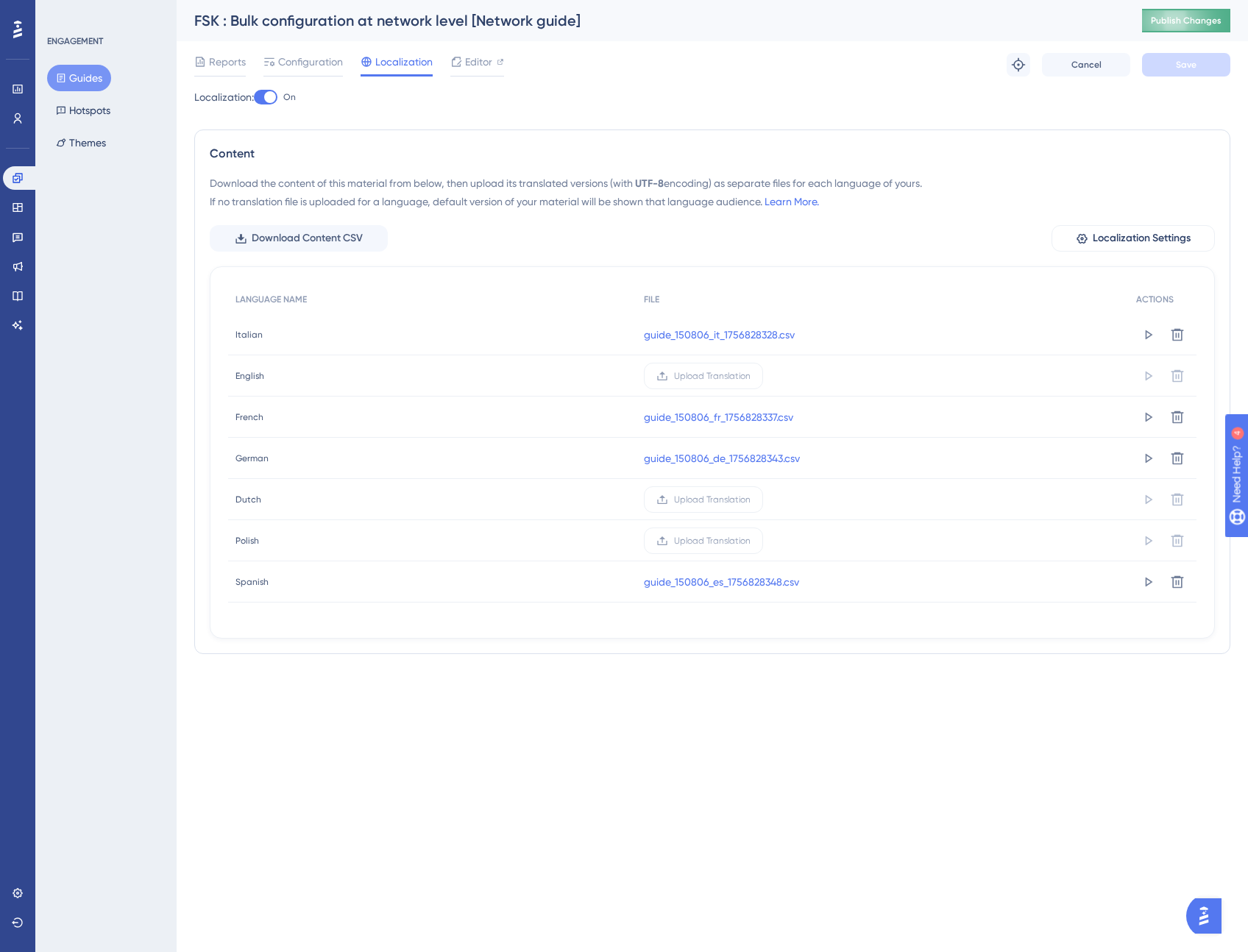
click at [1179, 23] on span "Publish Changes" at bounding box center [1186, 21] width 70 height 12
click at [442, 107] on div "Localization: On Content Download the content of this material from below, then…" at bounding box center [712, 377] width 1036 height 578
click at [322, 63] on span "Configuration" at bounding box center [310, 61] width 65 height 18
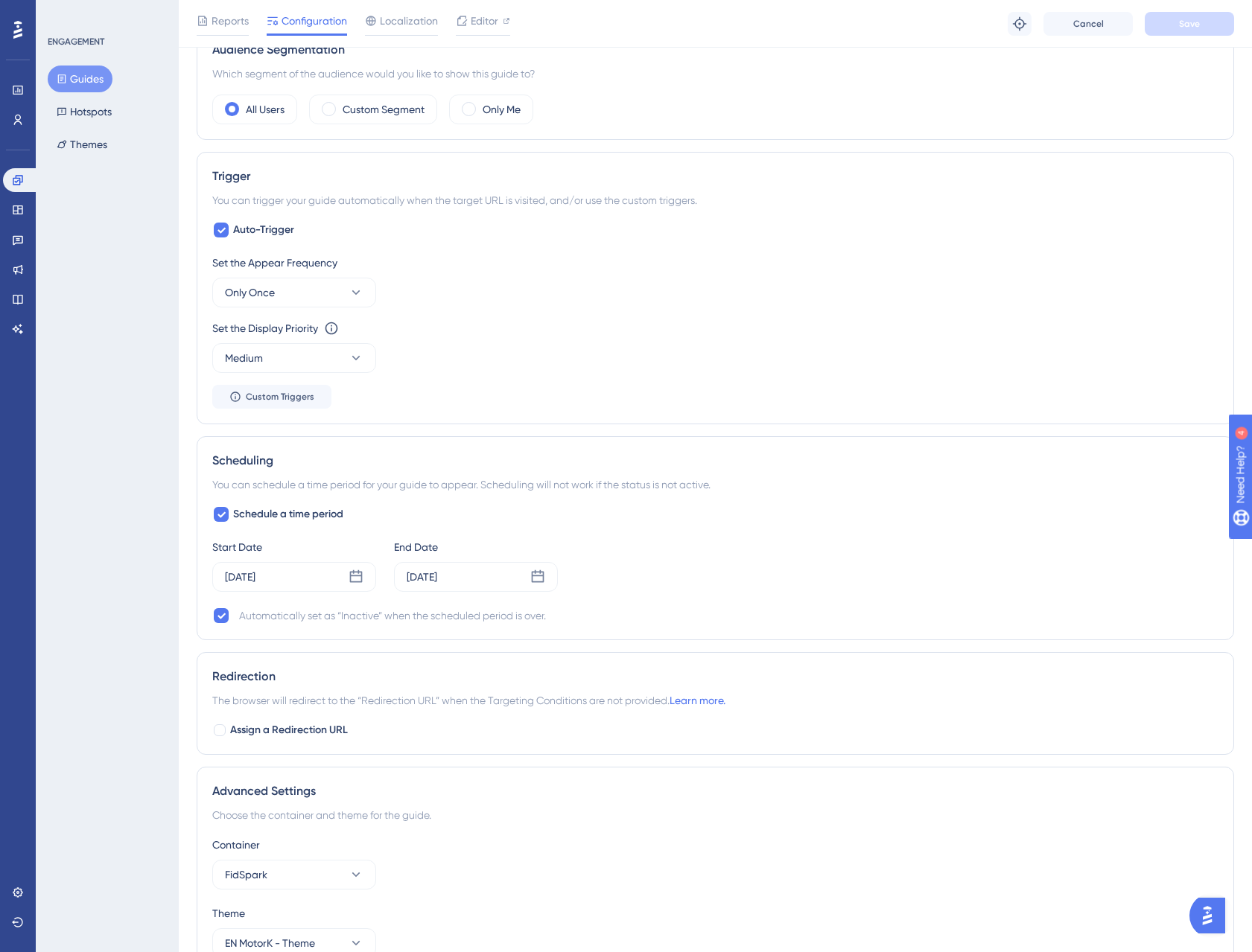
scroll to position [634, 0]
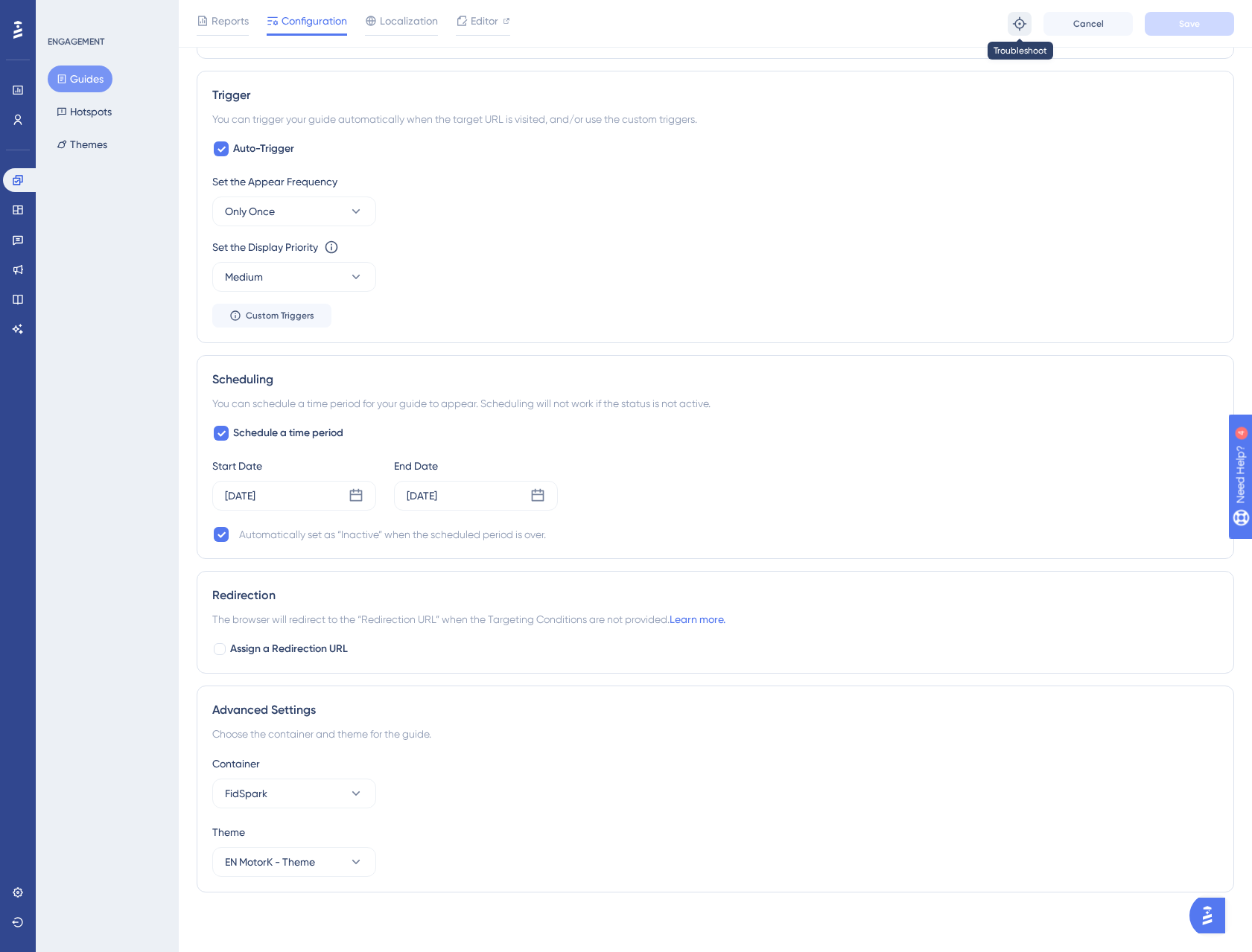
click at [1019, 24] on icon at bounding box center [1019, 23] width 14 height 14
